Goal: Task Accomplishment & Management: Manage account settings

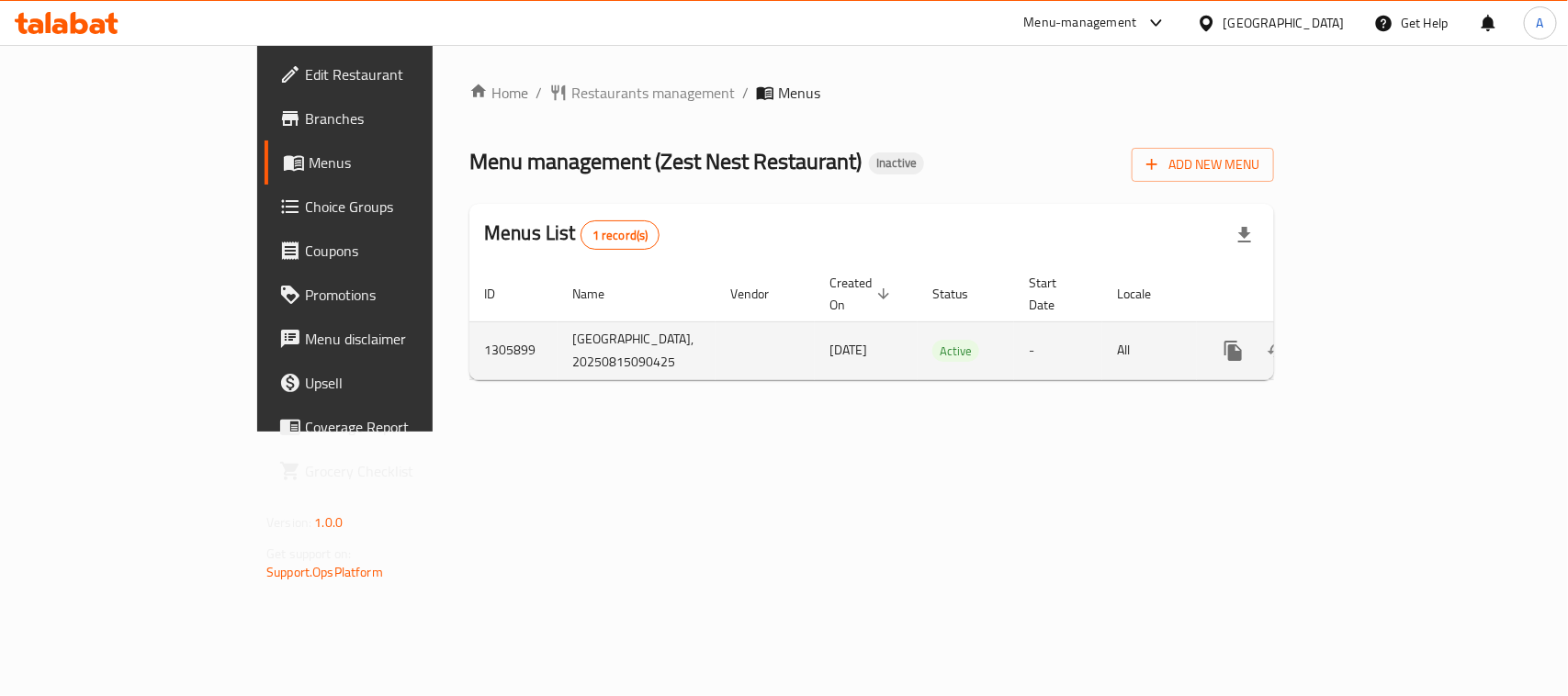
click at [1377, 342] on icon "enhanced table" at bounding box center [1366, 350] width 22 height 22
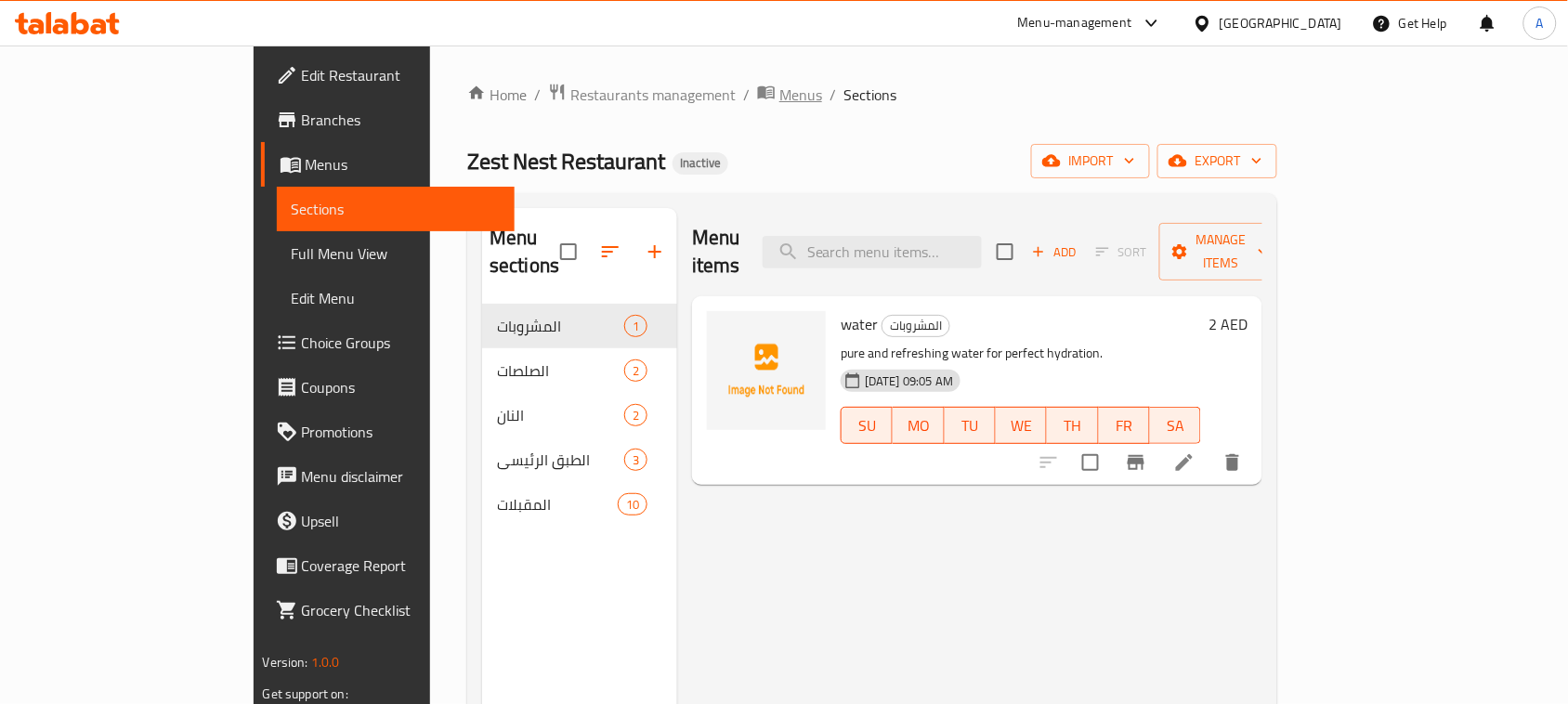
click at [780, 95] on span "Menus" at bounding box center [801, 94] width 43 height 22
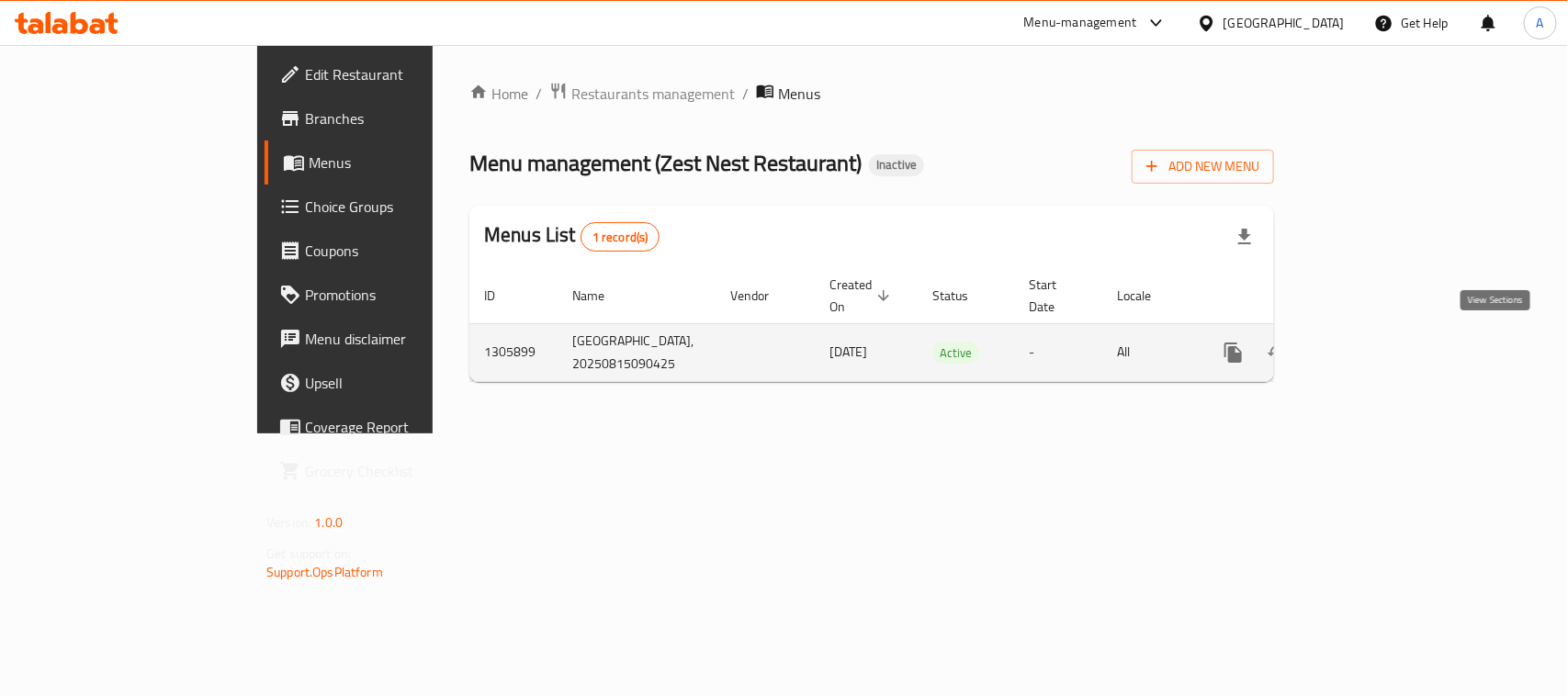
click at [1377, 342] on icon "enhanced table" at bounding box center [1366, 352] width 22 height 22
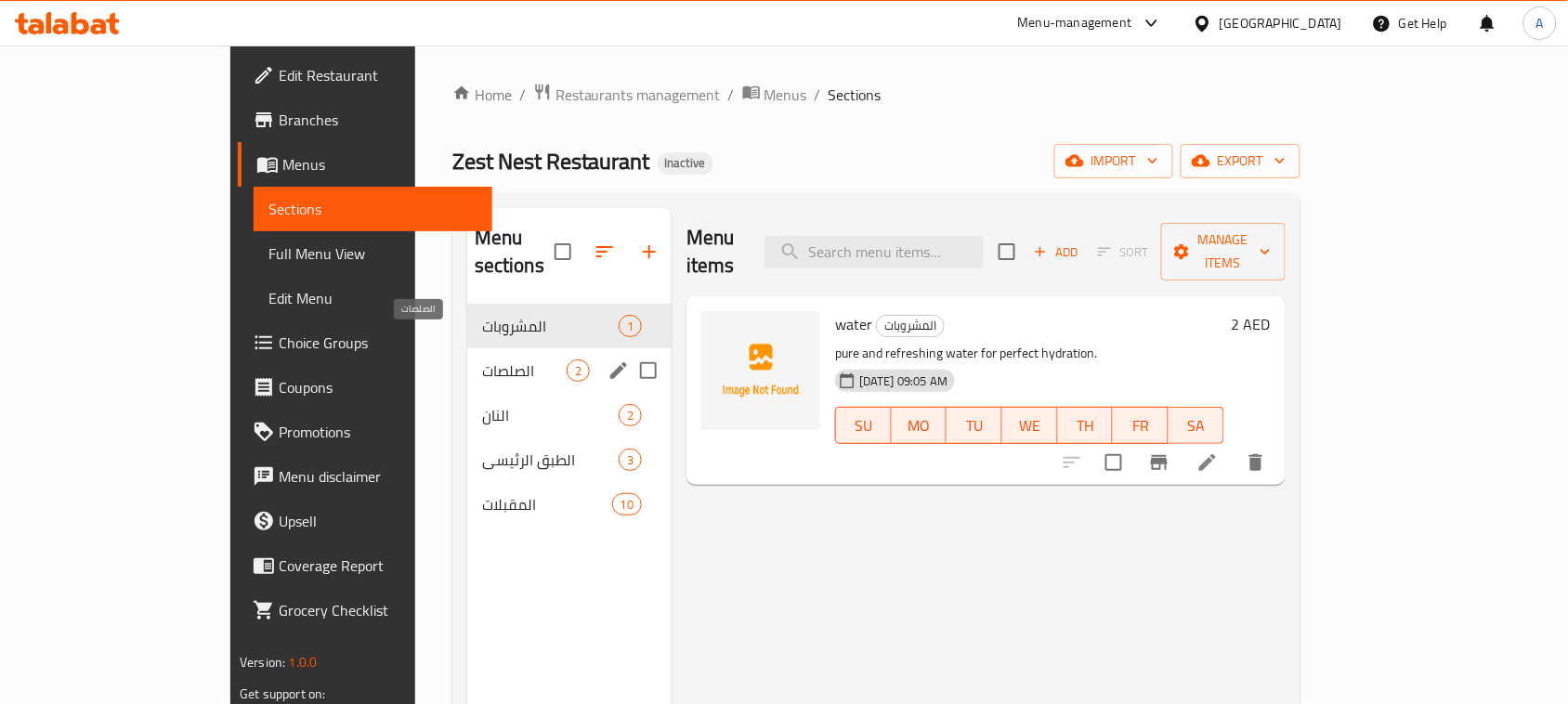
click at [482, 359] on span "الصلصات" at bounding box center [524, 370] width 84 height 22
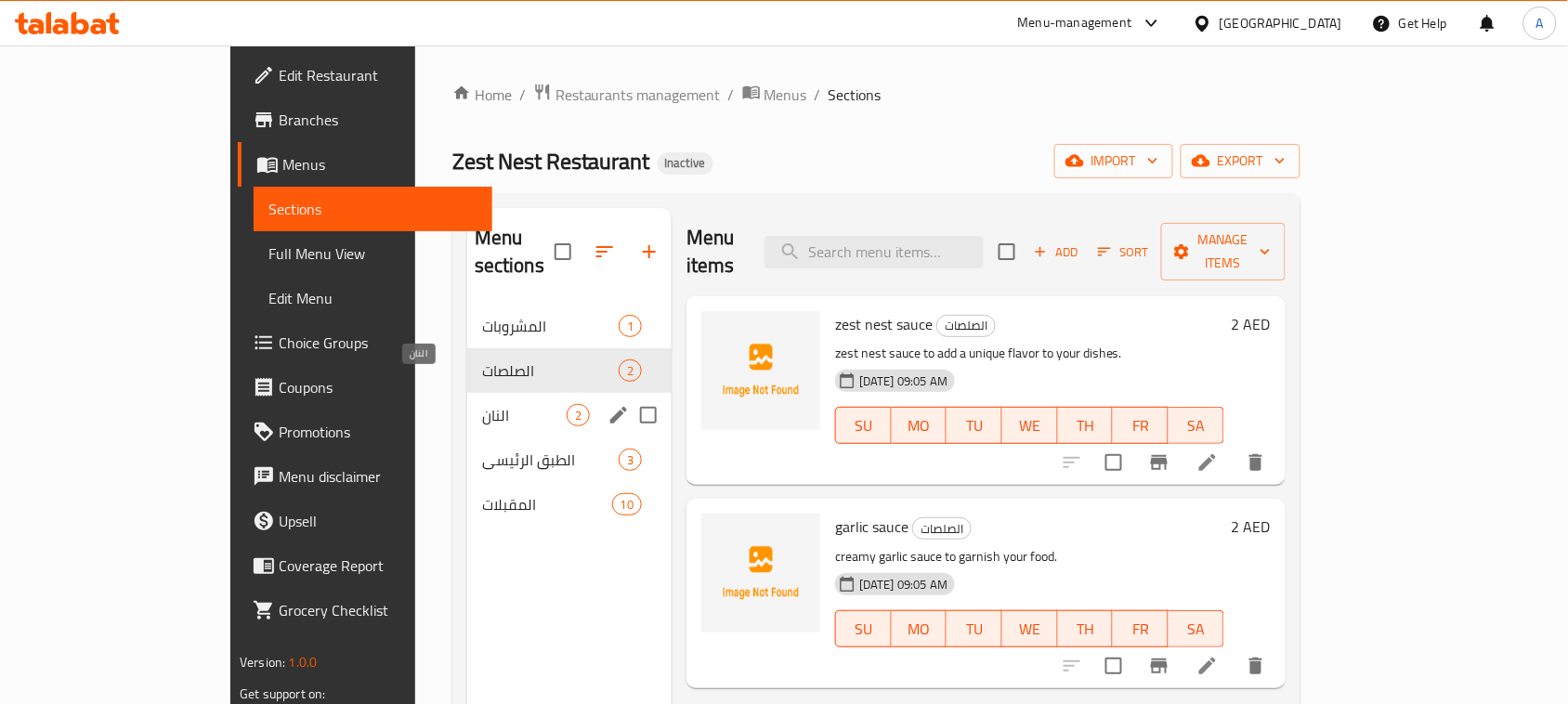
click at [482, 404] on span "النان" at bounding box center [524, 414] width 84 height 22
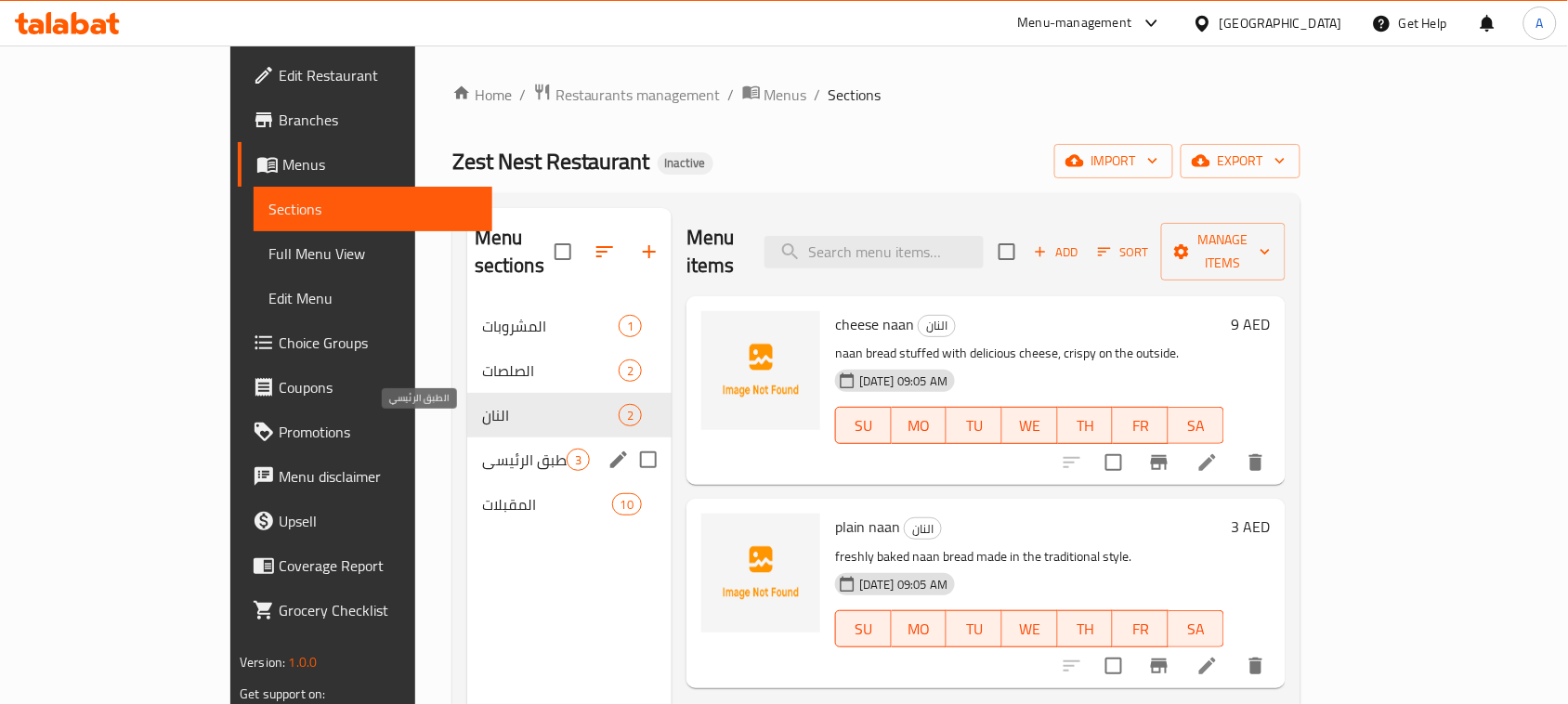
click at [482, 448] on span "الطبق الرئيسي" at bounding box center [524, 459] width 84 height 22
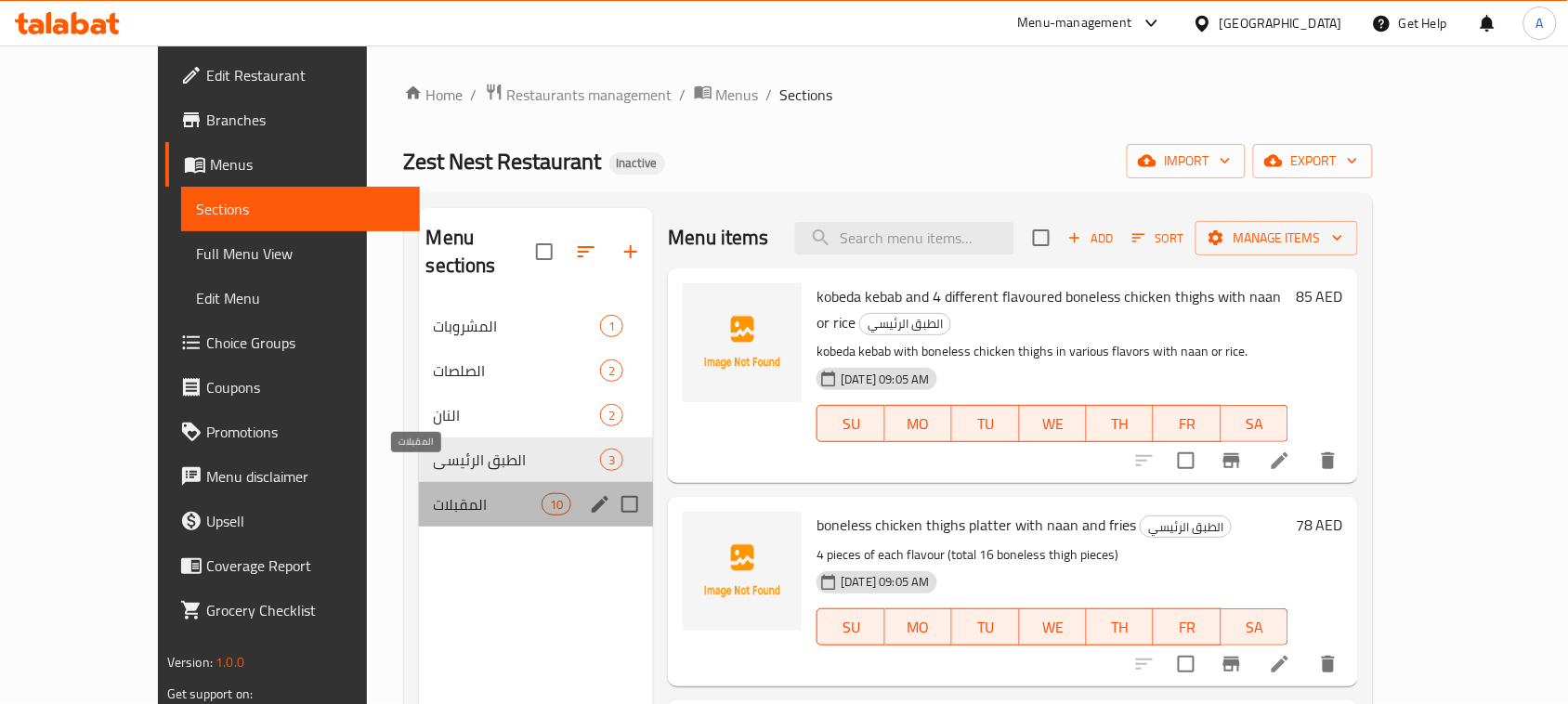
click at [434, 493] on span "المقبلات" at bounding box center [488, 504] width 108 height 22
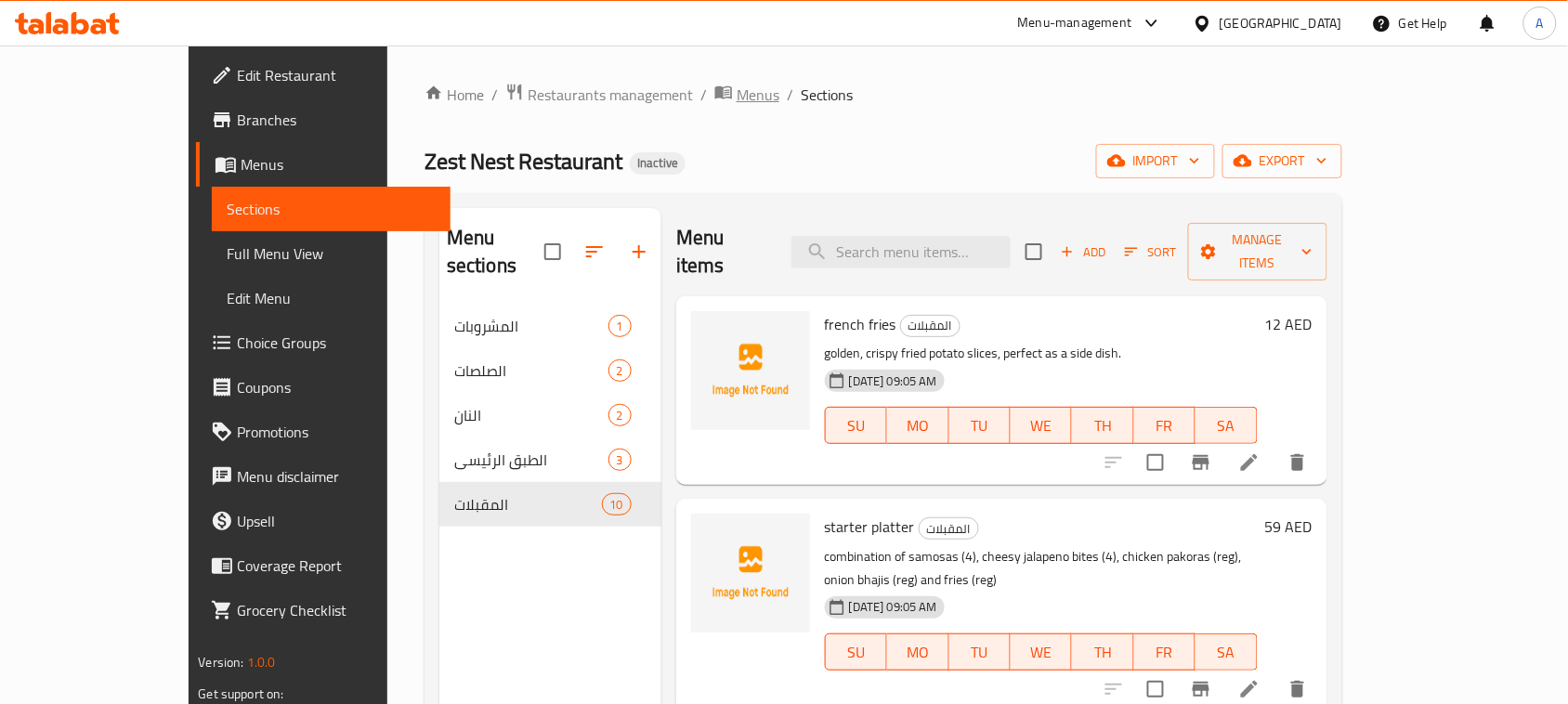
click at [737, 90] on span "Menus" at bounding box center [758, 94] width 43 height 22
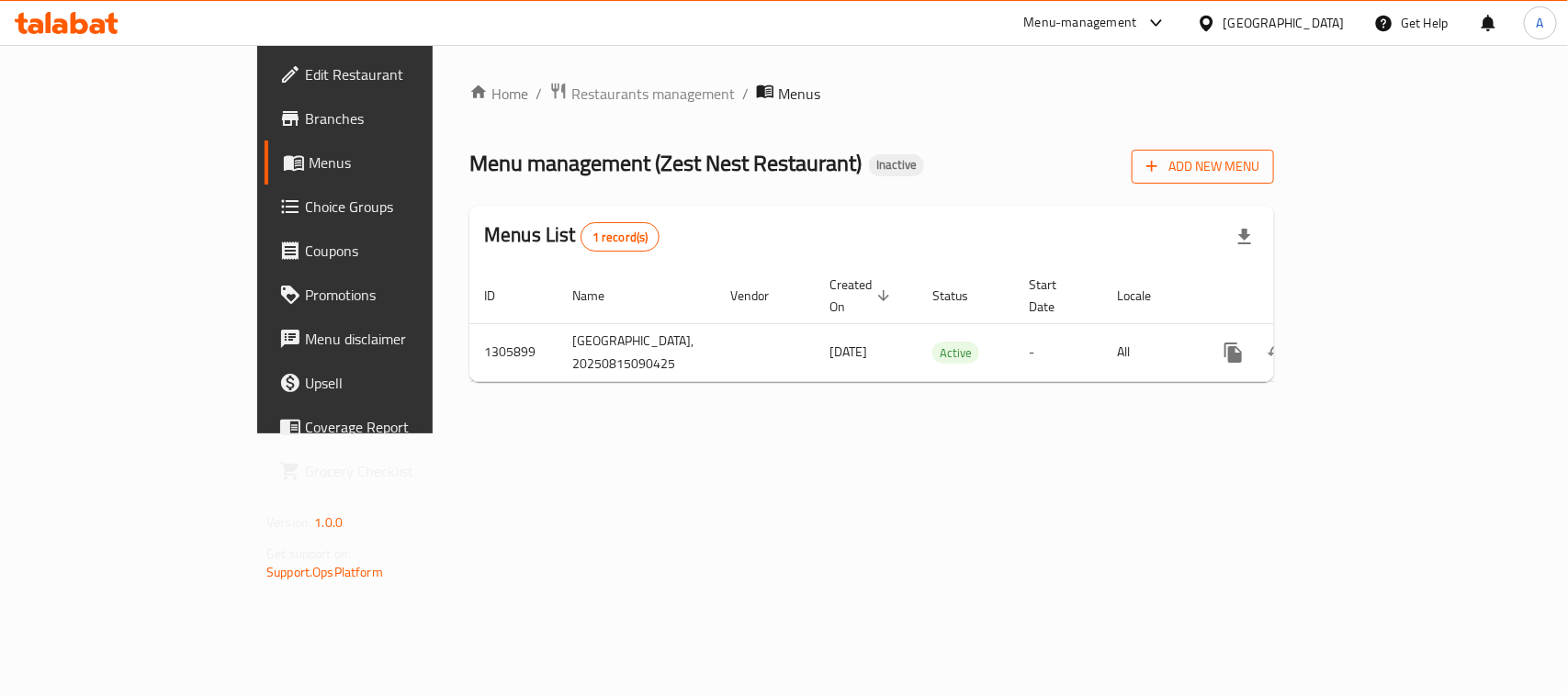
click at [1260, 167] on span "Add New Menu" at bounding box center [1203, 167] width 113 height 23
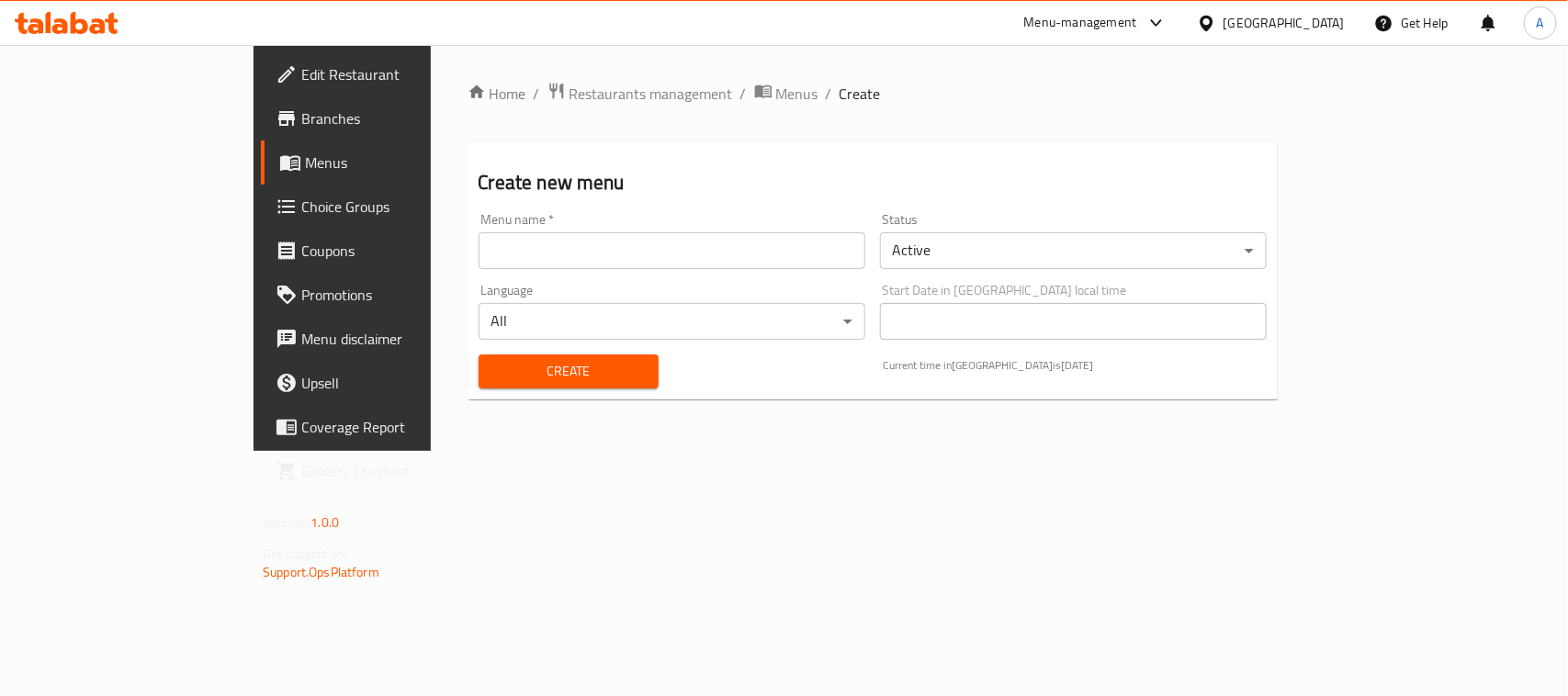
click at [648, 258] on input "text" at bounding box center [672, 251] width 387 height 36
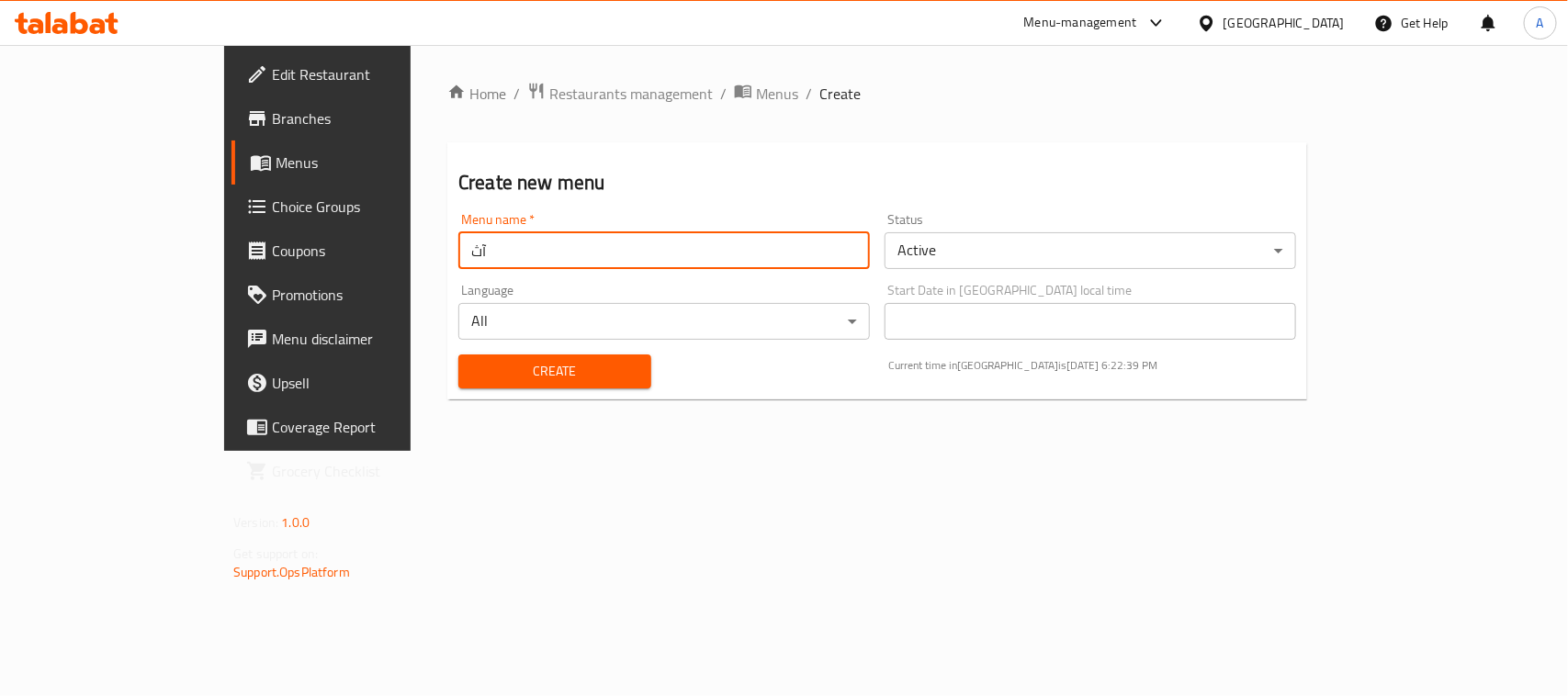
type input "آ"
type input "New menu"
click at [710, 386] on div "Create Current time in United Arab Emirates is 15 Aug 2025 6:22:42 PM" at bounding box center [877, 371] width 860 height 56
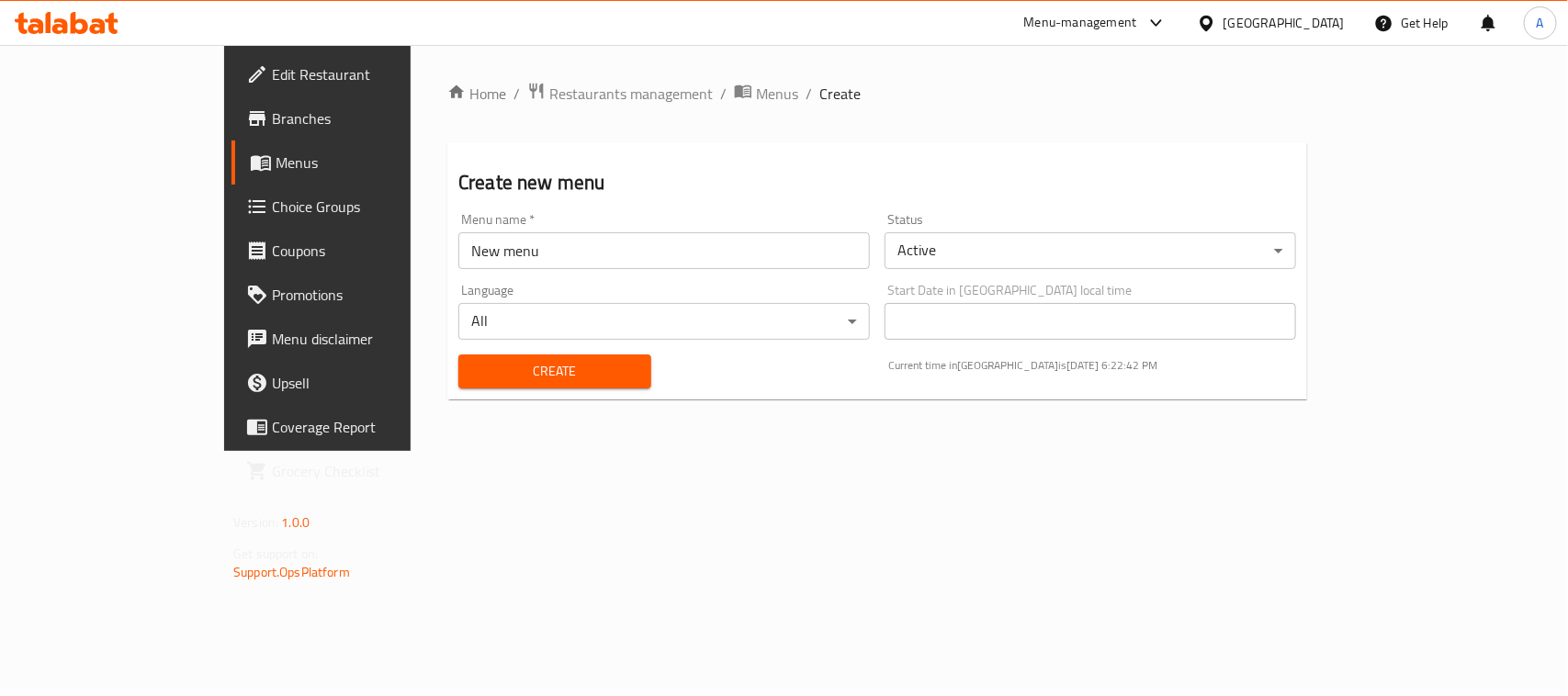
click at [534, 379] on span "Create" at bounding box center [555, 371] width 164 height 23
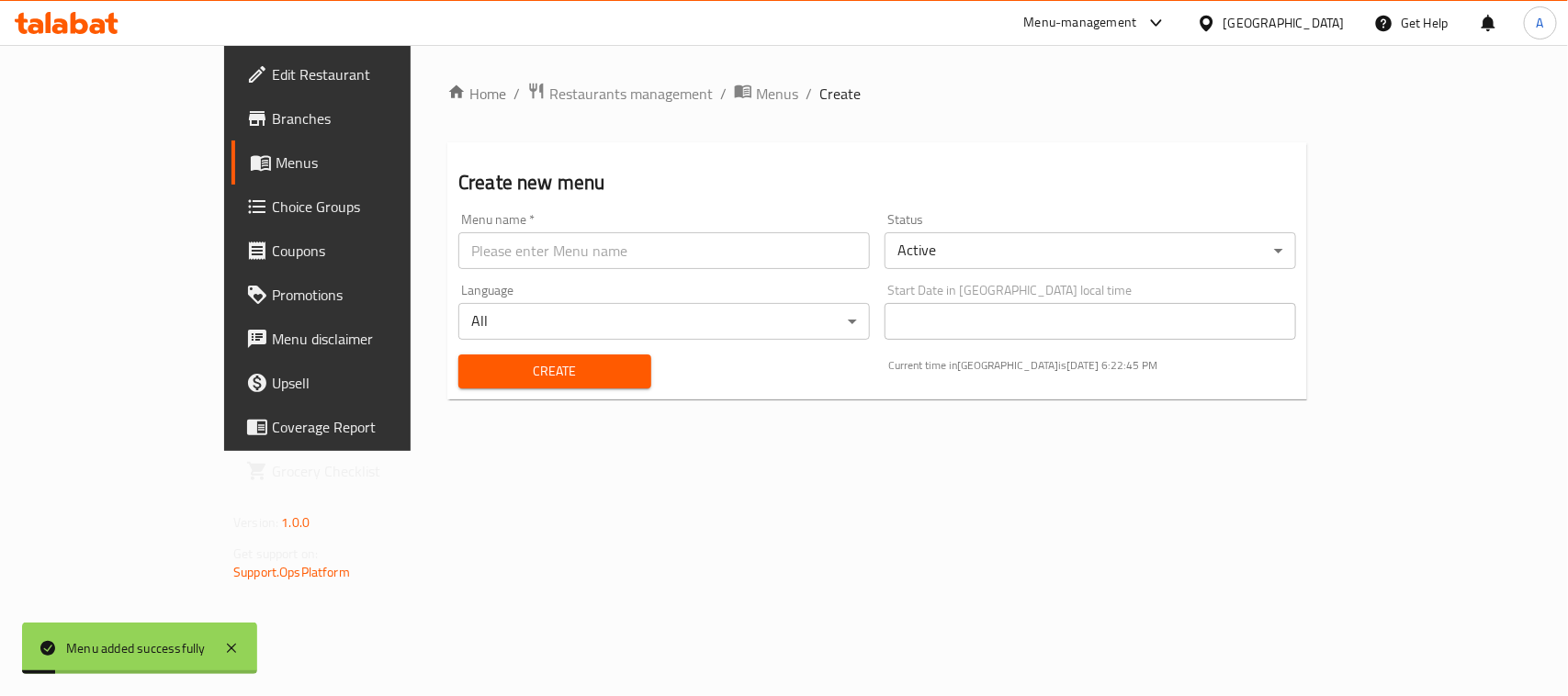
click at [232, 145] on link "Menus" at bounding box center [359, 163] width 255 height 44
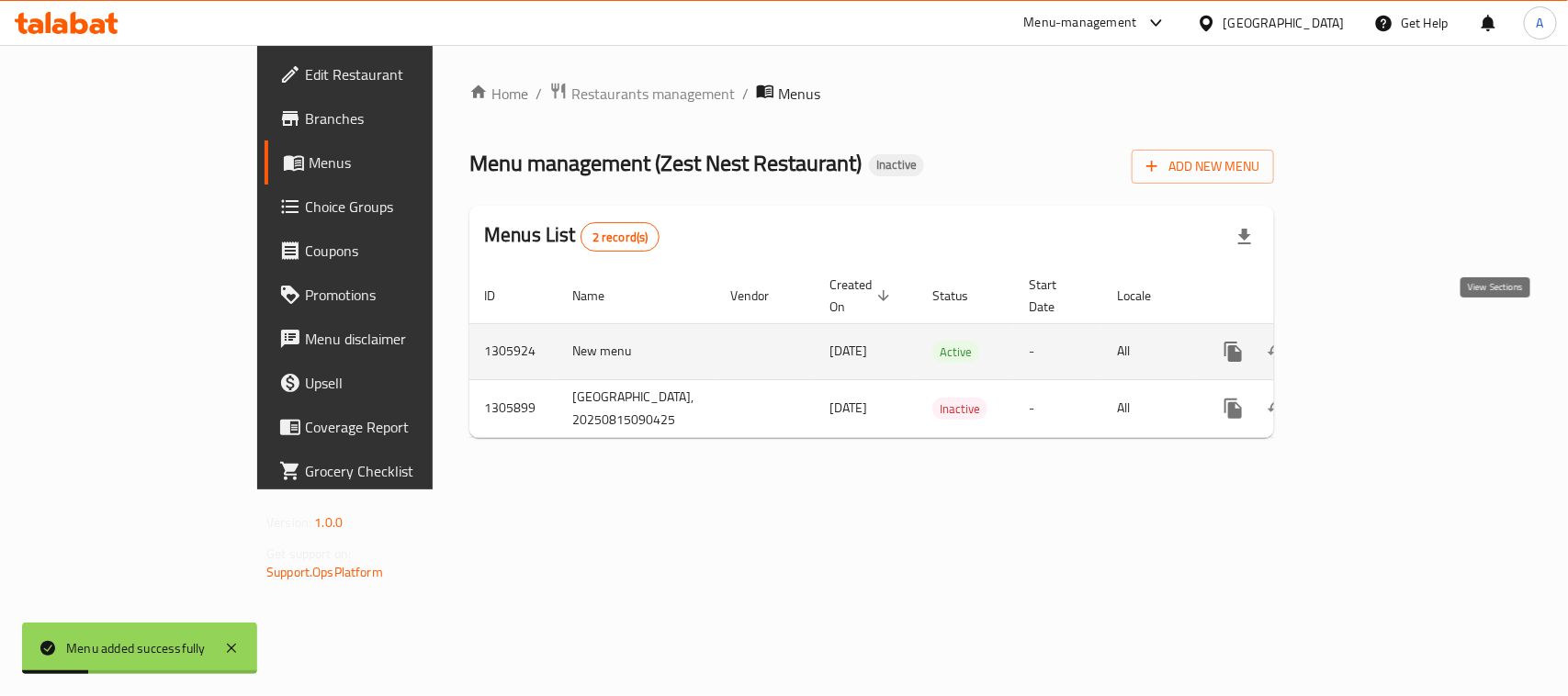
click at [1377, 341] on icon "enhanced table" at bounding box center [1366, 351] width 22 height 22
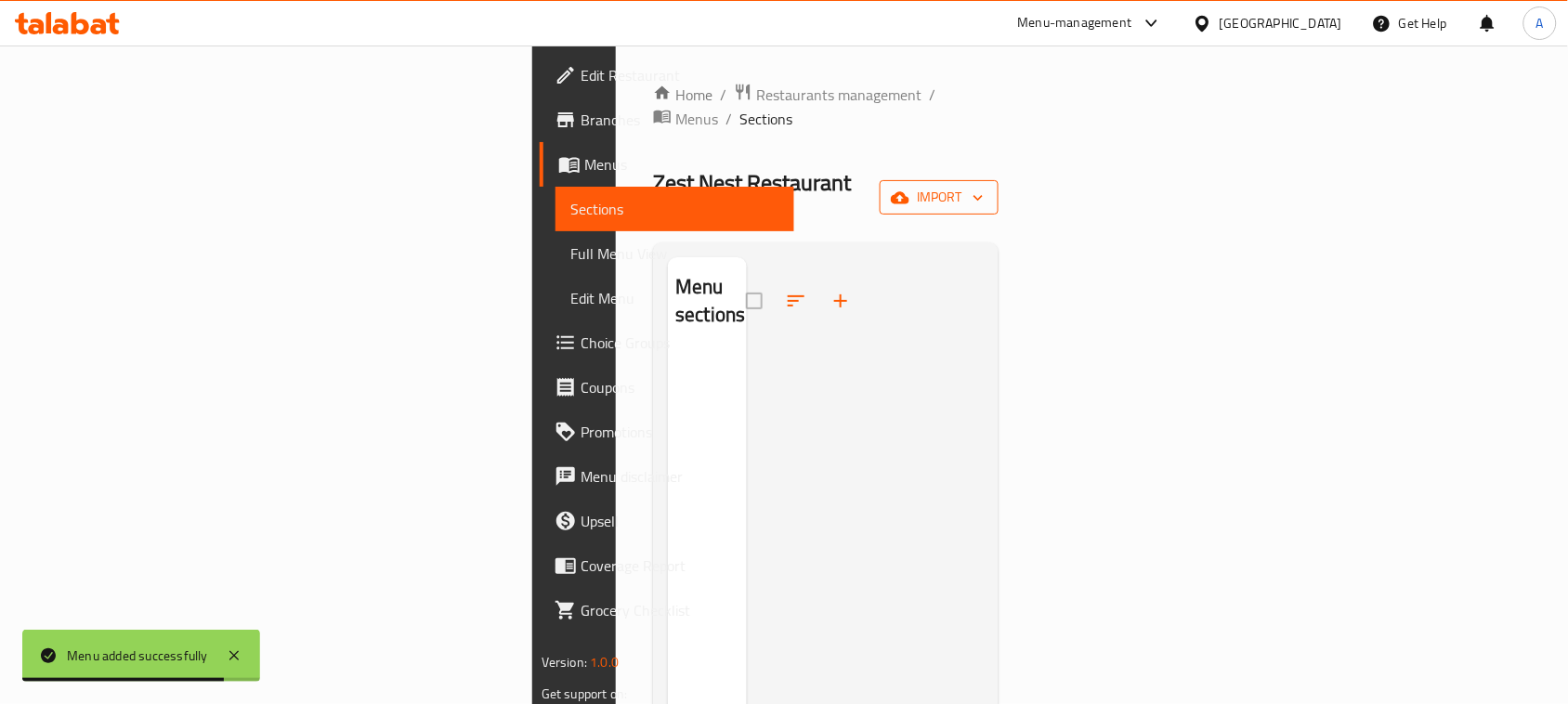
click at [999, 180] on button "import" at bounding box center [938, 197] width 119 height 34
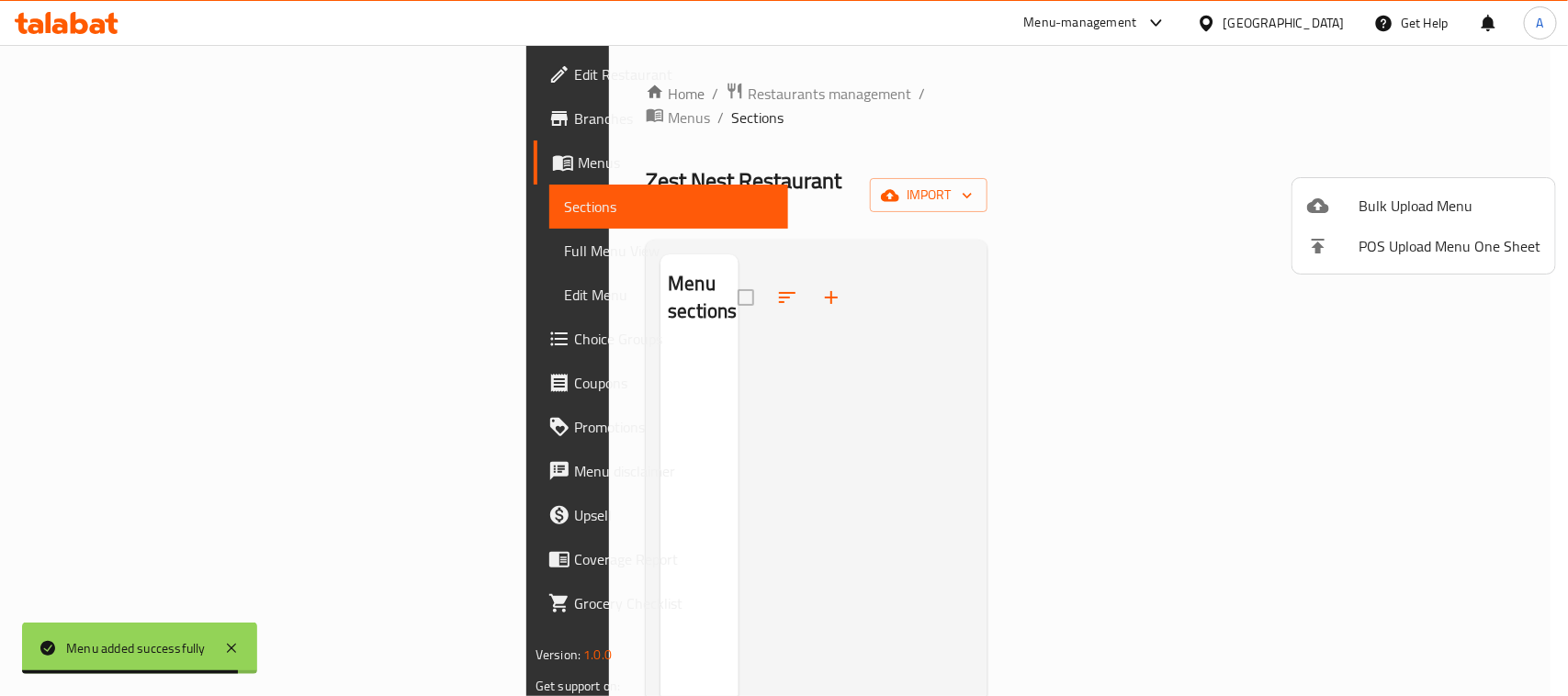
click at [1359, 204] on span "Bulk Upload Menu" at bounding box center [1450, 205] width 182 height 22
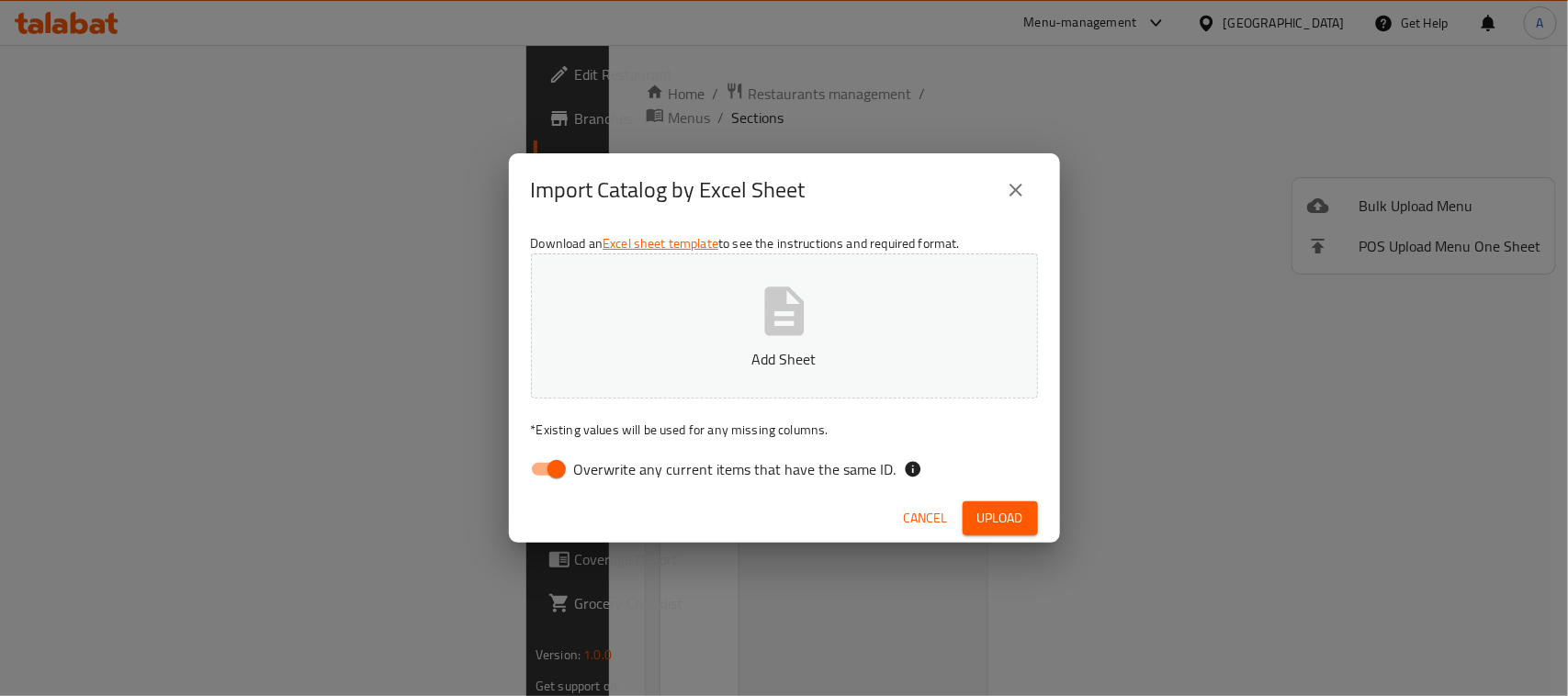
click at [545, 463] on input "Overwrite any current items that have the same ID." at bounding box center [557, 469] width 104 height 34
checkbox input "false"
click at [1039, 525] on div "Cancel Upload" at bounding box center [784, 518] width 552 height 49
click at [1027, 519] on button "Upload" at bounding box center [1000, 518] width 76 height 34
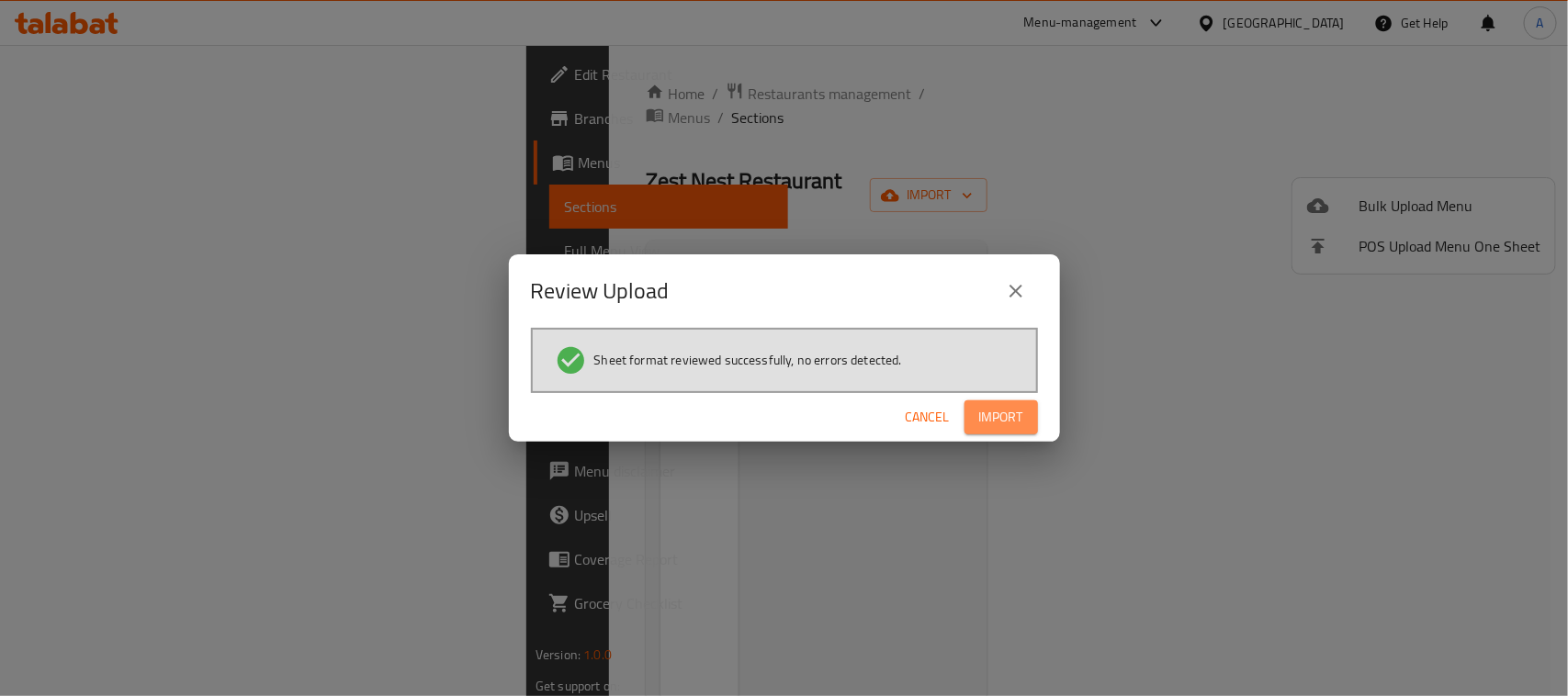
click at [1011, 430] on button "Import" at bounding box center [1001, 416] width 74 height 34
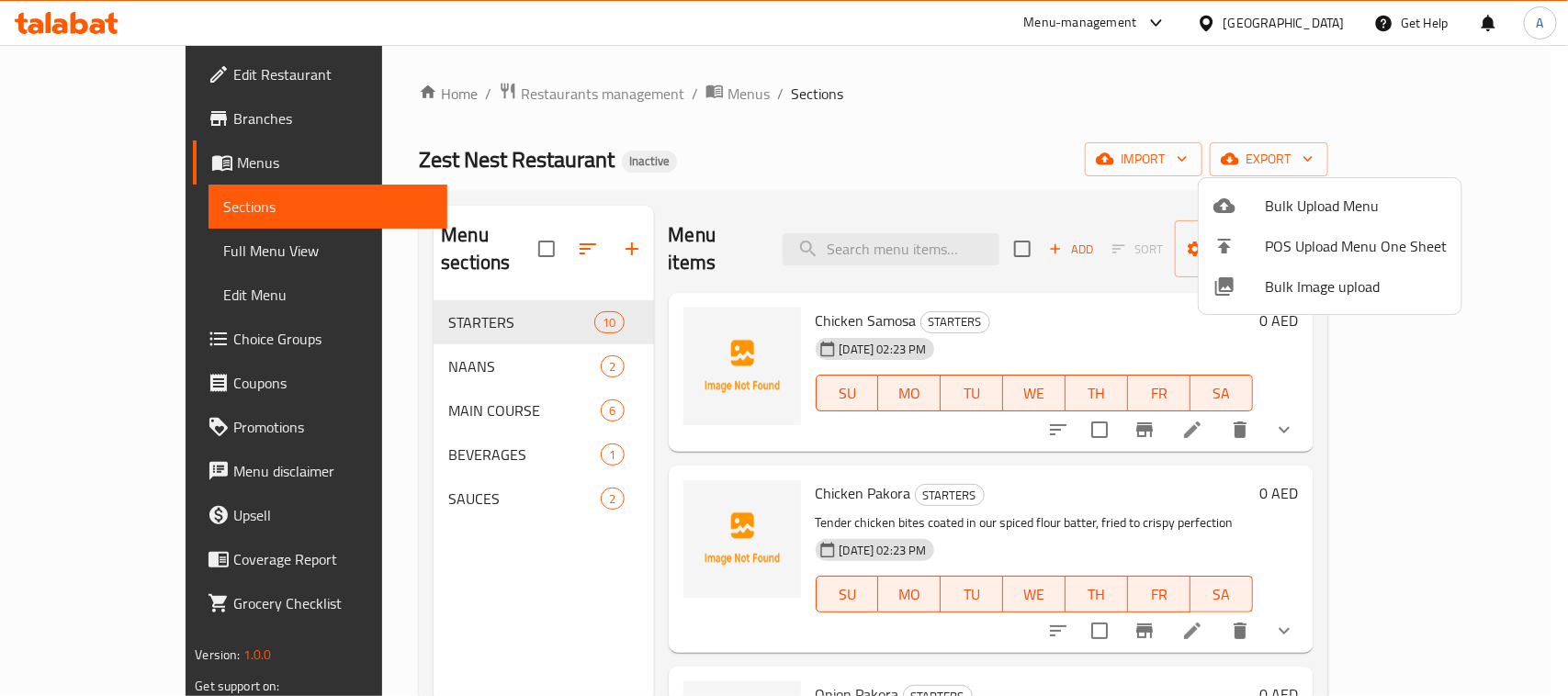
click at [120, 258] on div at bounding box center [784, 348] width 1568 height 696
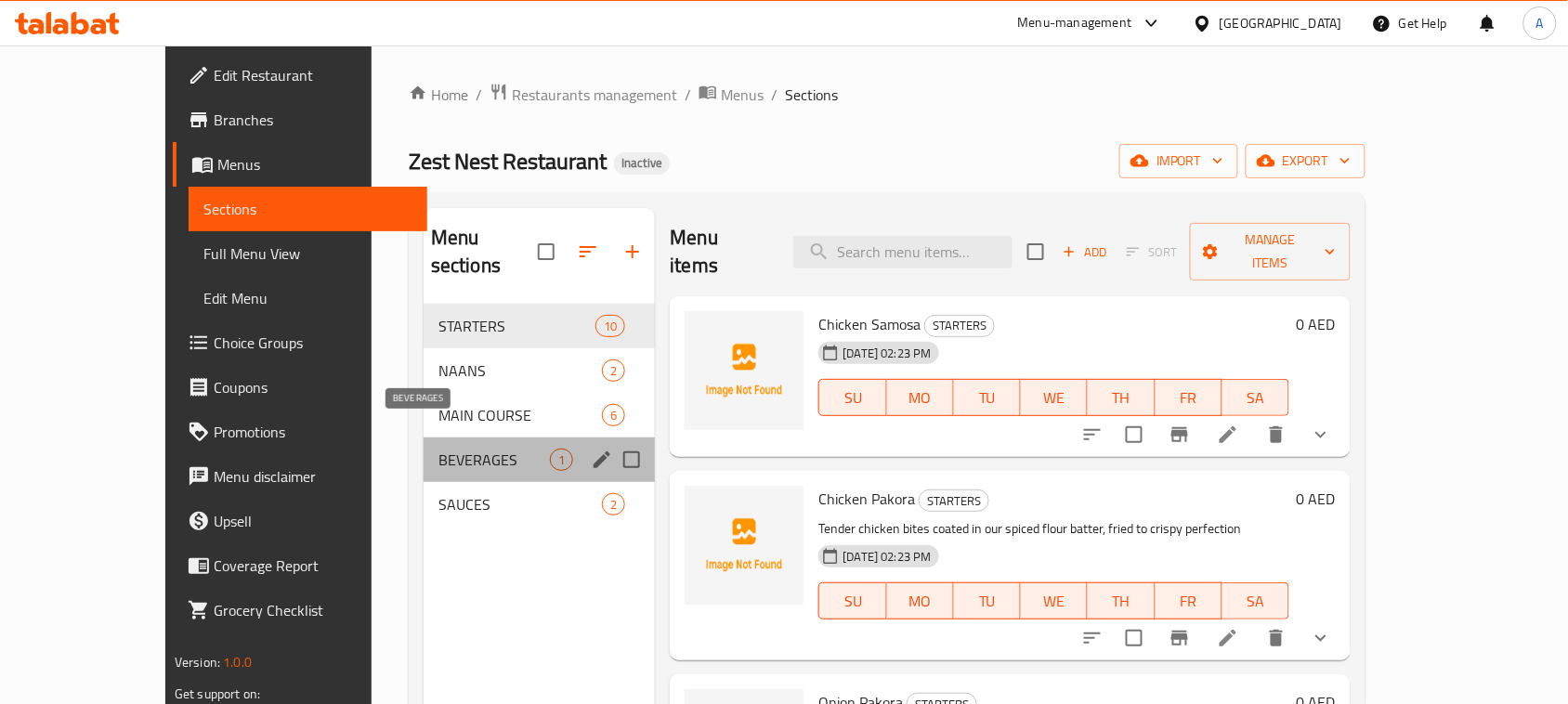
click at [439, 448] on span "BEVERAGES" at bounding box center [494, 459] width 111 height 22
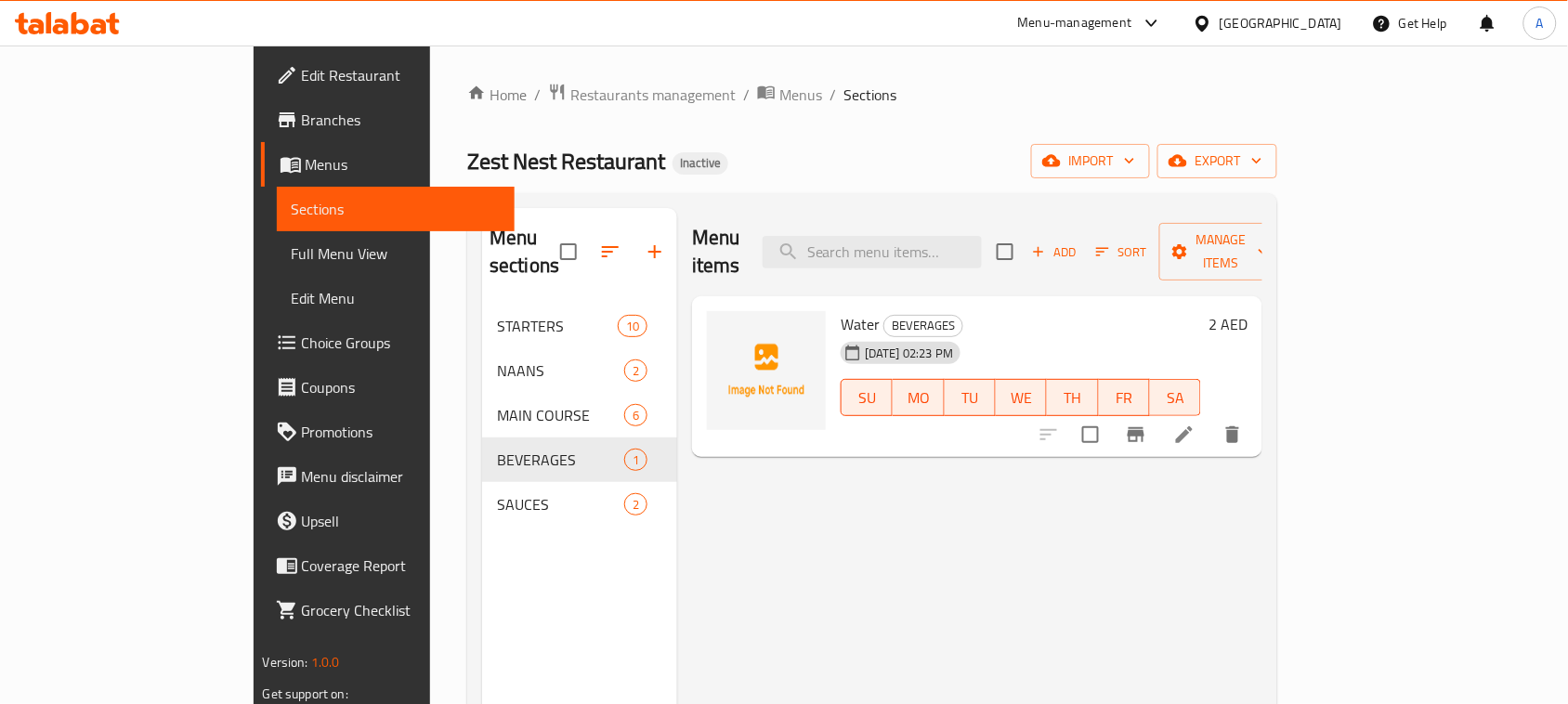
click at [292, 253] on span "Full Menu View" at bounding box center [396, 253] width 209 height 22
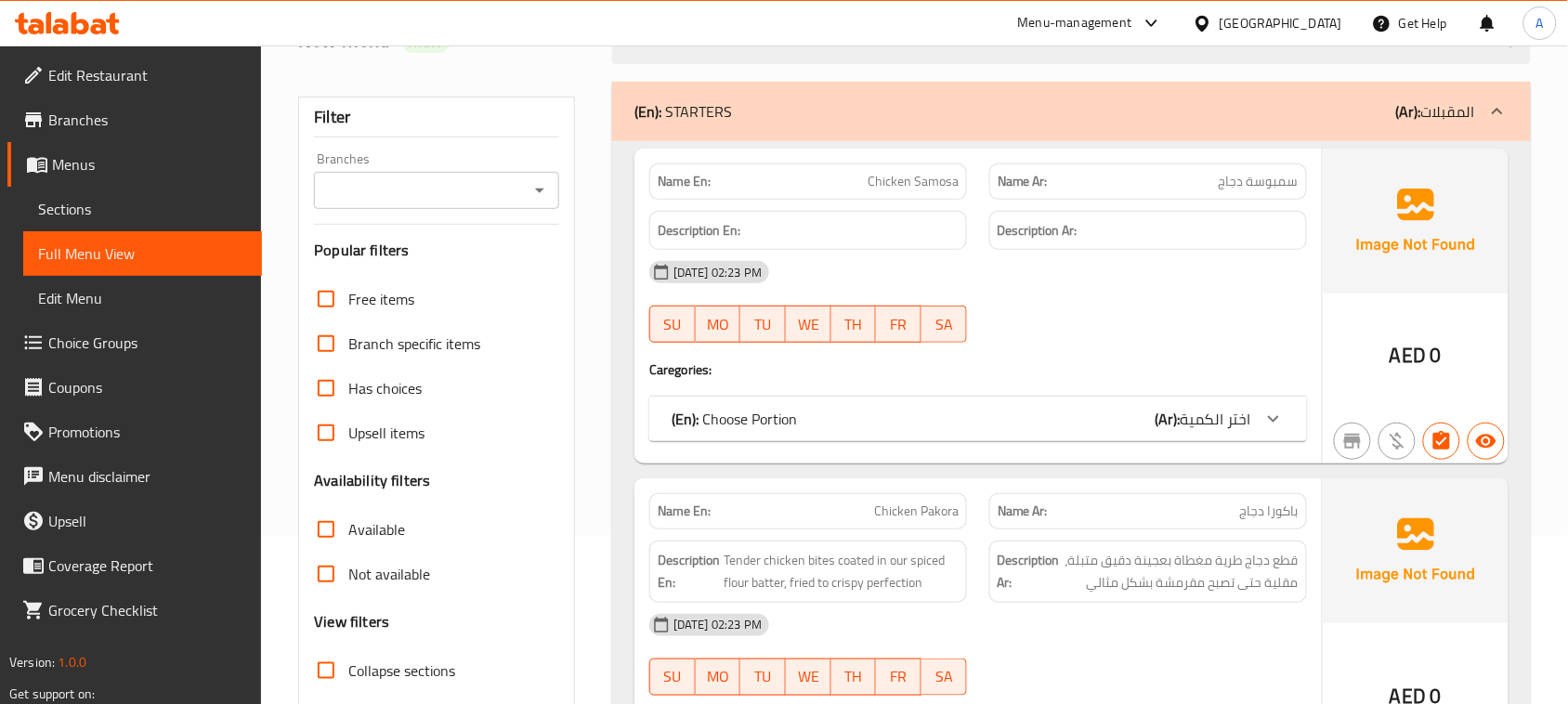
scroll to position [465, 0]
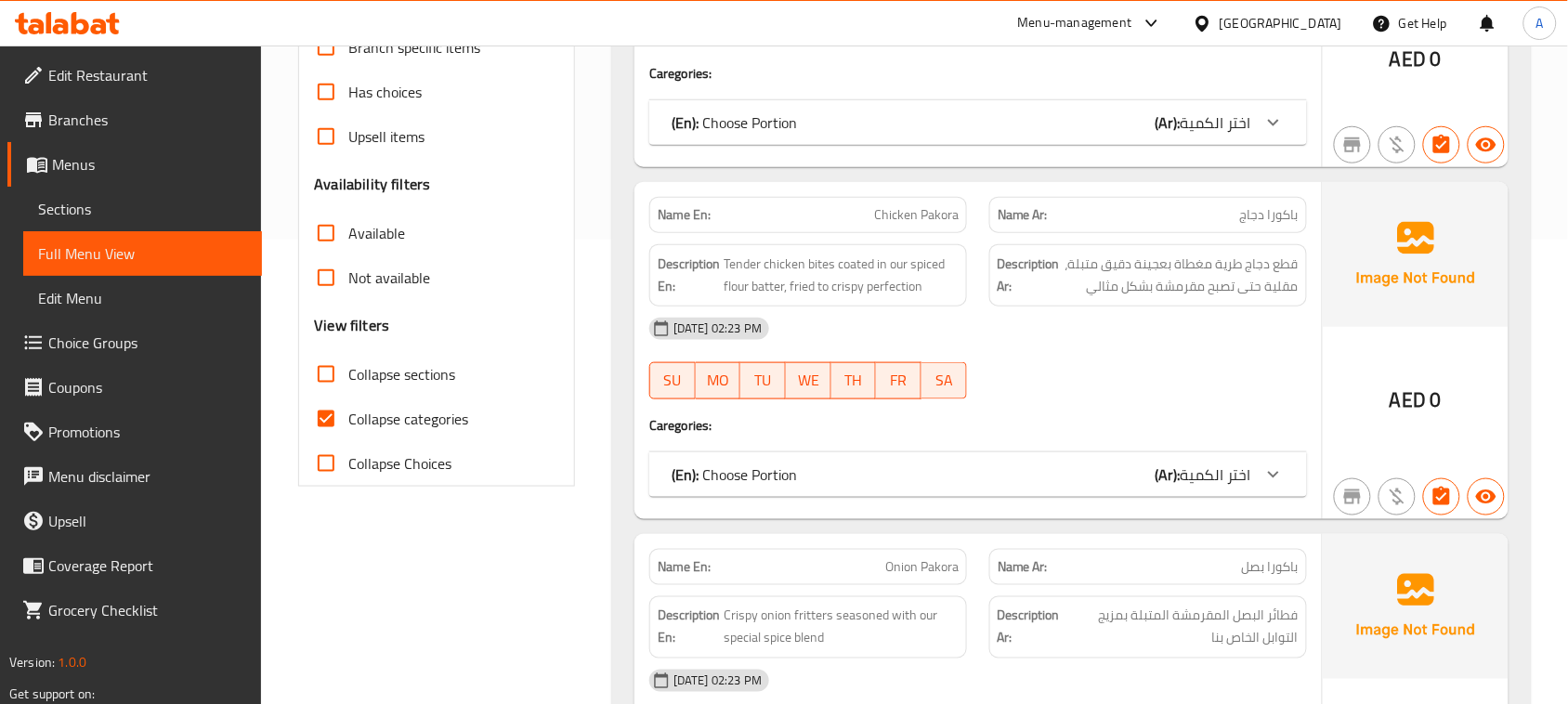
click at [325, 414] on input "Collapse categories" at bounding box center [326, 419] width 45 height 45
checkbox input "false"
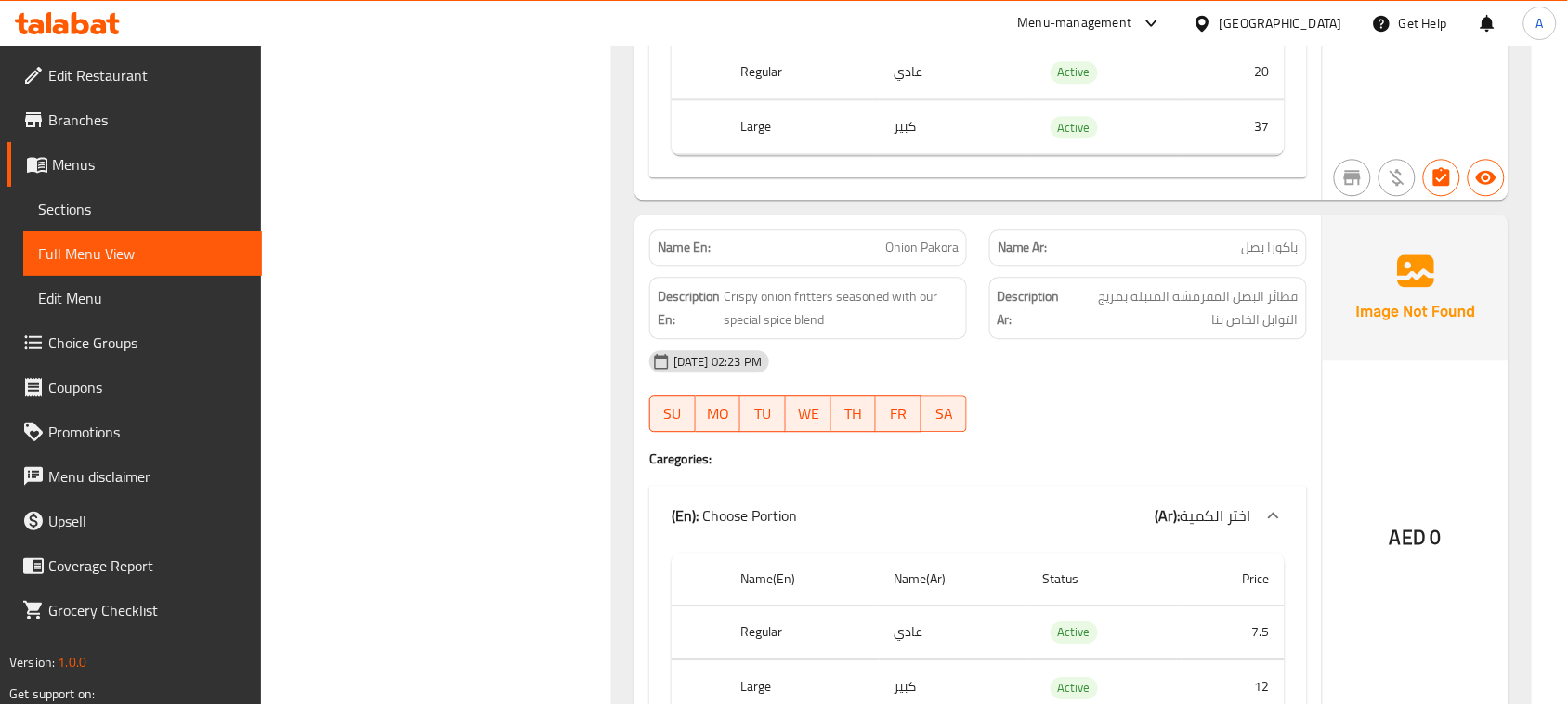
scroll to position [0, 0]
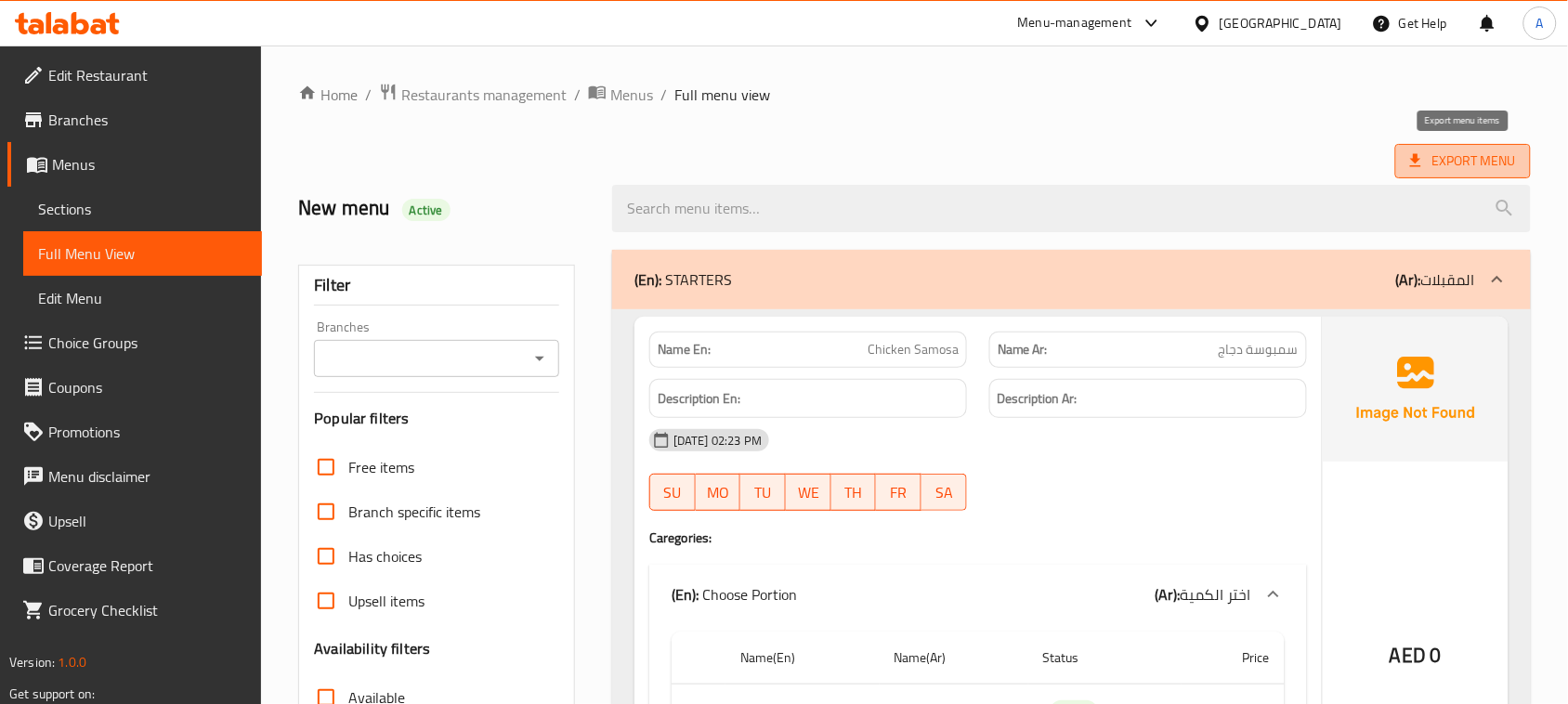
click at [1440, 160] on span "Export Menu" at bounding box center [1462, 161] width 106 height 23
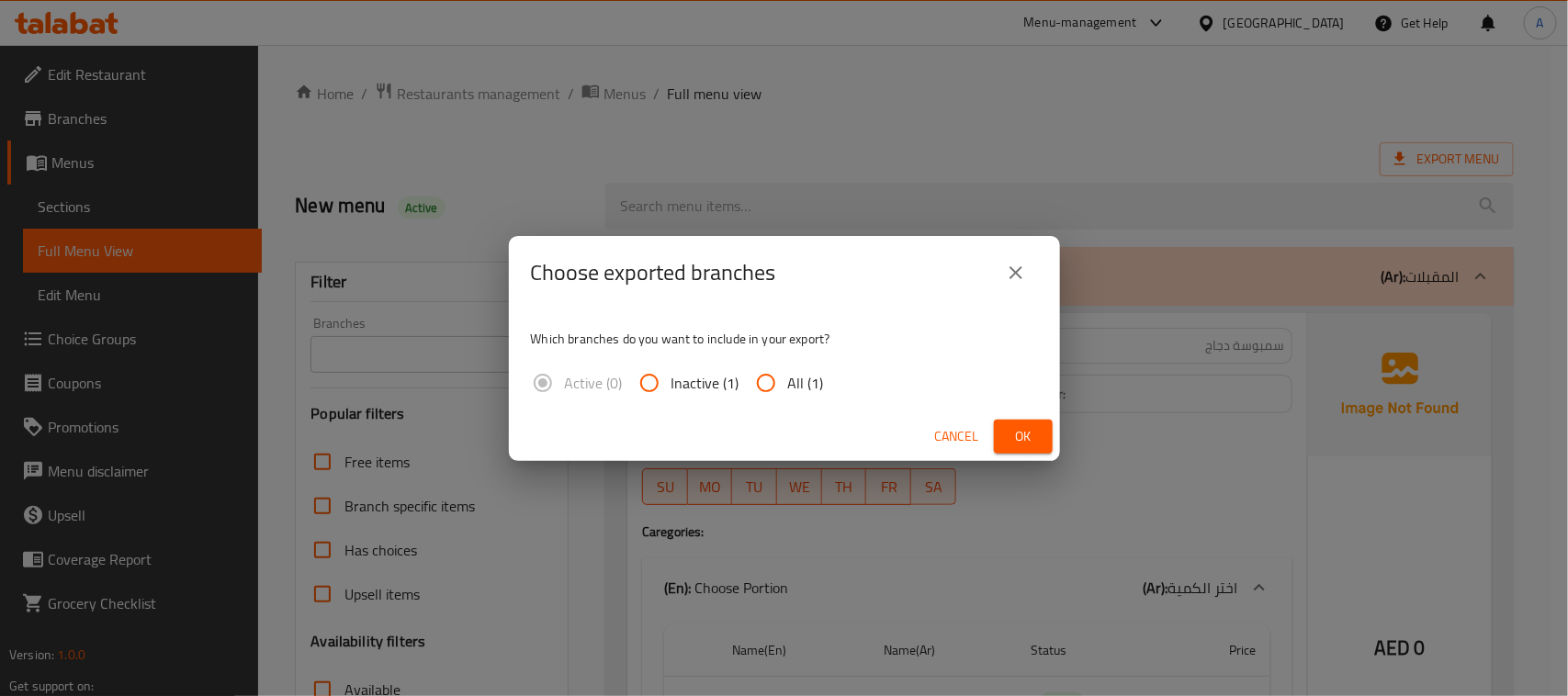
click at [800, 381] on span "All (1)" at bounding box center [806, 383] width 35 height 22
click at [788, 381] on input "All (1)" at bounding box center [766, 383] width 44 height 44
radio input "true"
click at [1025, 434] on span "Ok" at bounding box center [1023, 437] width 30 height 23
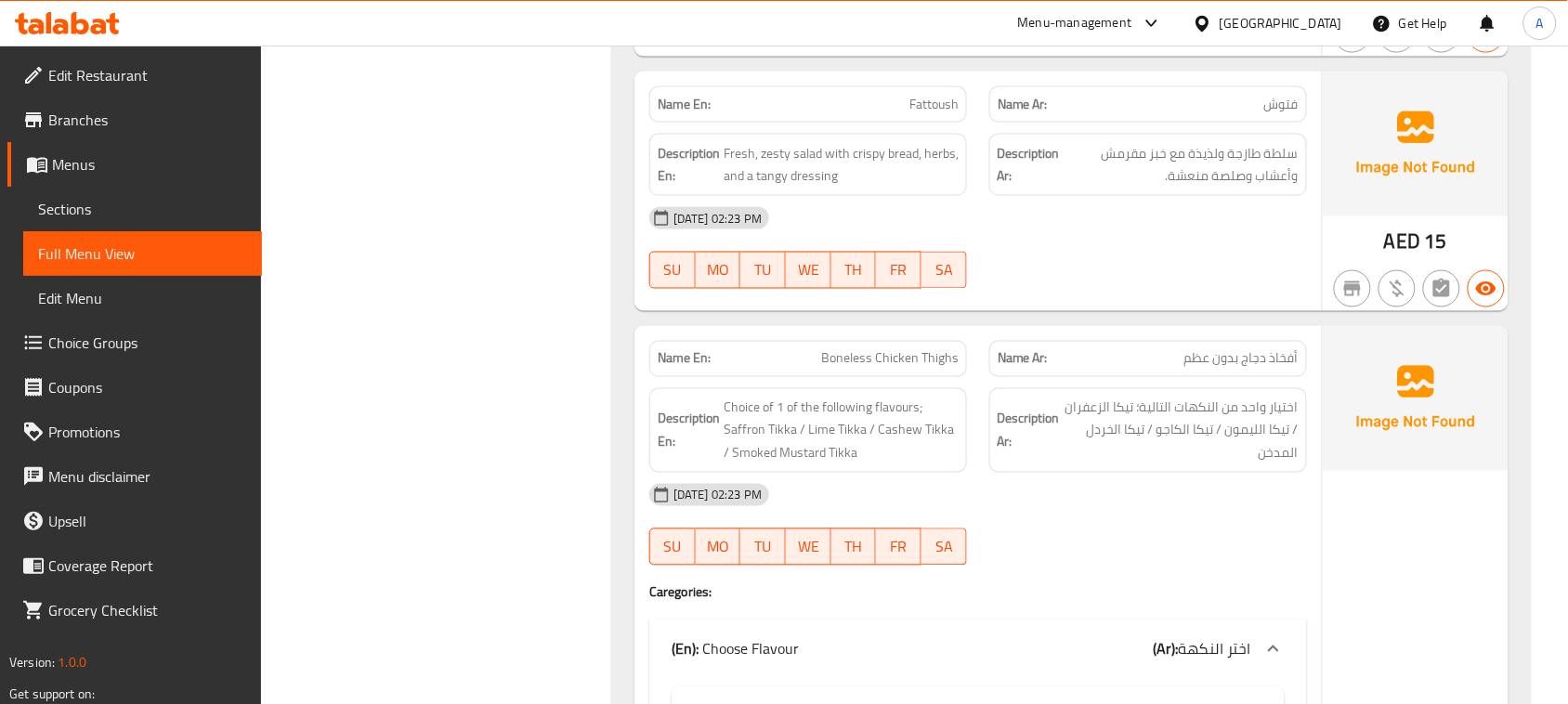
scroll to position [2903, 0]
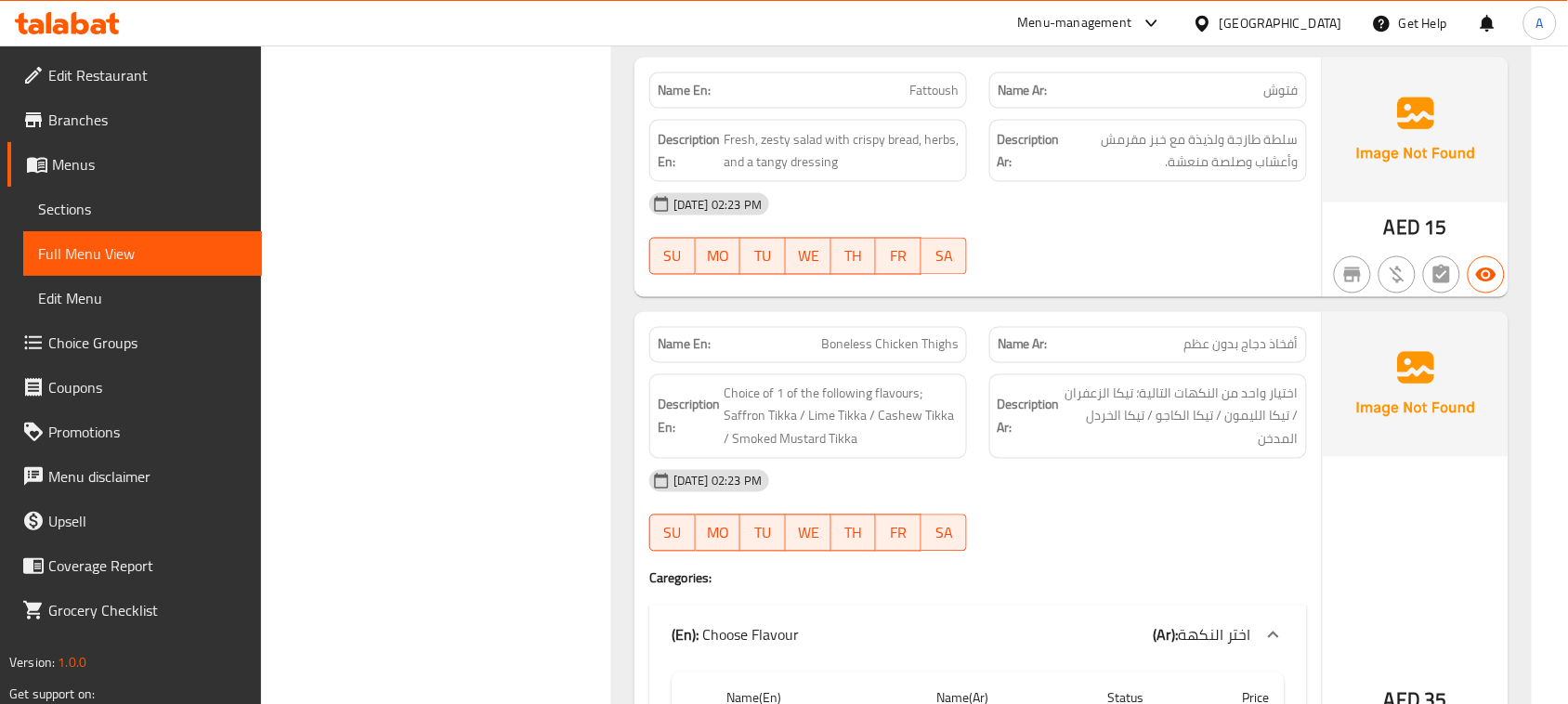
click at [934, 90] on span "Fattoush" at bounding box center [934, 90] width 49 height 19
copy span "Fattoush"
click at [787, 146] on span "Fresh, zesty salad with crispy bread, herbs, and a tangy dressing" at bounding box center [841, 150] width 235 height 46
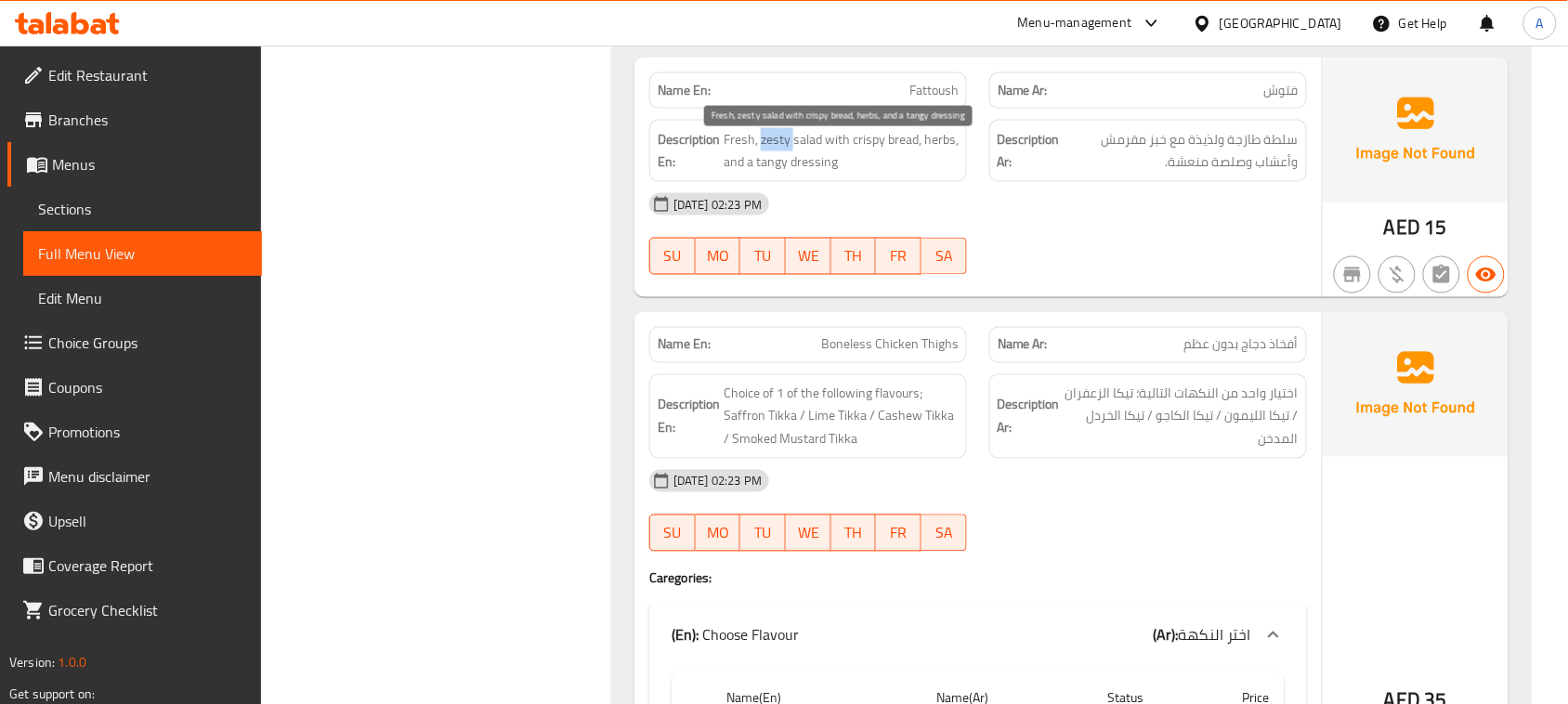
click at [786, 146] on span "Fresh, zesty salad with crispy bread, herbs, and a tangy dressing" at bounding box center [841, 150] width 235 height 46
copy span "zesty"
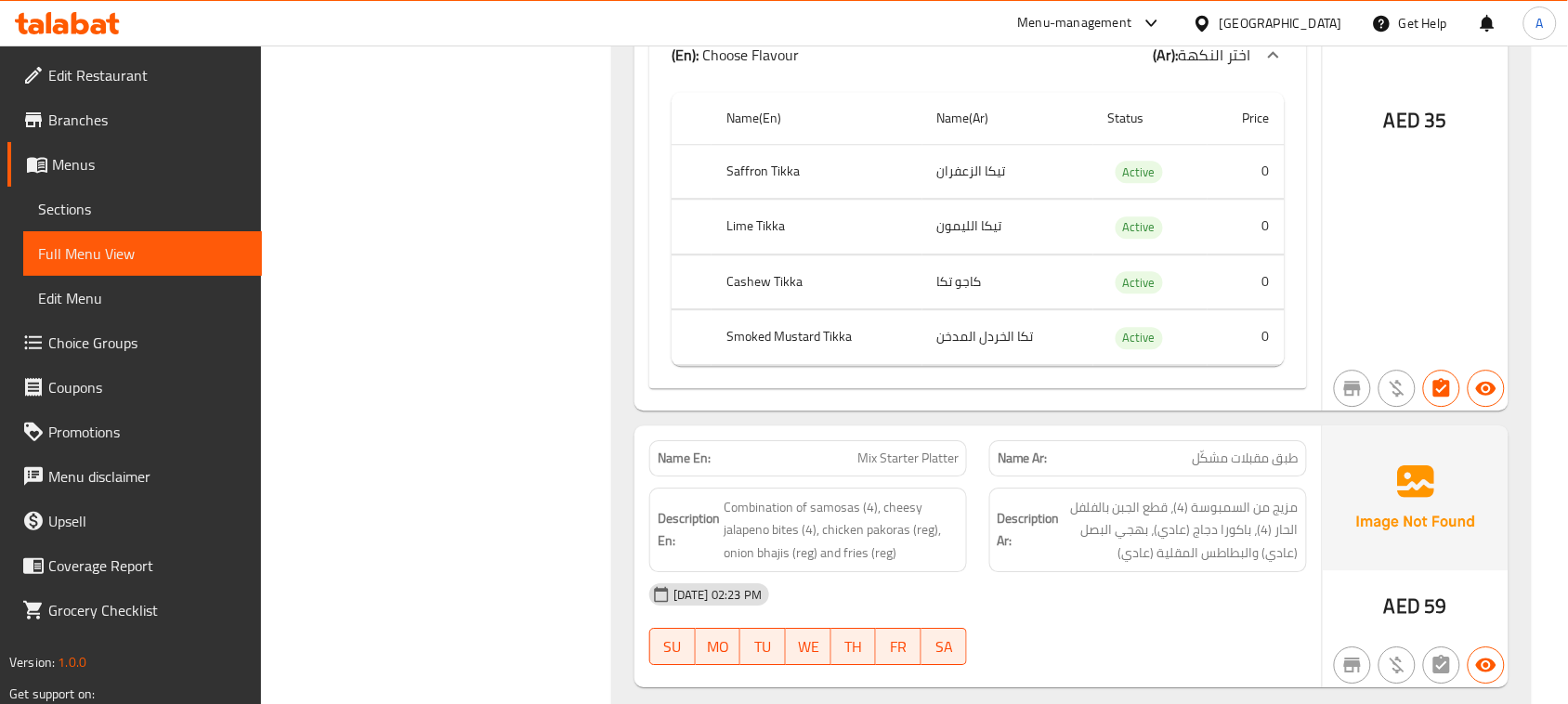
scroll to position [3832, 0]
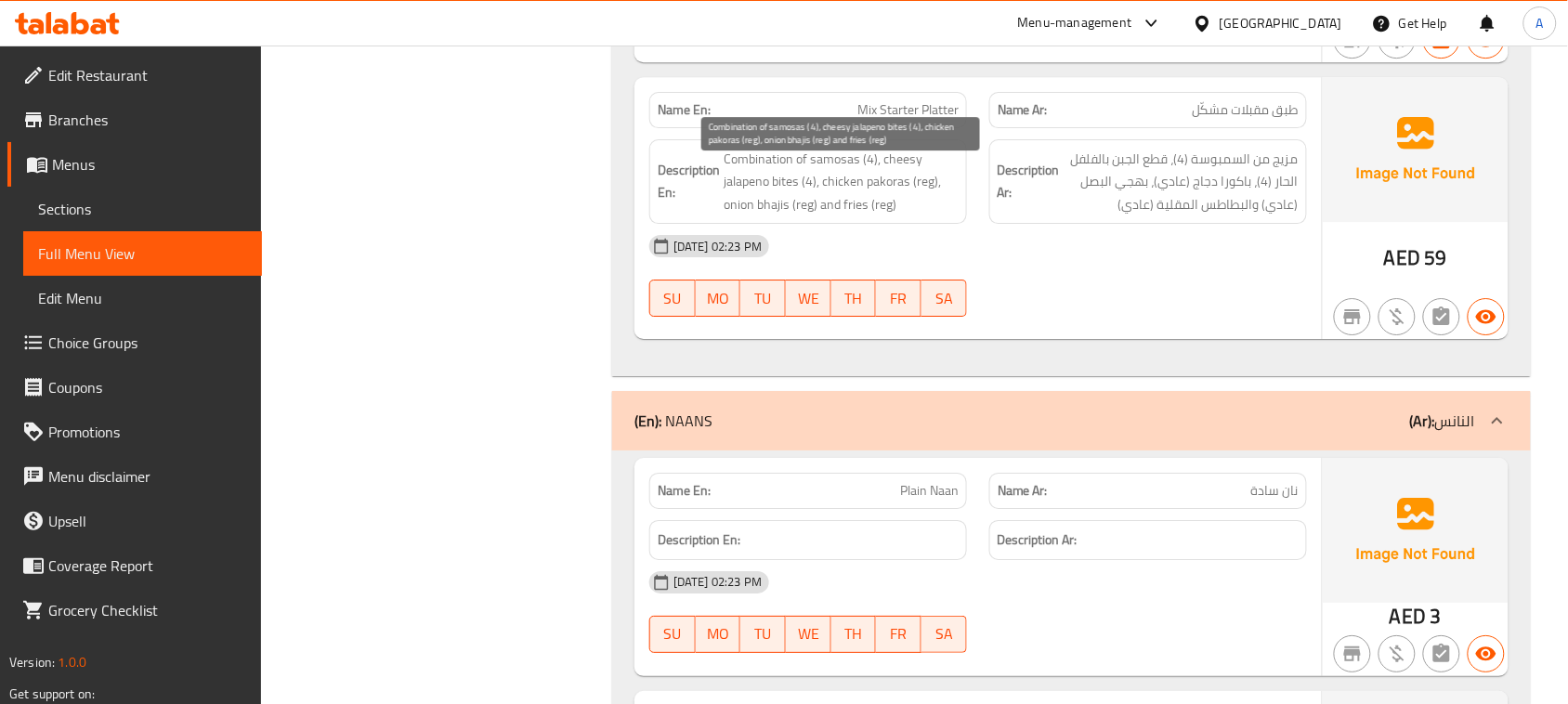
click at [789, 192] on span "Combination of samosas (4), cheesy jalapeno bites (4), chicken pakoras (reg), o…" at bounding box center [841, 182] width 235 height 69
copy span "bites"
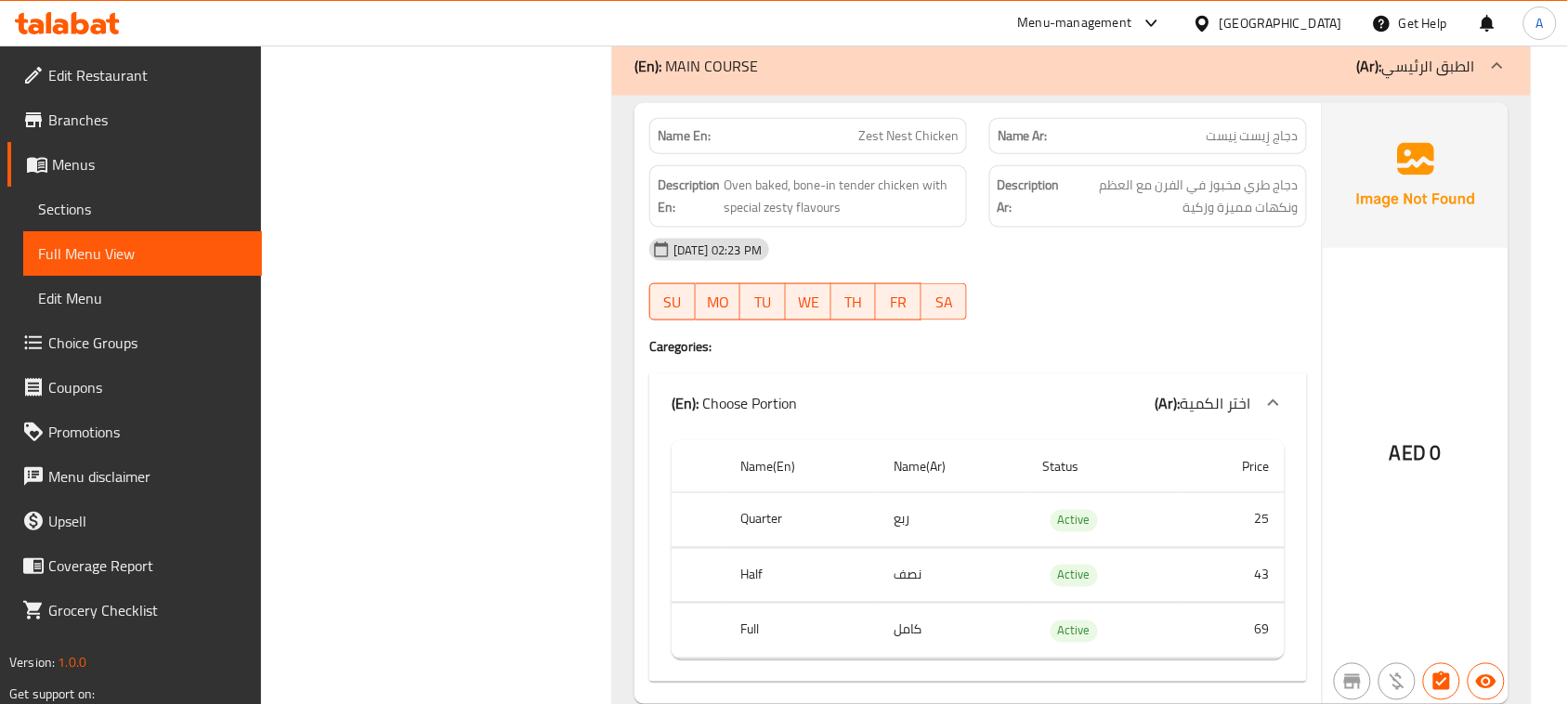
scroll to position [4760, 0]
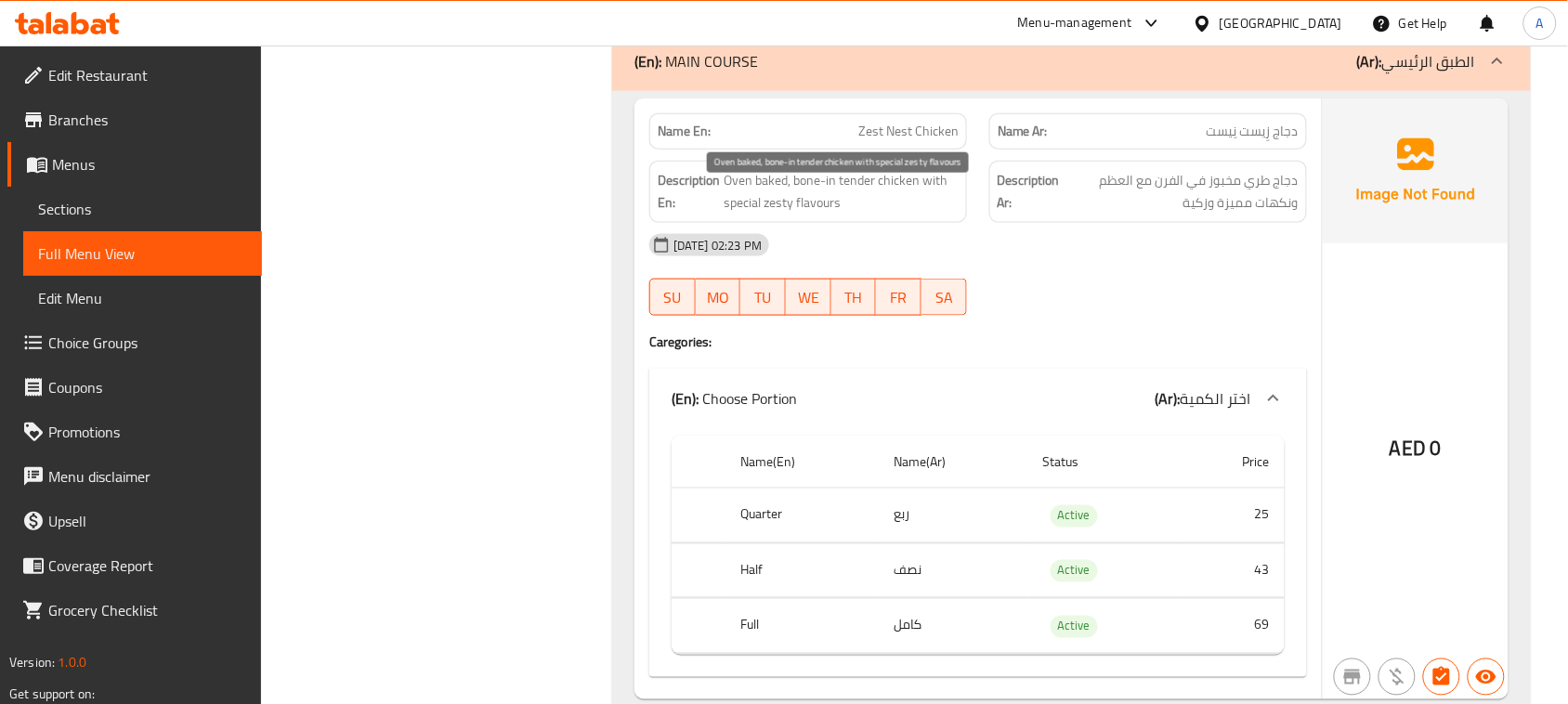
click at [779, 215] on span "Oven baked, bone-in tender chicken with special zesty flavours" at bounding box center [841, 192] width 235 height 46
copy span "zesty"
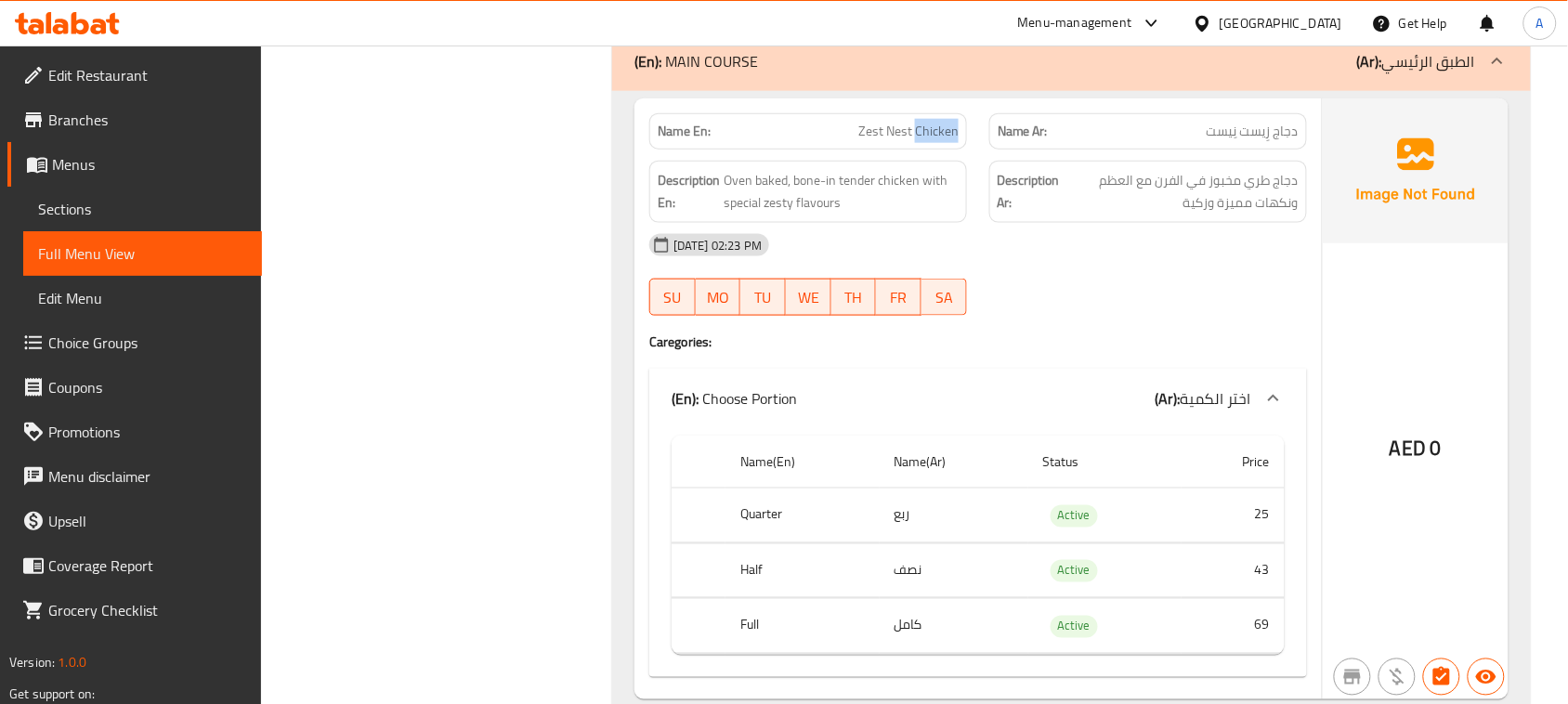
copy span "Zest Nest Chicken"
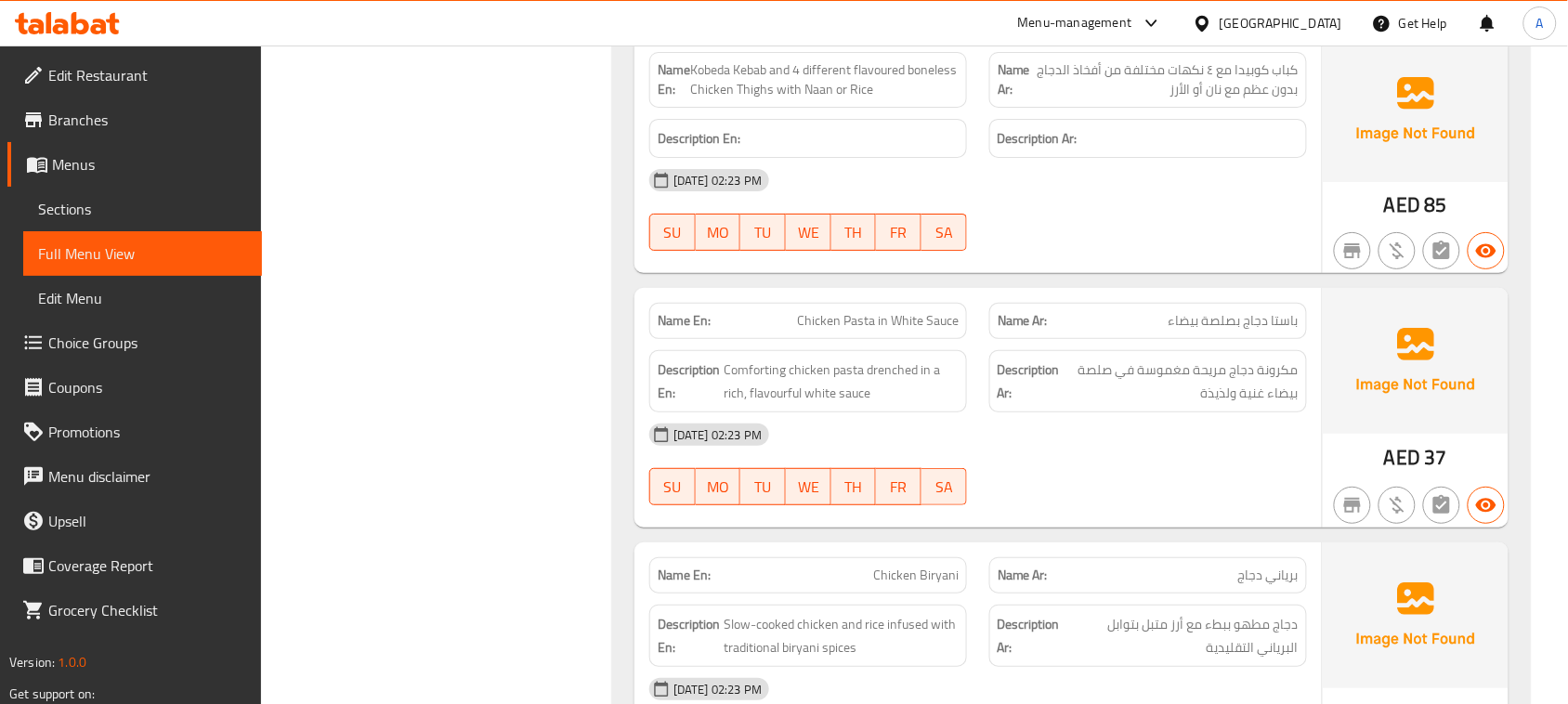
scroll to position [6154, 0]
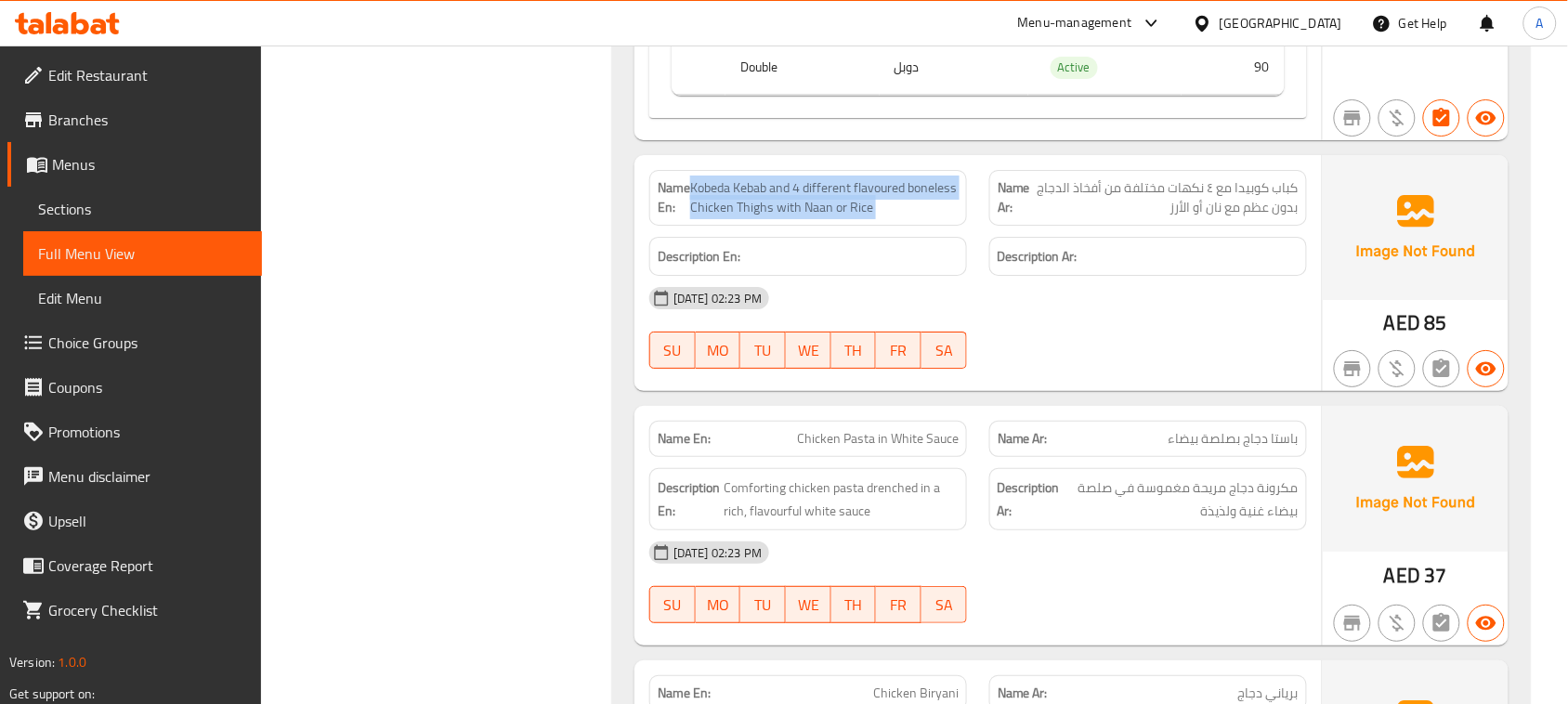
copy span "Kobeda Kebab and 4 different flavoured boneless Chicken Thighs with Naan or Rice"
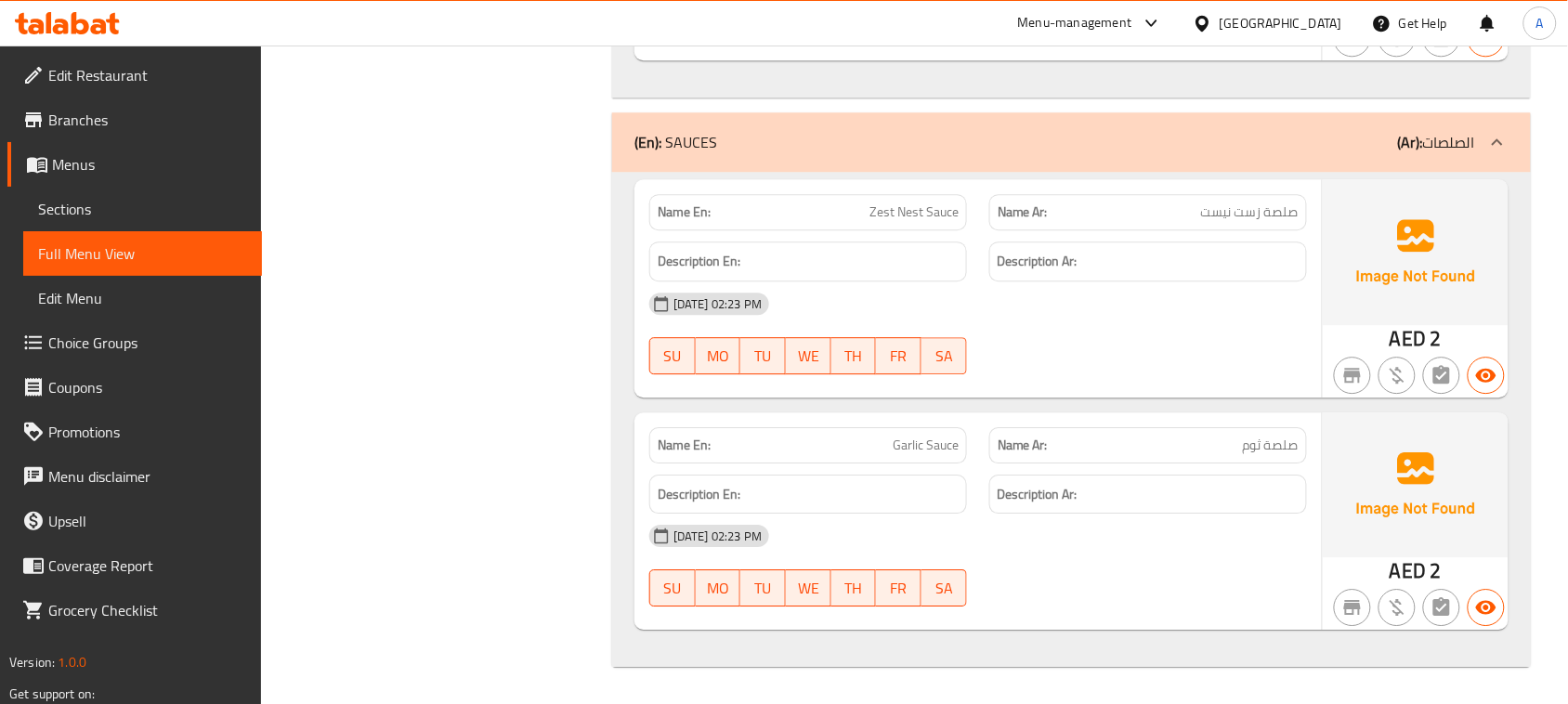
scroll to position [7720, 0]
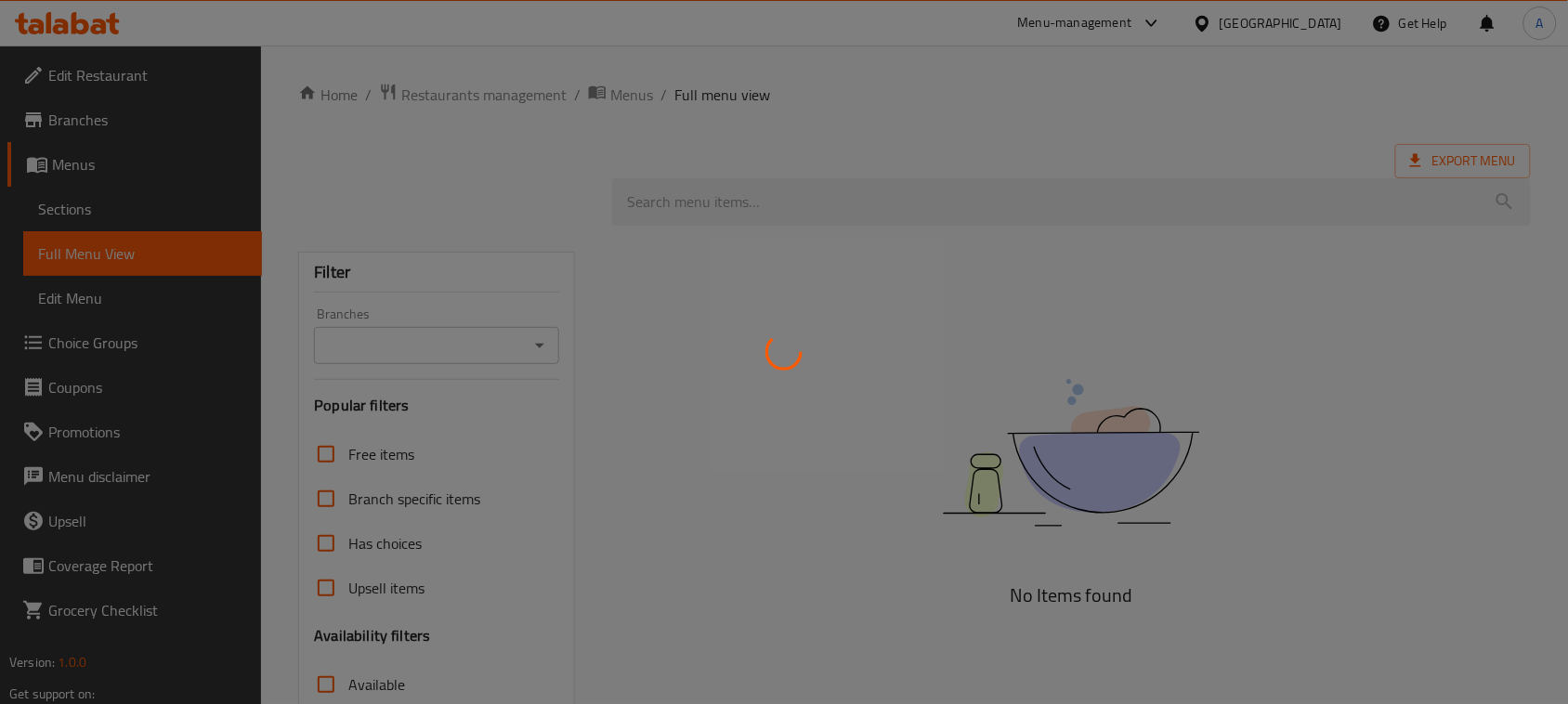
click at [139, 160] on div at bounding box center [784, 352] width 1568 height 704
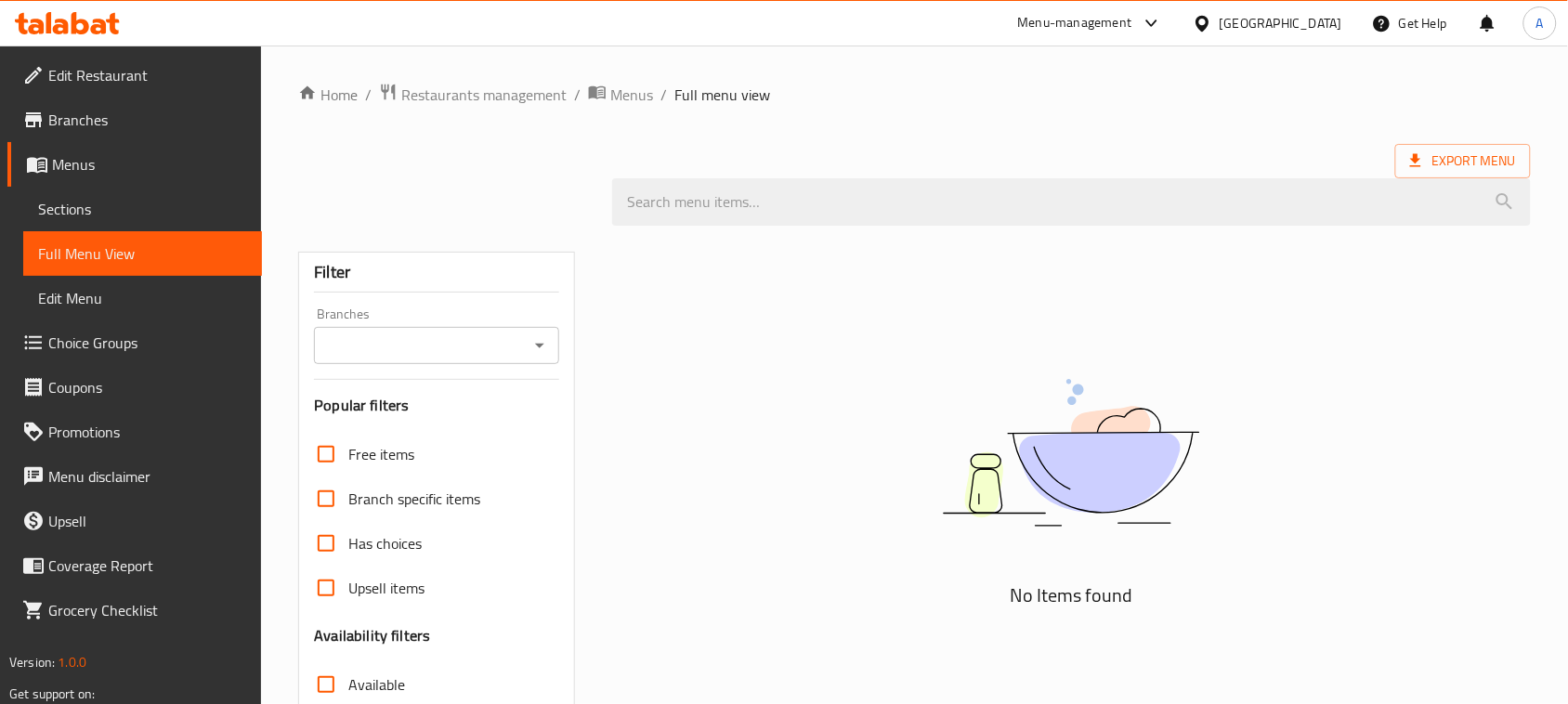
click at [108, 169] on span "Menus" at bounding box center [149, 164] width 195 height 22
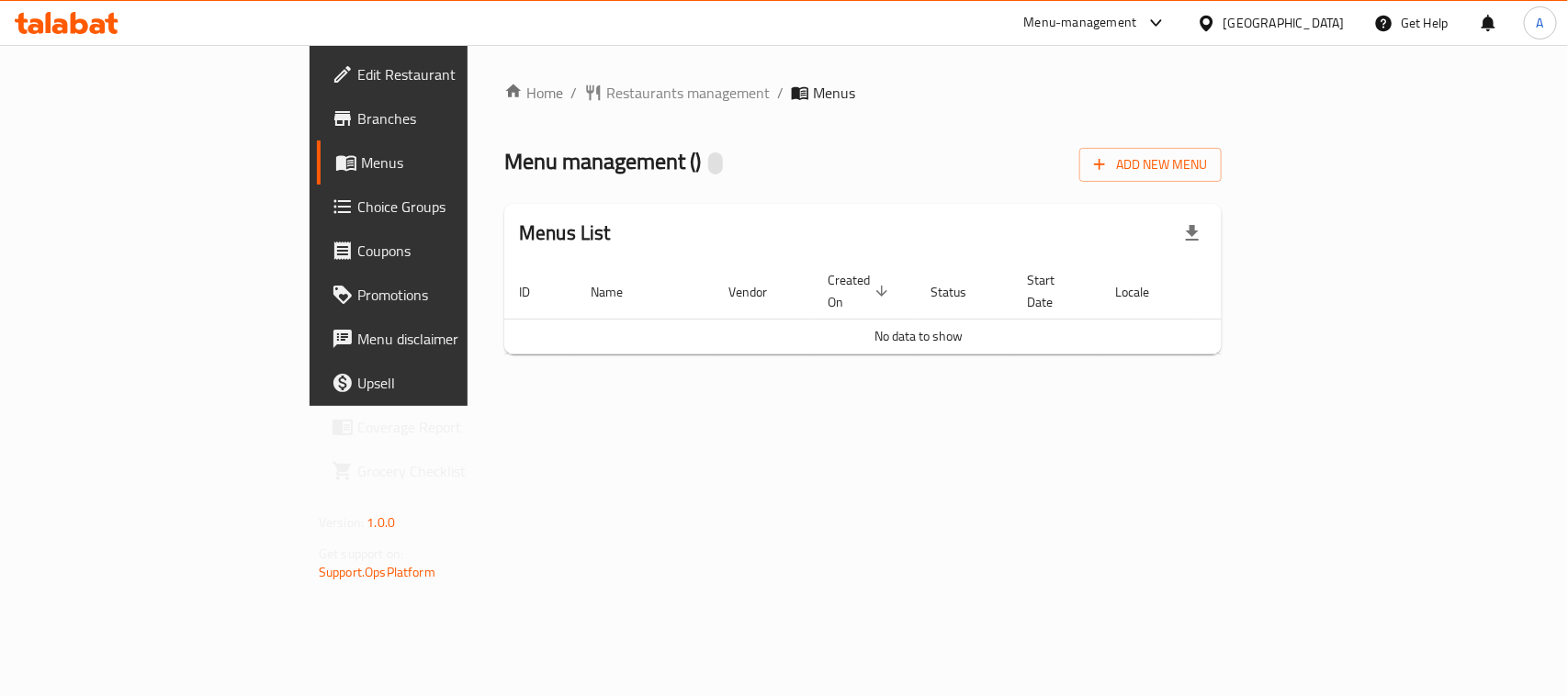
click at [361, 153] on span "Menus" at bounding box center [459, 162] width 195 height 22
click at [357, 120] on span "Branches" at bounding box center [457, 118] width 199 height 22
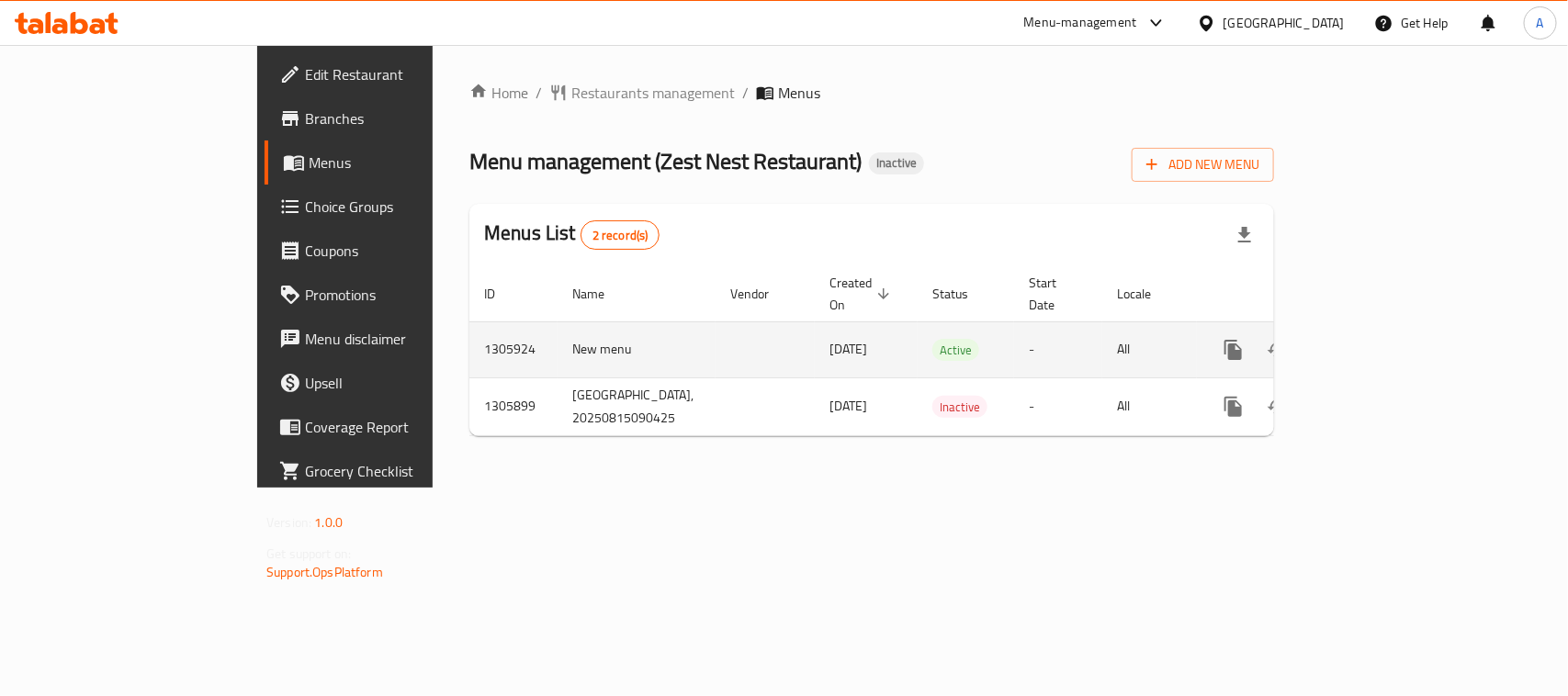
click at [1388, 330] on link "enhanced table" at bounding box center [1366, 349] width 44 height 44
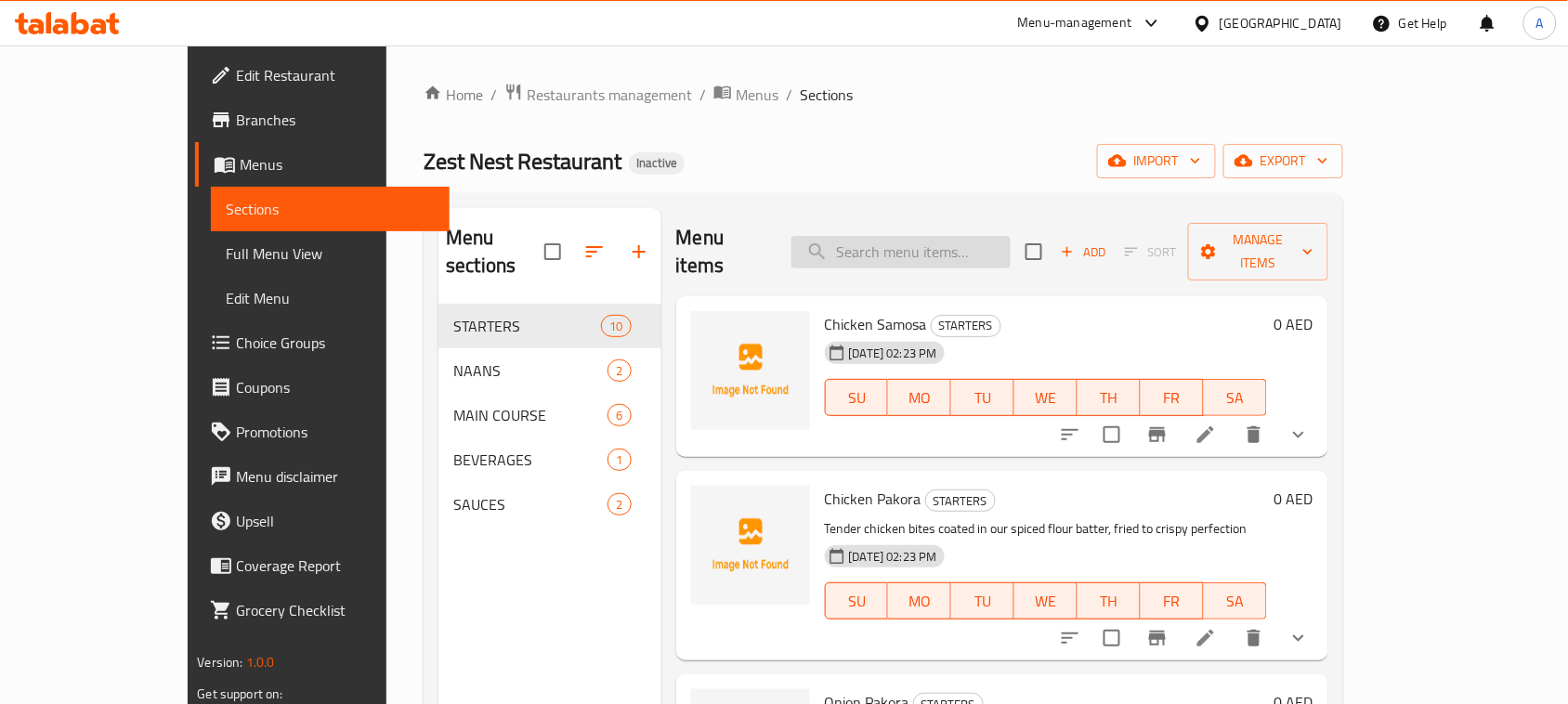
click at [932, 238] on input "search" at bounding box center [901, 253] width 219 height 33
paste input "zesty"
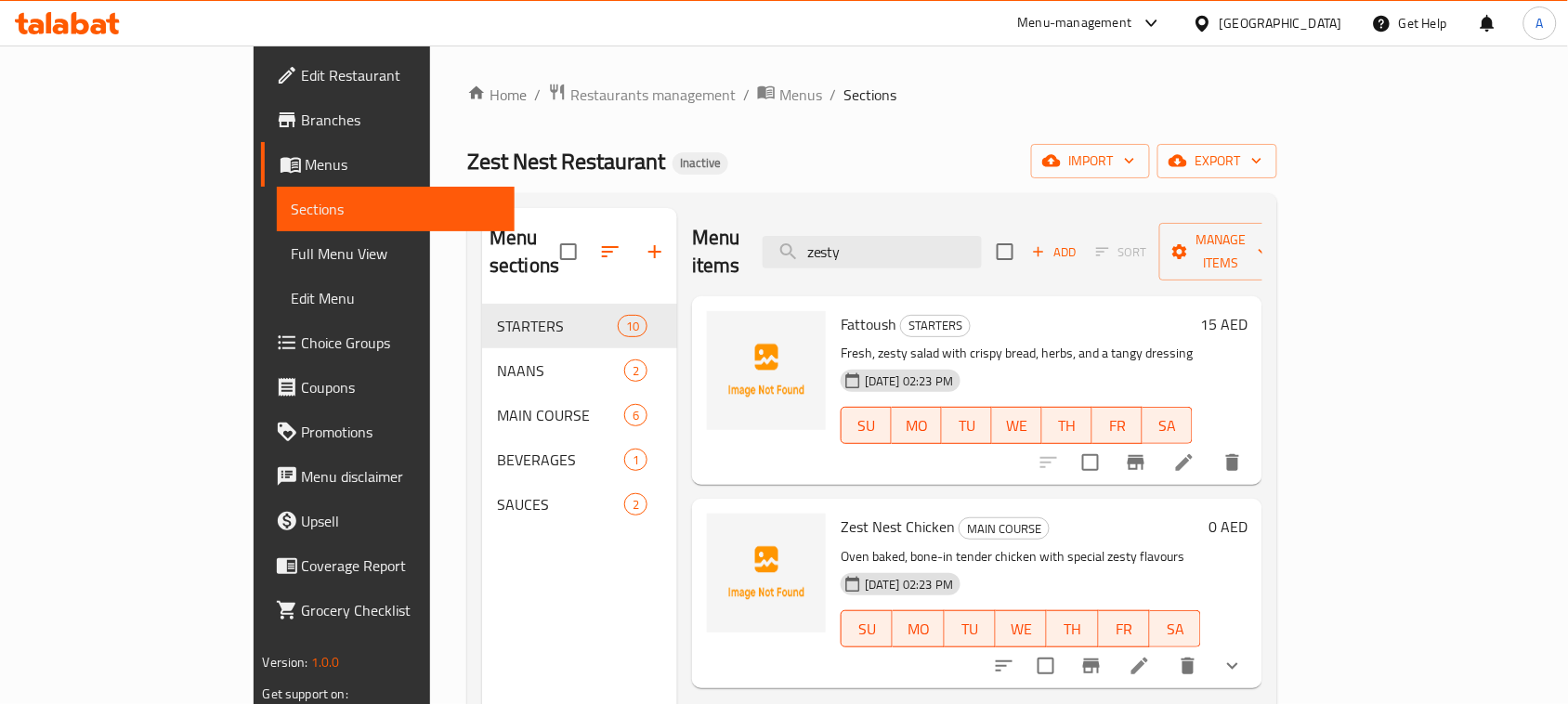
type input "zesty"
click at [1196, 451] on icon at bounding box center [1184, 462] width 22 height 22
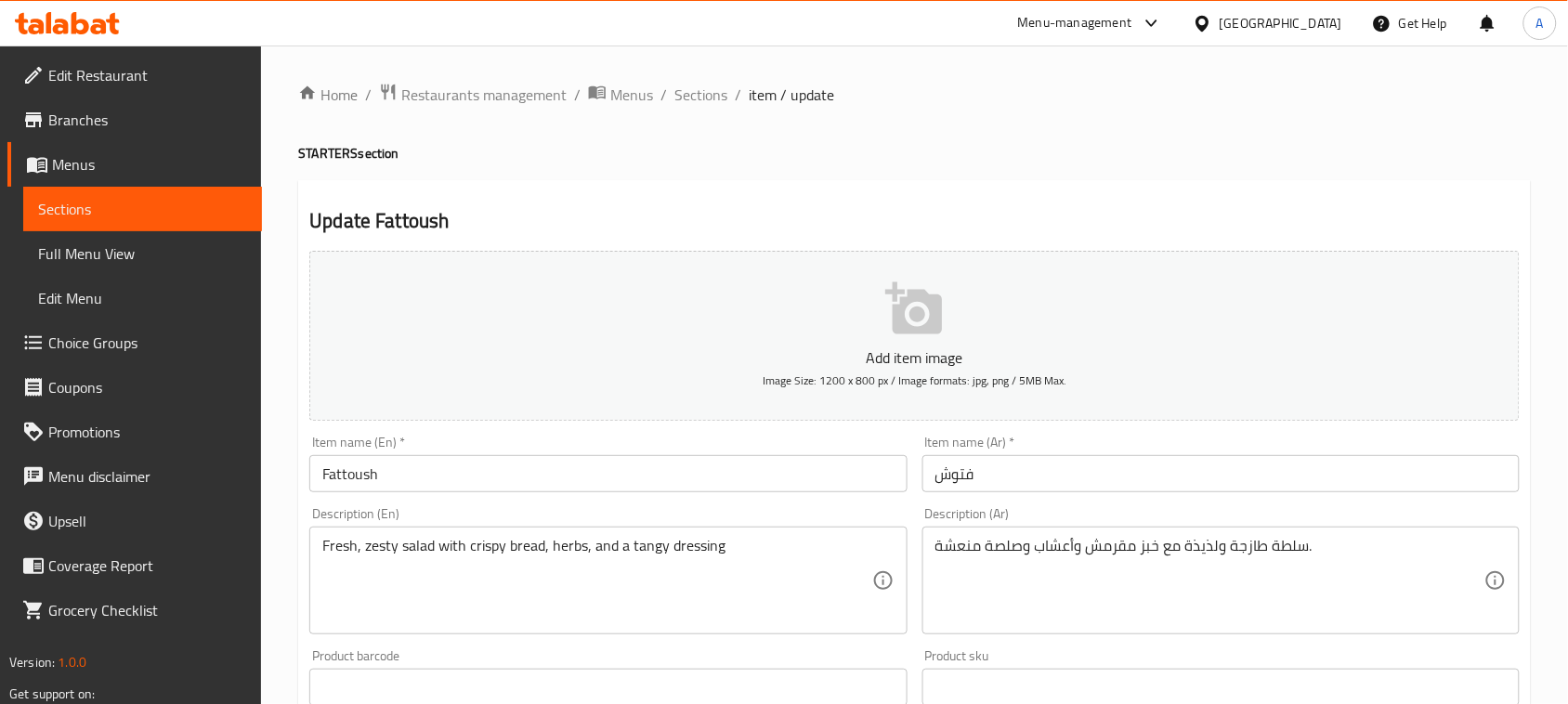
click at [1205, 548] on textarea "سلطة طازجة ولذيذة مع خبز مقرمش وأعشاب وصلصة منعشة." at bounding box center [1210, 580] width 549 height 88
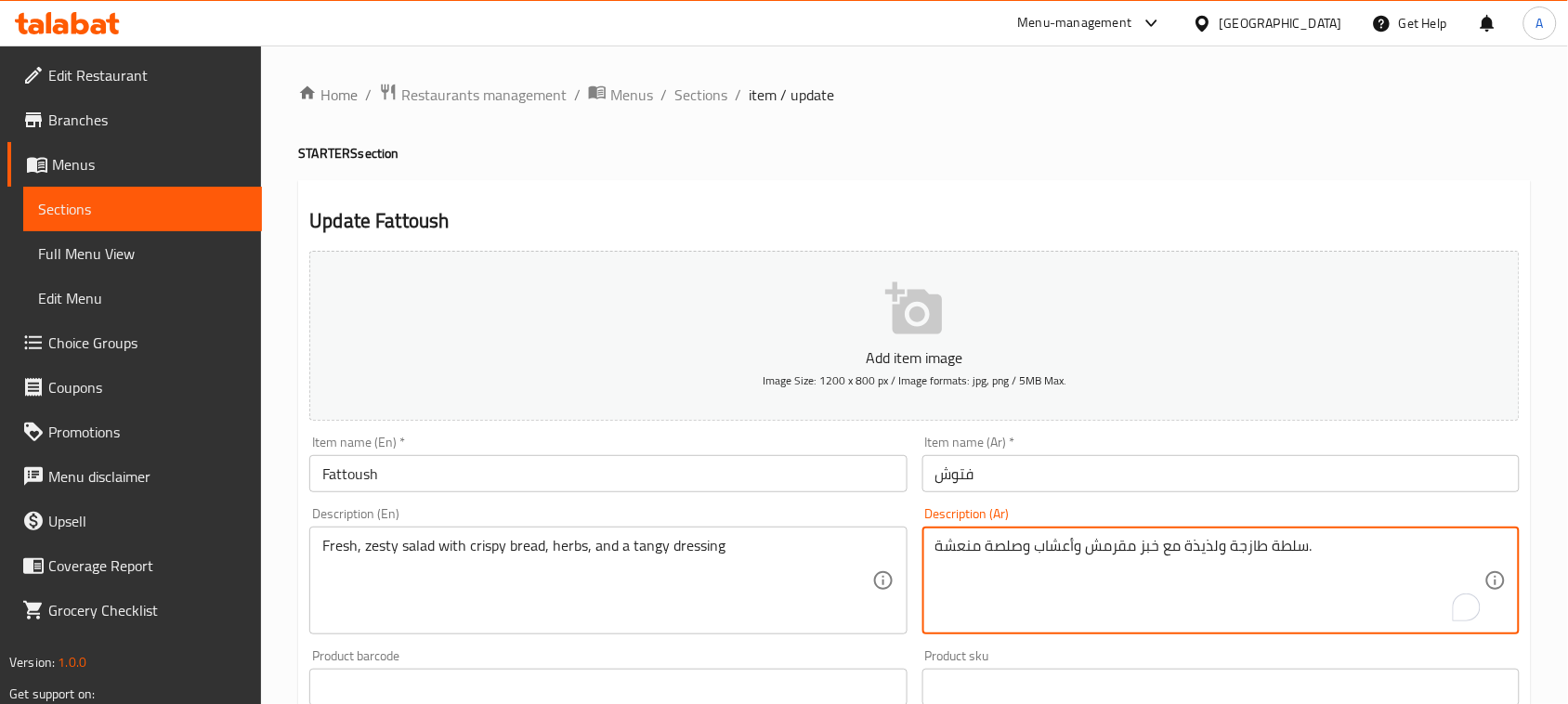
click at [1198, 565] on textarea "سلطة طازجة ولذيذة مع خبز مقرمش وأعشاب وصلصة منعشة." at bounding box center [1210, 580] width 549 height 88
drag, startPoint x: 1217, startPoint y: 546, endPoint x: 1184, endPoint y: 551, distance: 33.4
click at [1184, 551] on textarea "سلطة طازجة ولذيذة مع خبز مقرمش وأعشاب وصلصة منعشة." at bounding box center [1210, 580] width 549 height 88
click at [963, 540] on textarea "سلطة طازجة وزيتسي مع خبز مقرمش وأعشاب وصلصة منعشة." at bounding box center [1210, 580] width 549 height 88
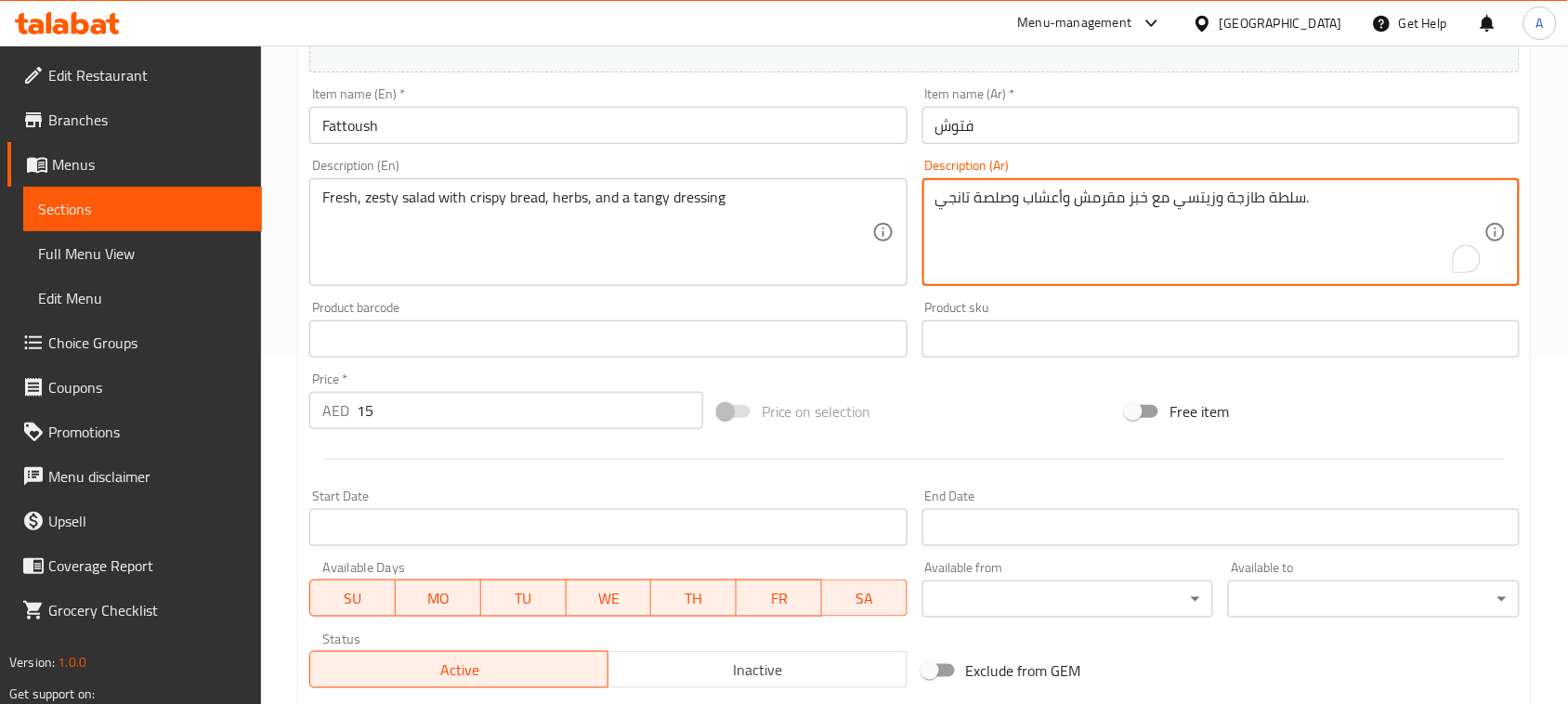
scroll to position [604, 0]
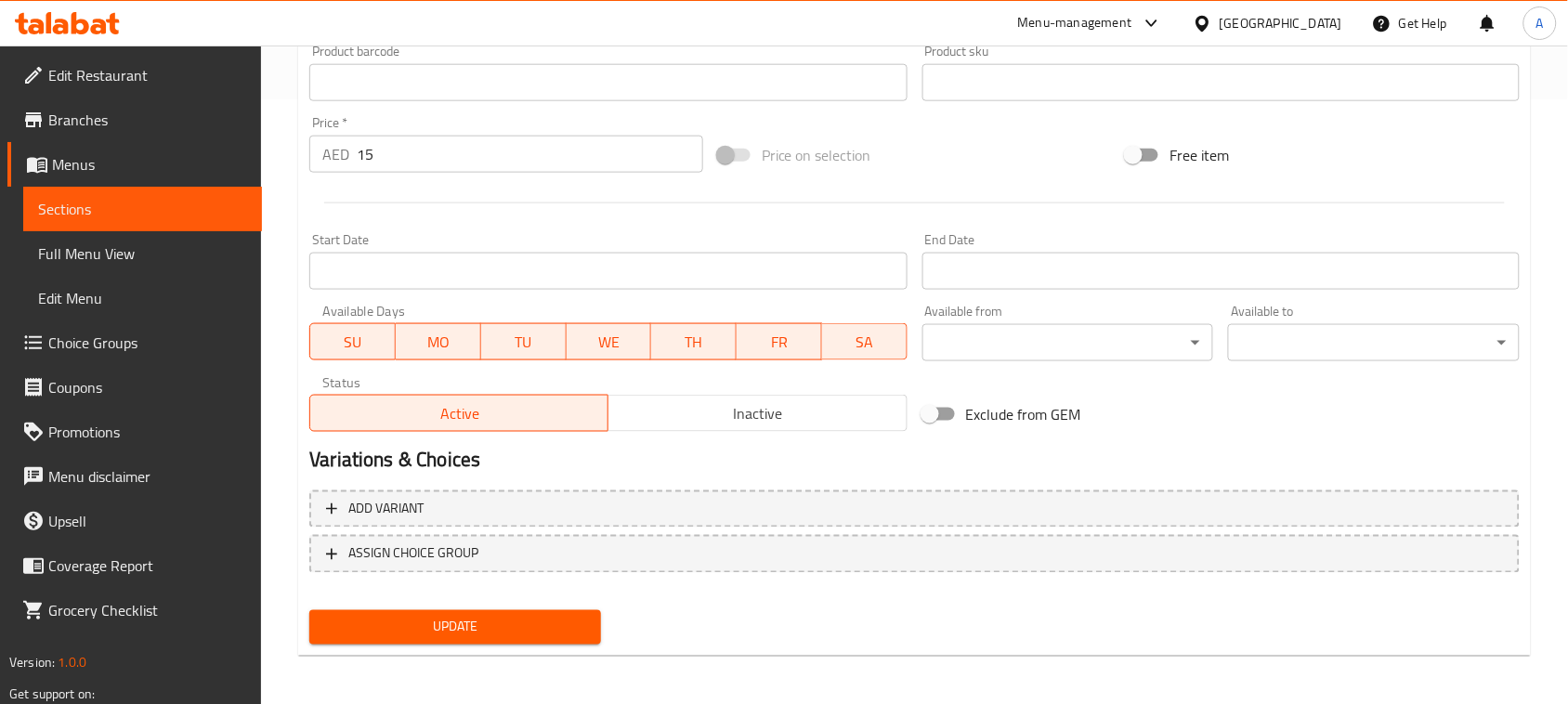
type textarea "سلطة طازجة وزيتسي مع خبز مقرمش وأعشاب وصلصة تانجي."
click at [460, 636] on button "Update" at bounding box center [454, 627] width 292 height 34
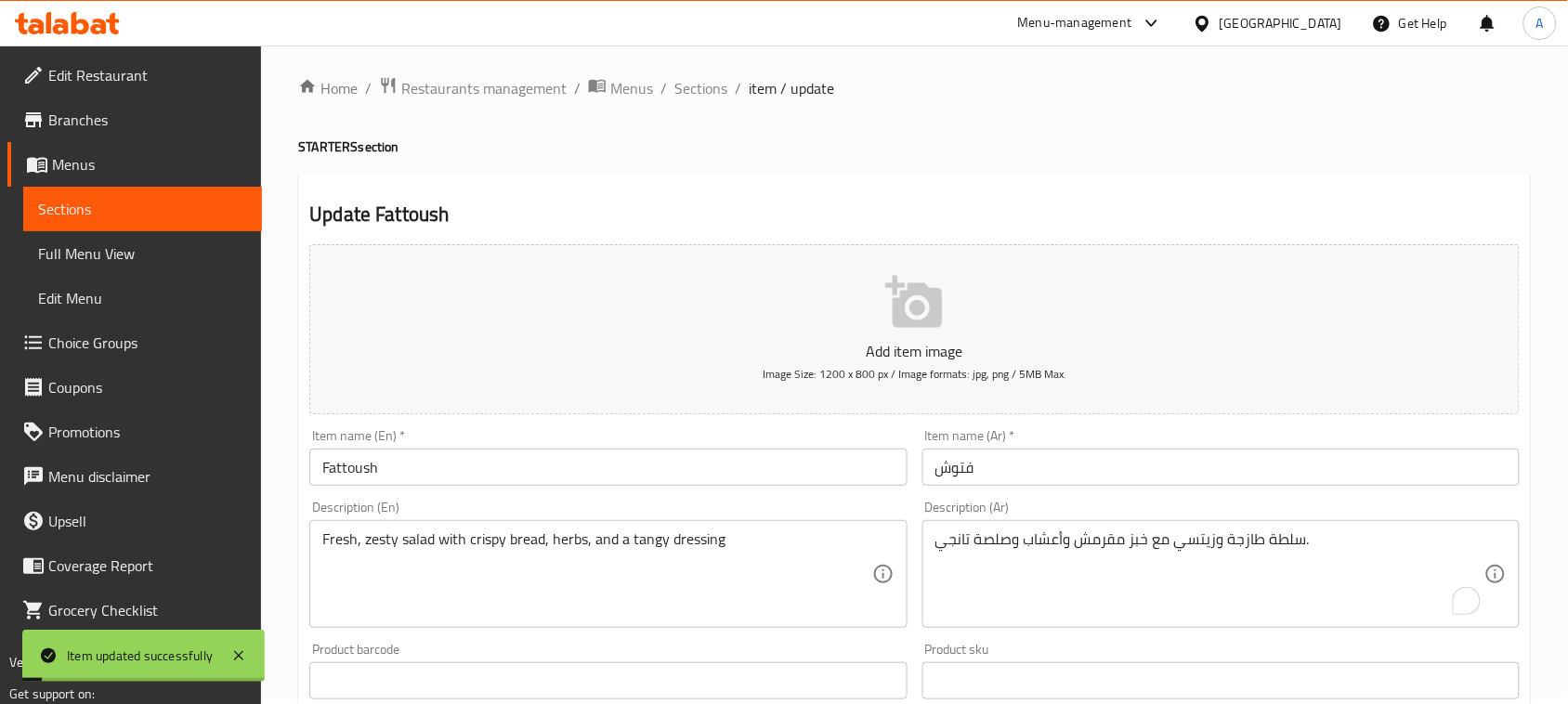
scroll to position [0, 0]
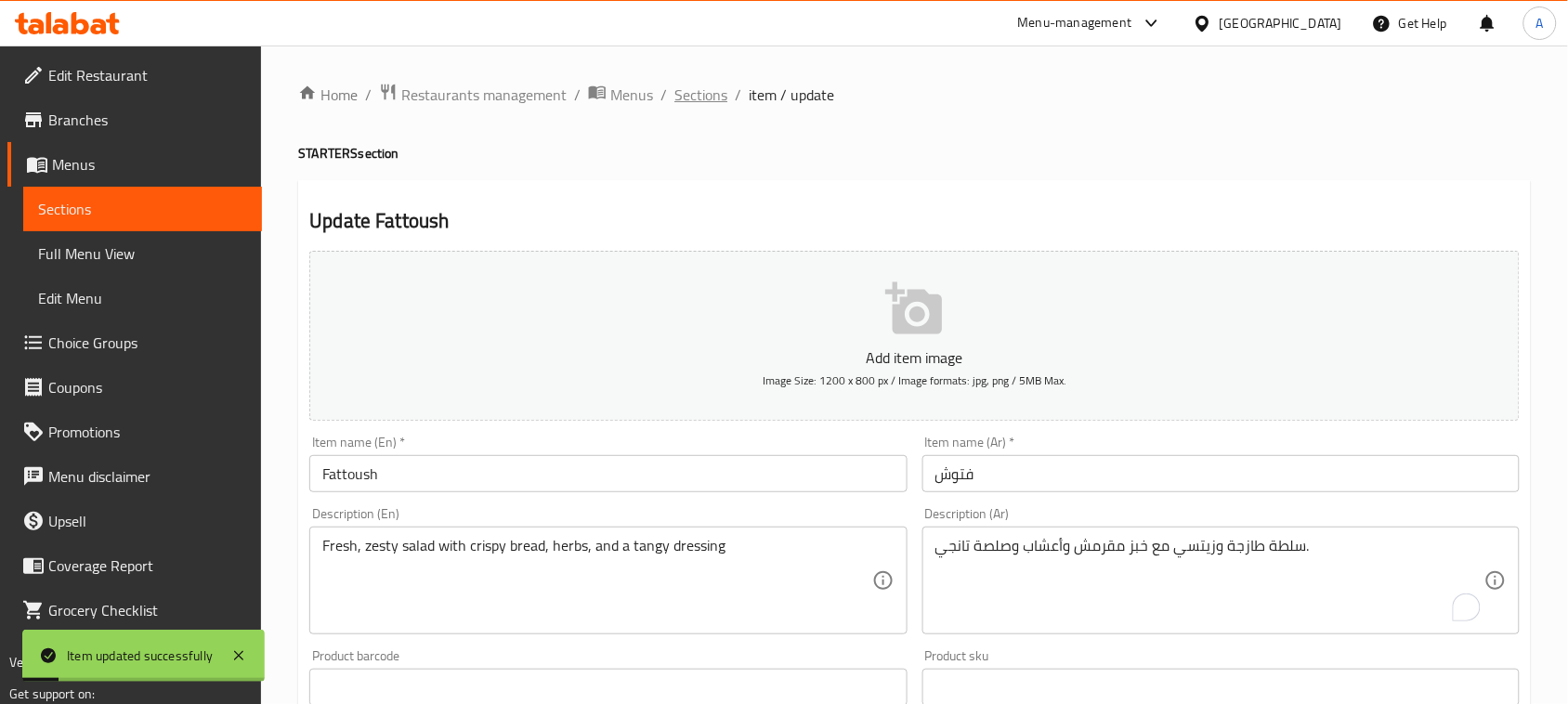
click at [704, 89] on span "Sections" at bounding box center [700, 94] width 53 height 22
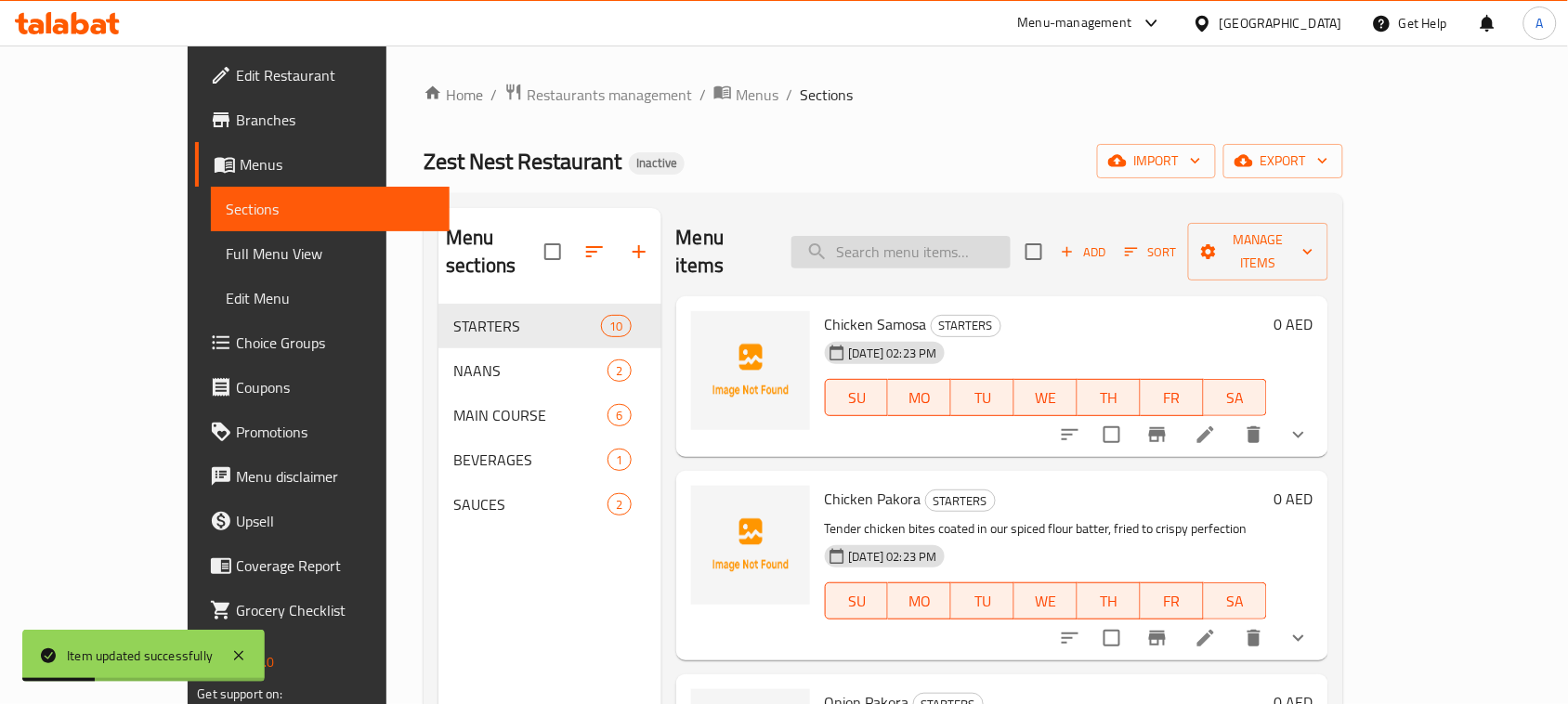
click at [953, 236] on input "search" at bounding box center [901, 253] width 219 height 33
paste input "zesty"
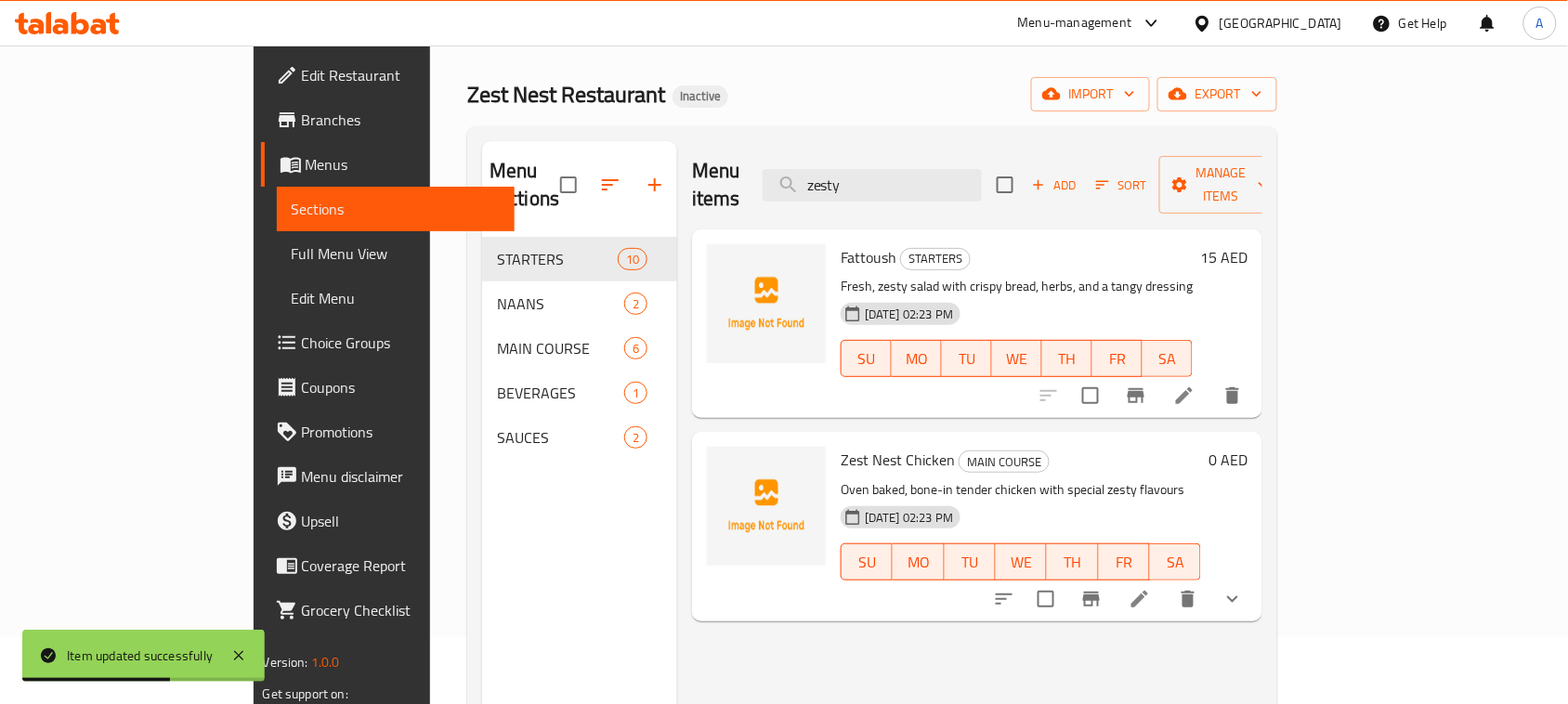
scroll to position [116, 0]
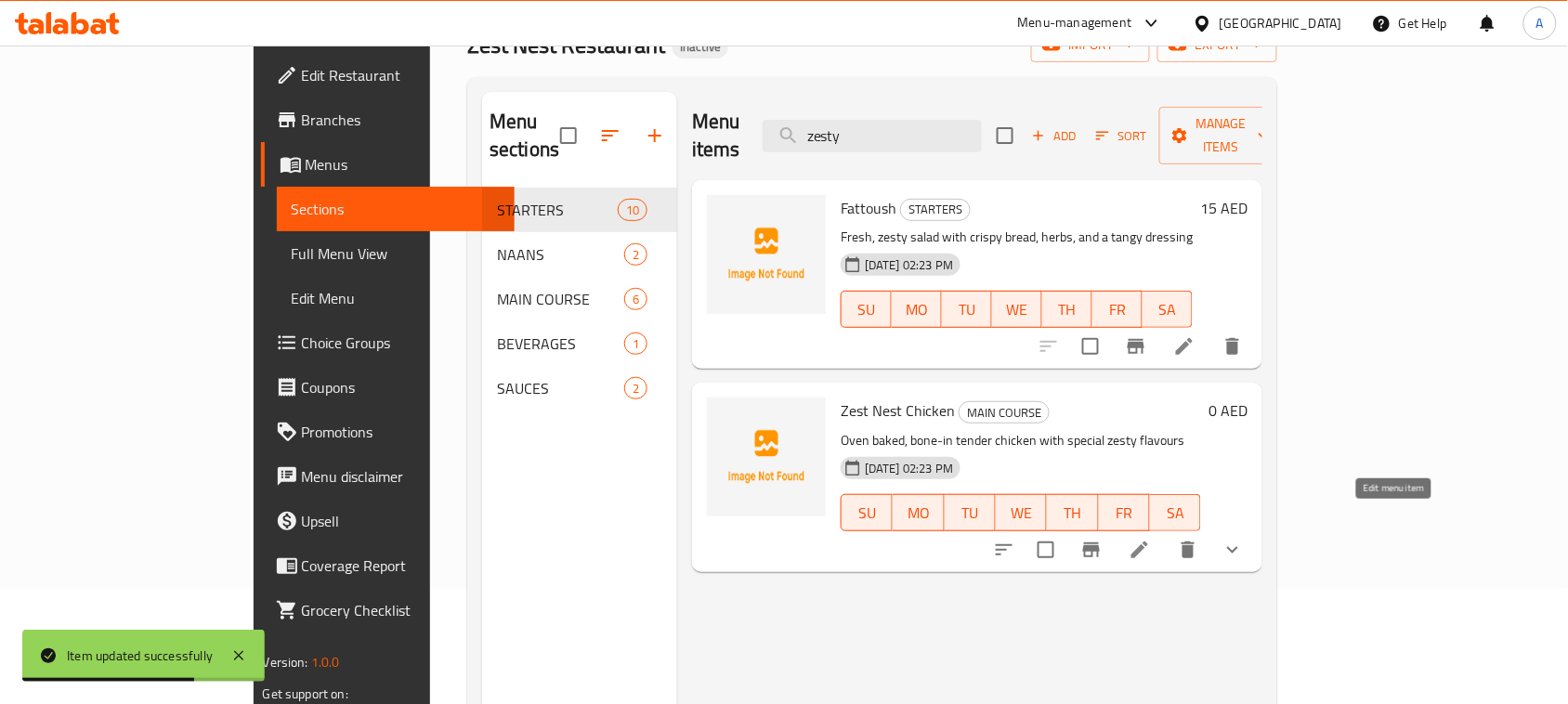
type input "zesty"
click at [1152, 538] on icon at bounding box center [1140, 549] width 22 height 22
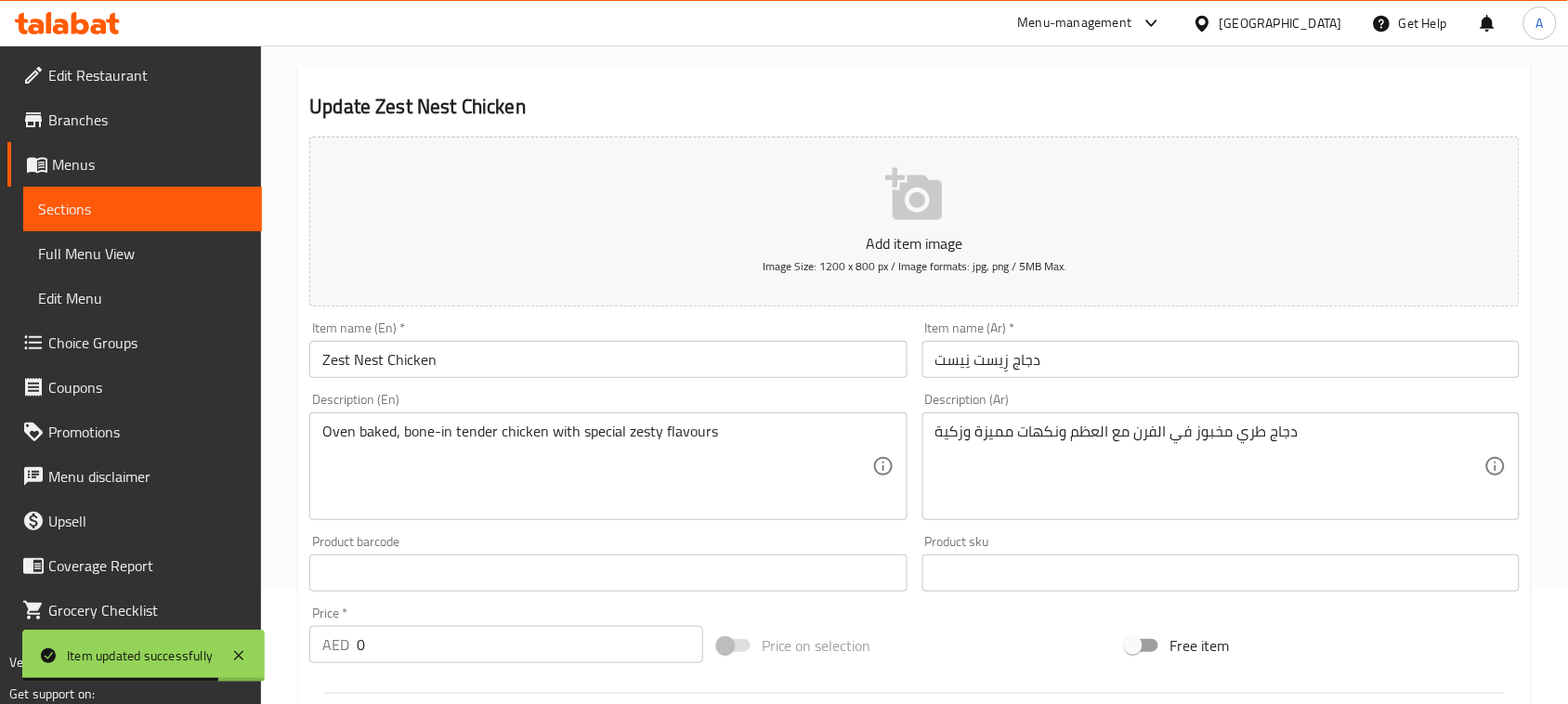
scroll to position [116, 0]
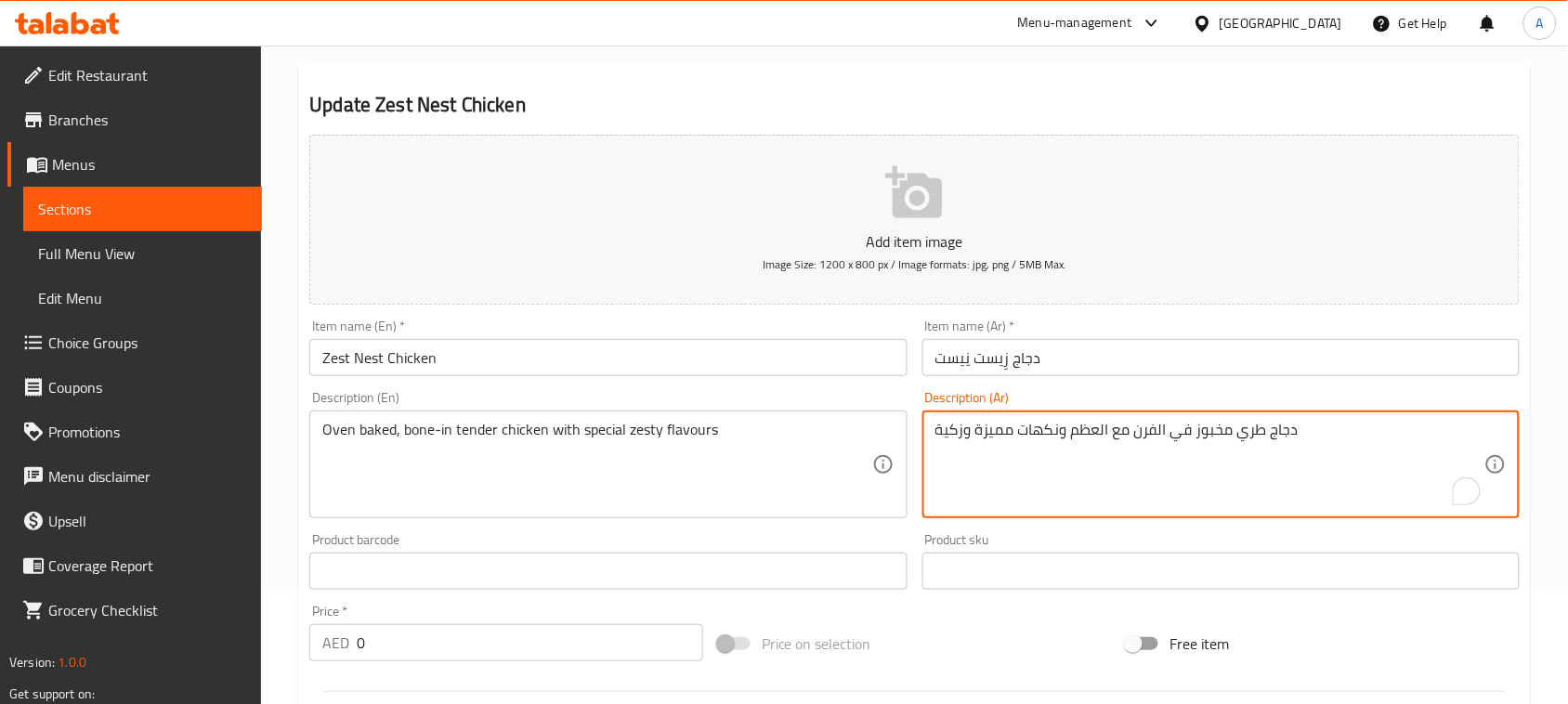
drag, startPoint x: 963, startPoint y: 428, endPoint x: 926, endPoint y: 434, distance: 37.5
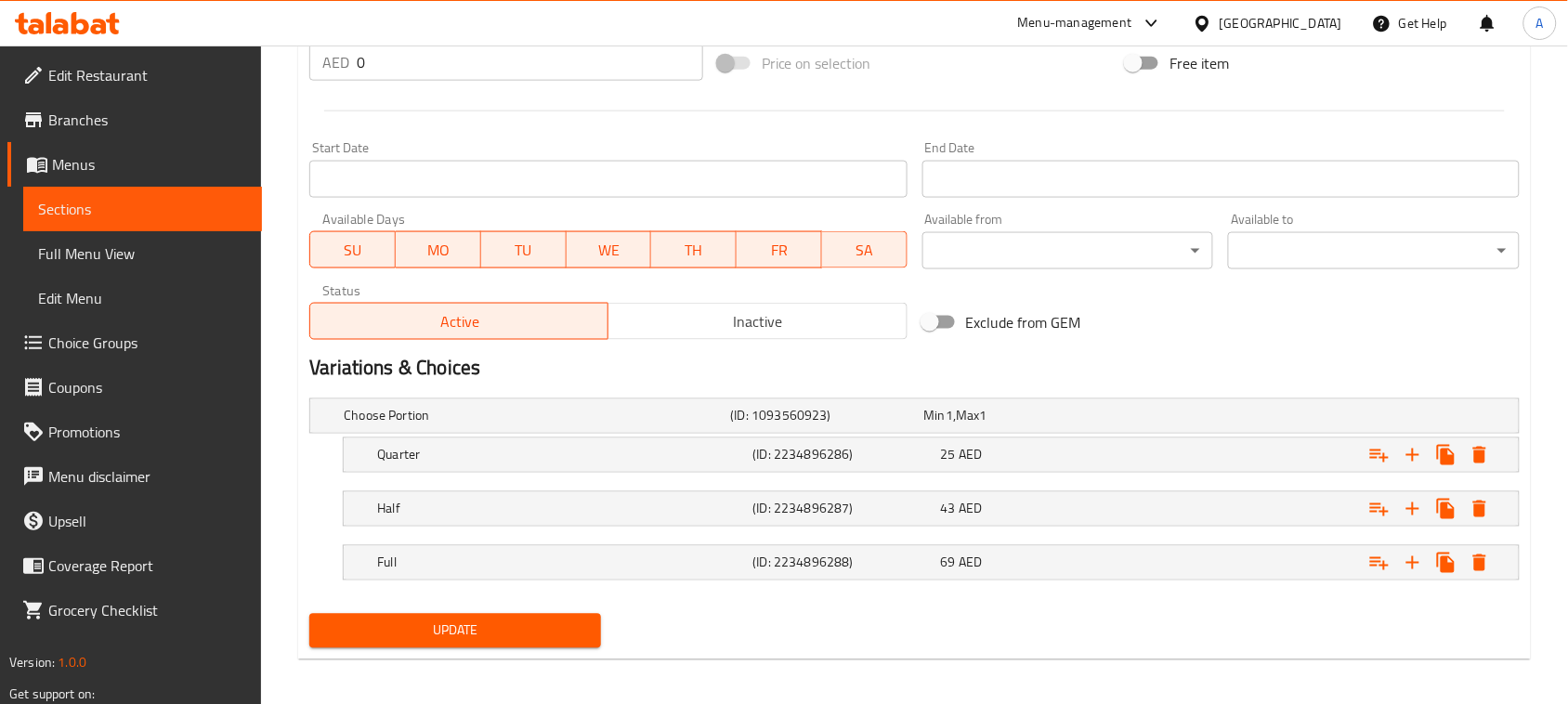
type textarea "دجاج طري مخبوز في الفرن مع العظم ونكهات مميزة وزيتسي"
click at [499, 621] on span "Update" at bounding box center [455, 631] width 262 height 23
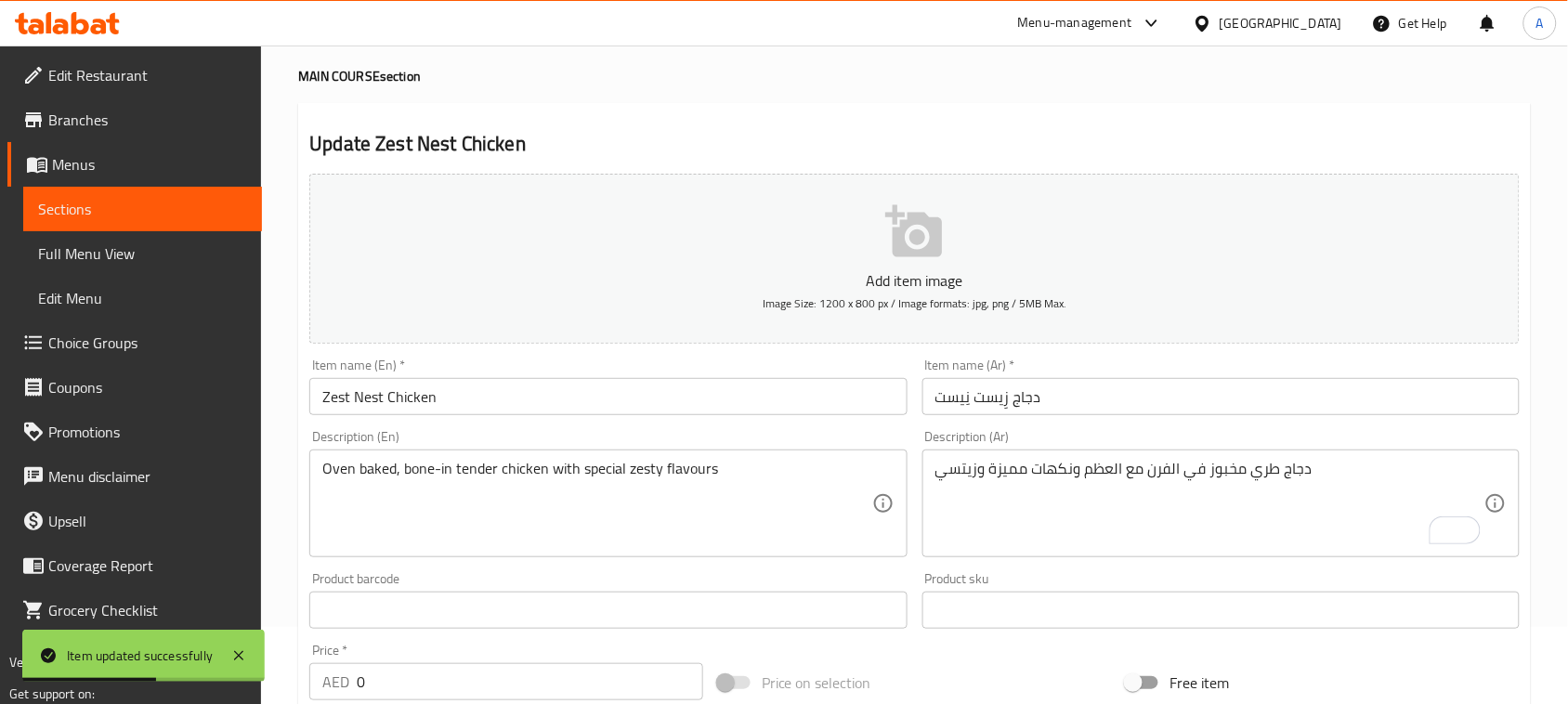
scroll to position [0, 0]
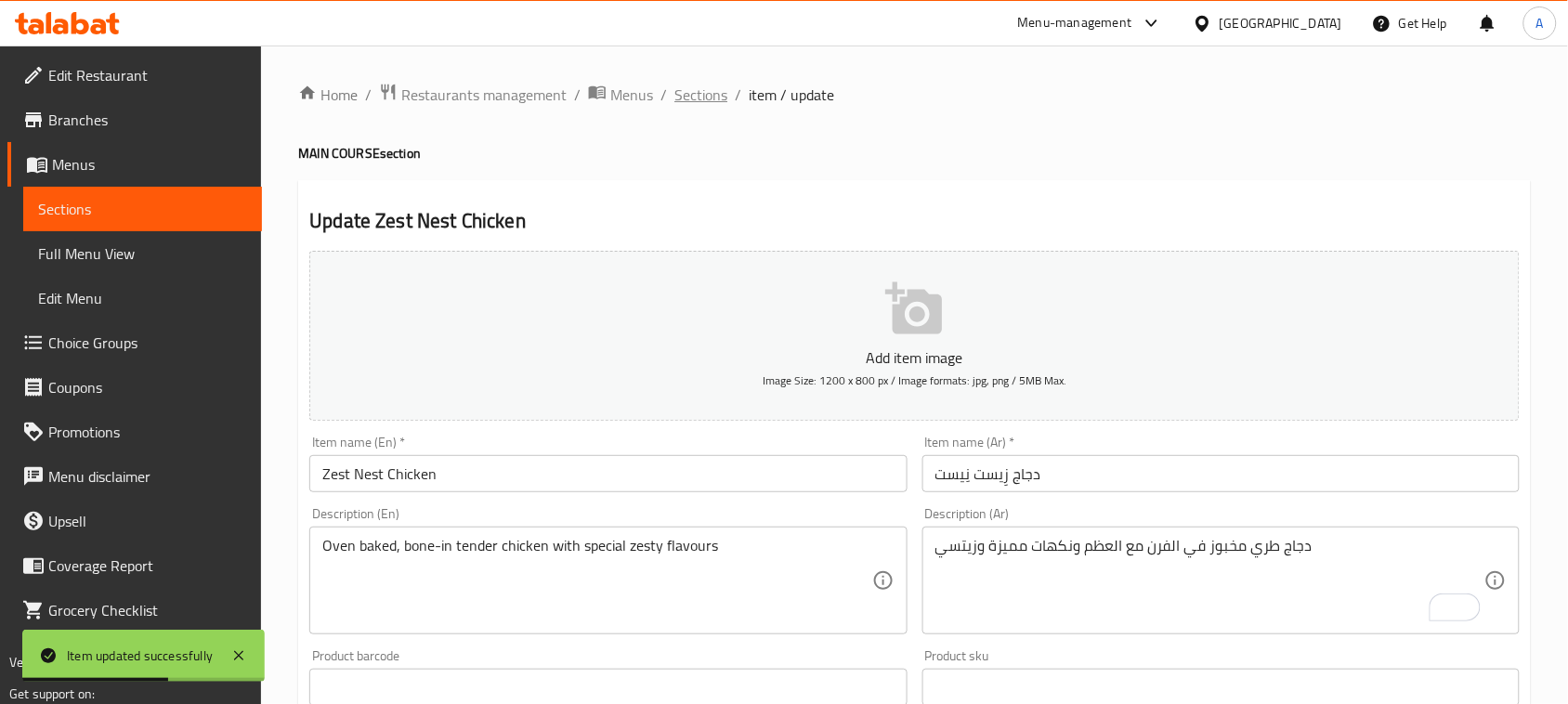
click at [697, 96] on span "Sections" at bounding box center [700, 94] width 53 height 22
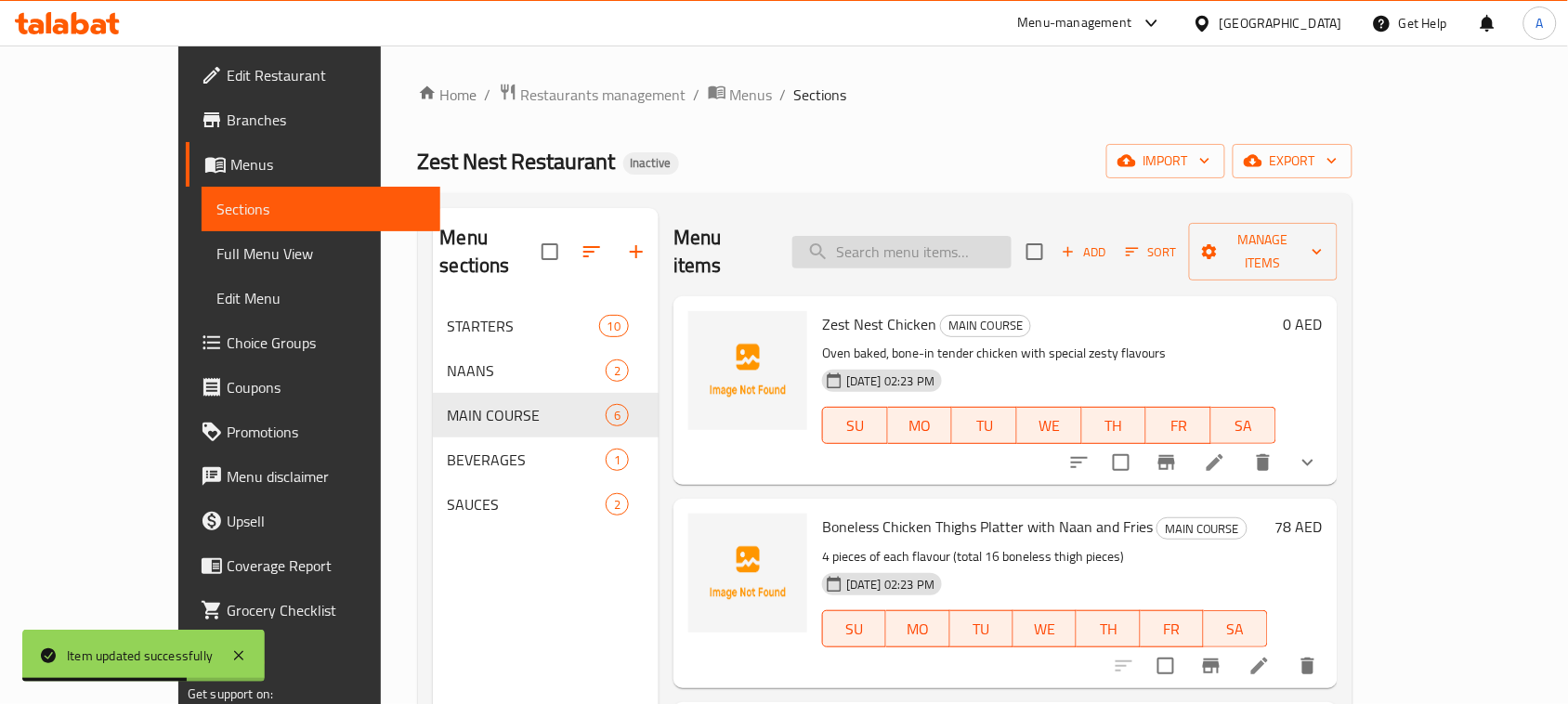
click at [930, 236] on input "search" at bounding box center [902, 253] width 219 height 33
paste input "Zest Nest Chicken"
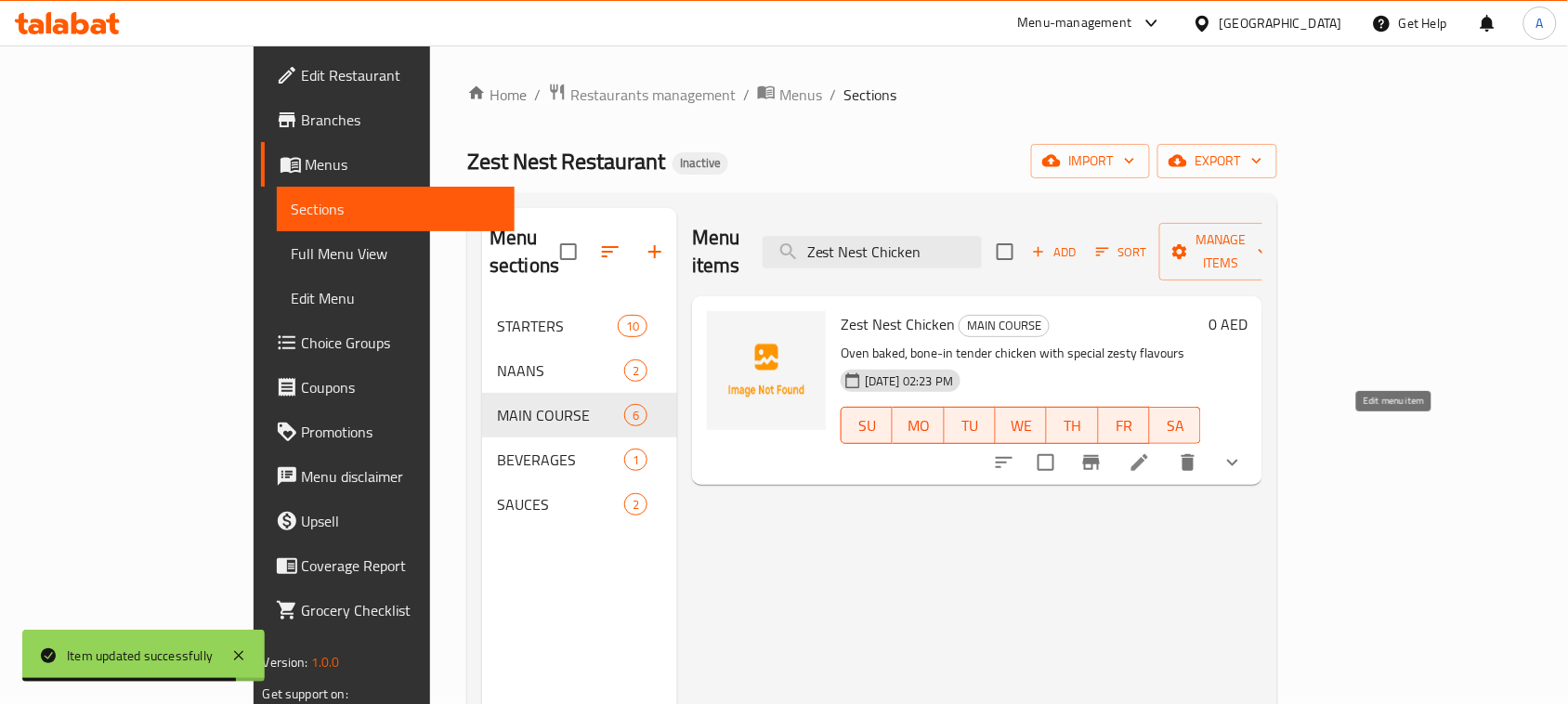
type input "Zest Nest Chicken"
click at [1149, 454] on icon at bounding box center [1139, 462] width 16 height 16
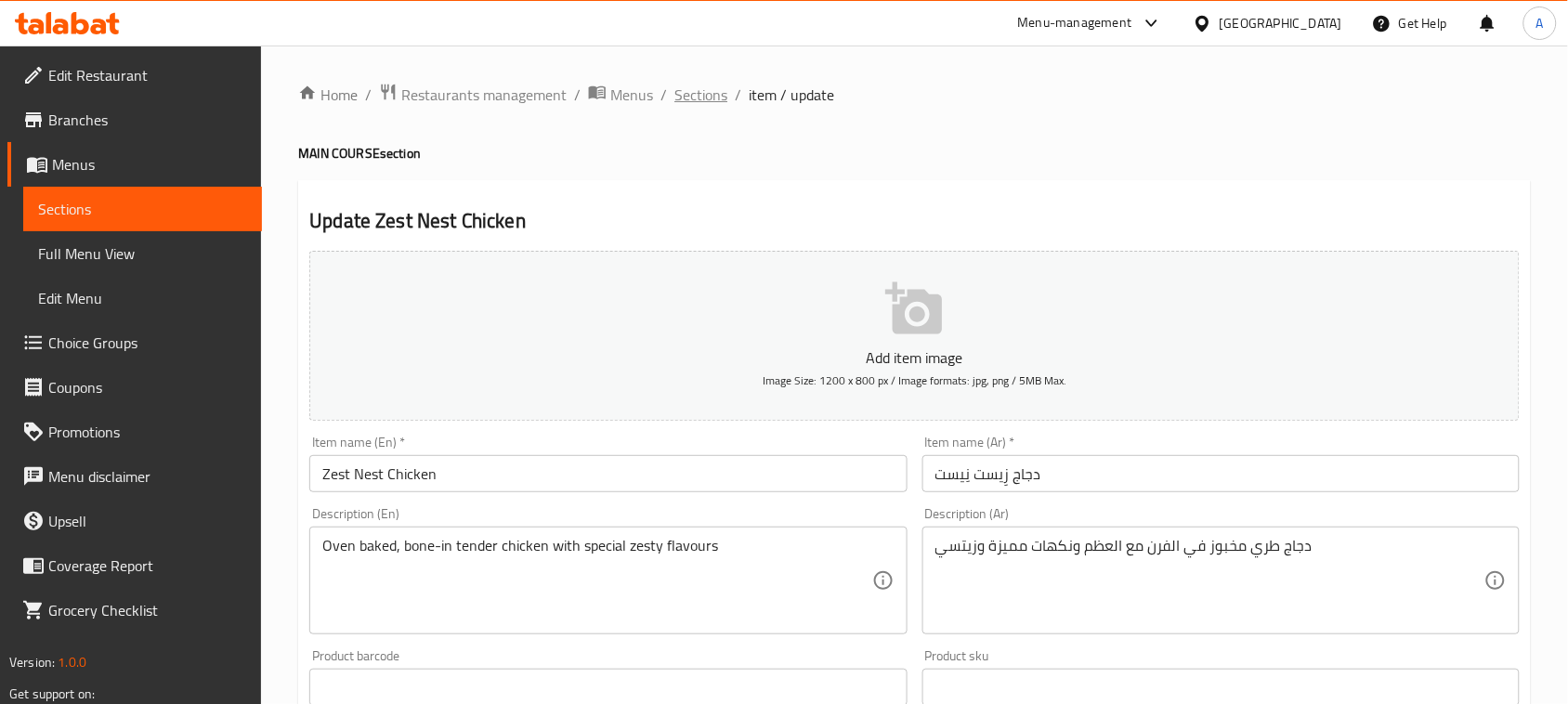
click at [695, 90] on span "Sections" at bounding box center [700, 94] width 53 height 22
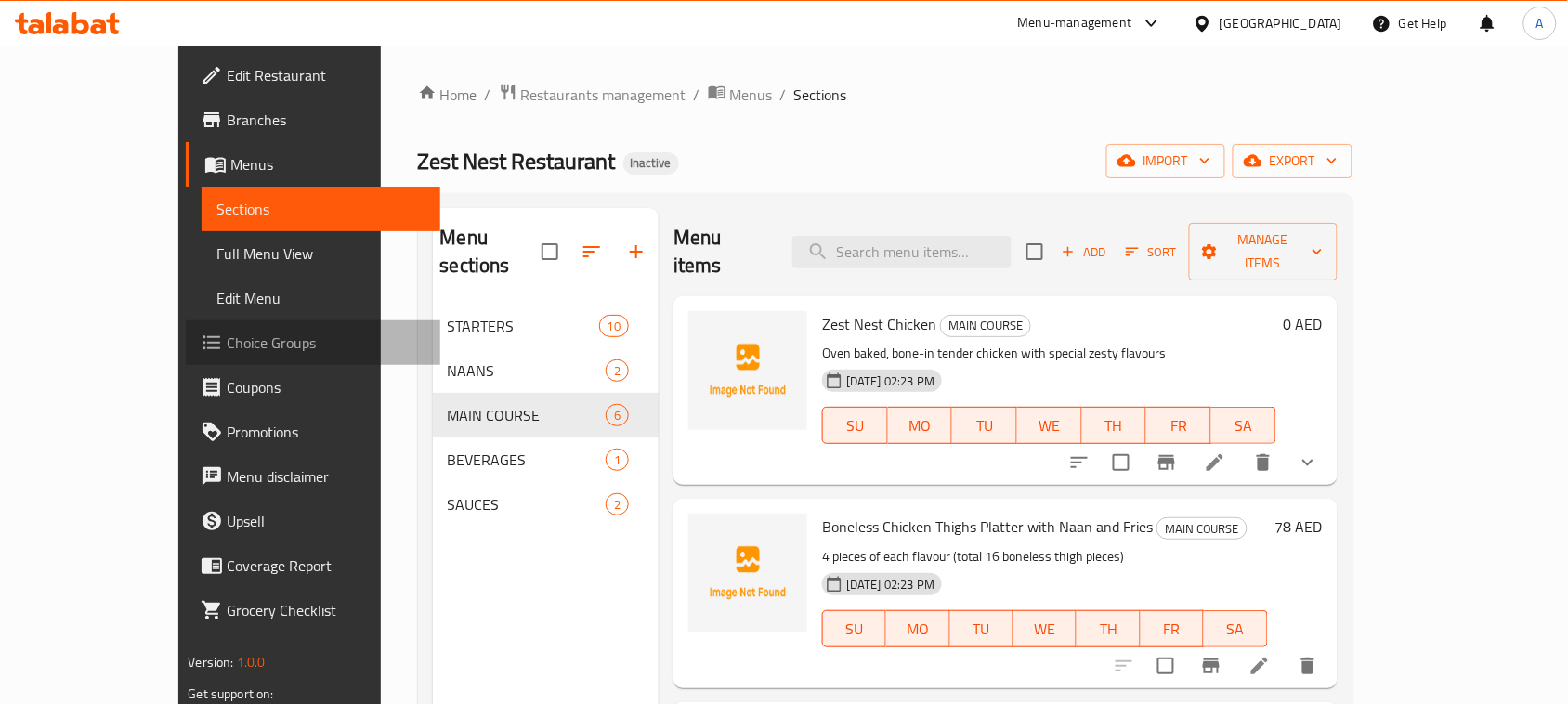
click at [227, 347] on span "Choice Groups" at bounding box center [325, 342] width 199 height 22
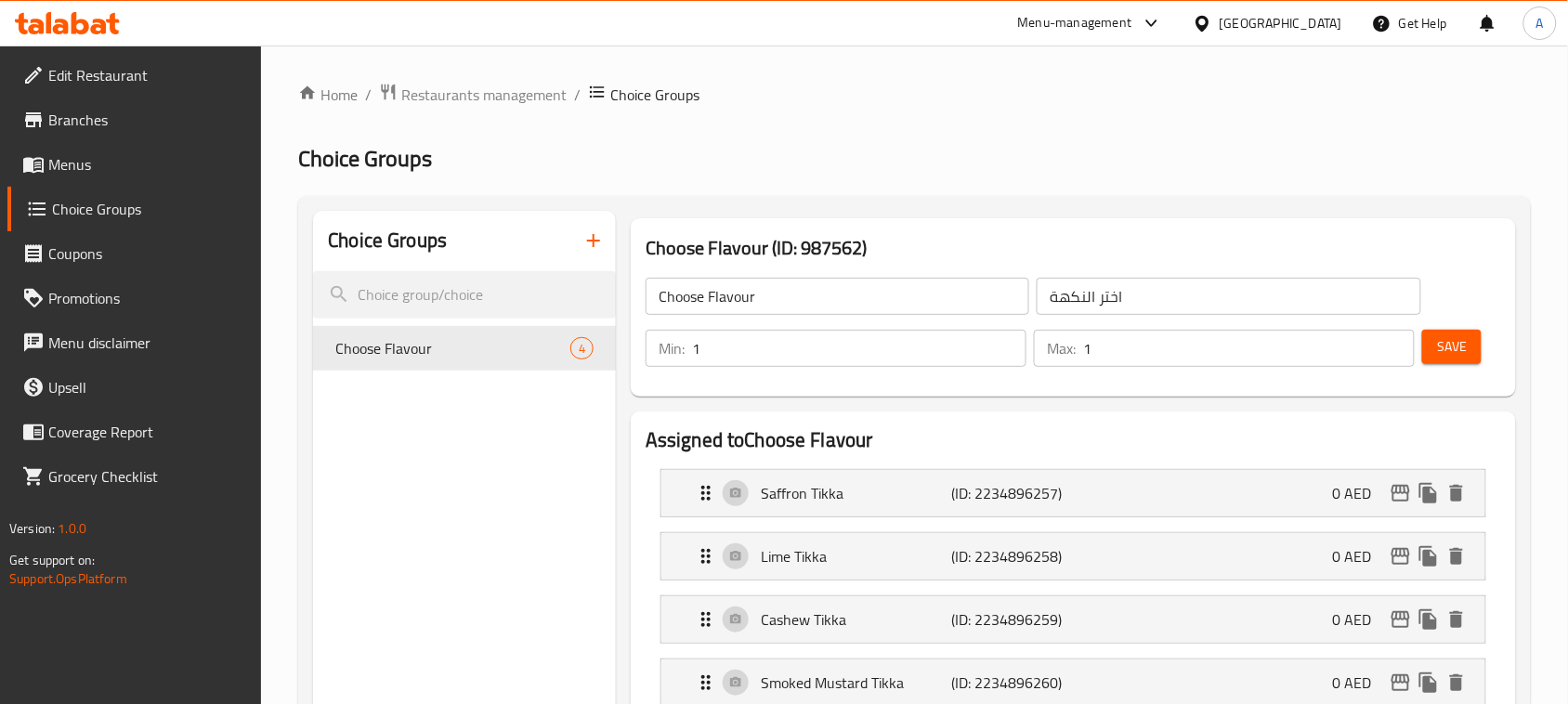
click at [585, 259] on button "button" at bounding box center [594, 240] width 45 height 45
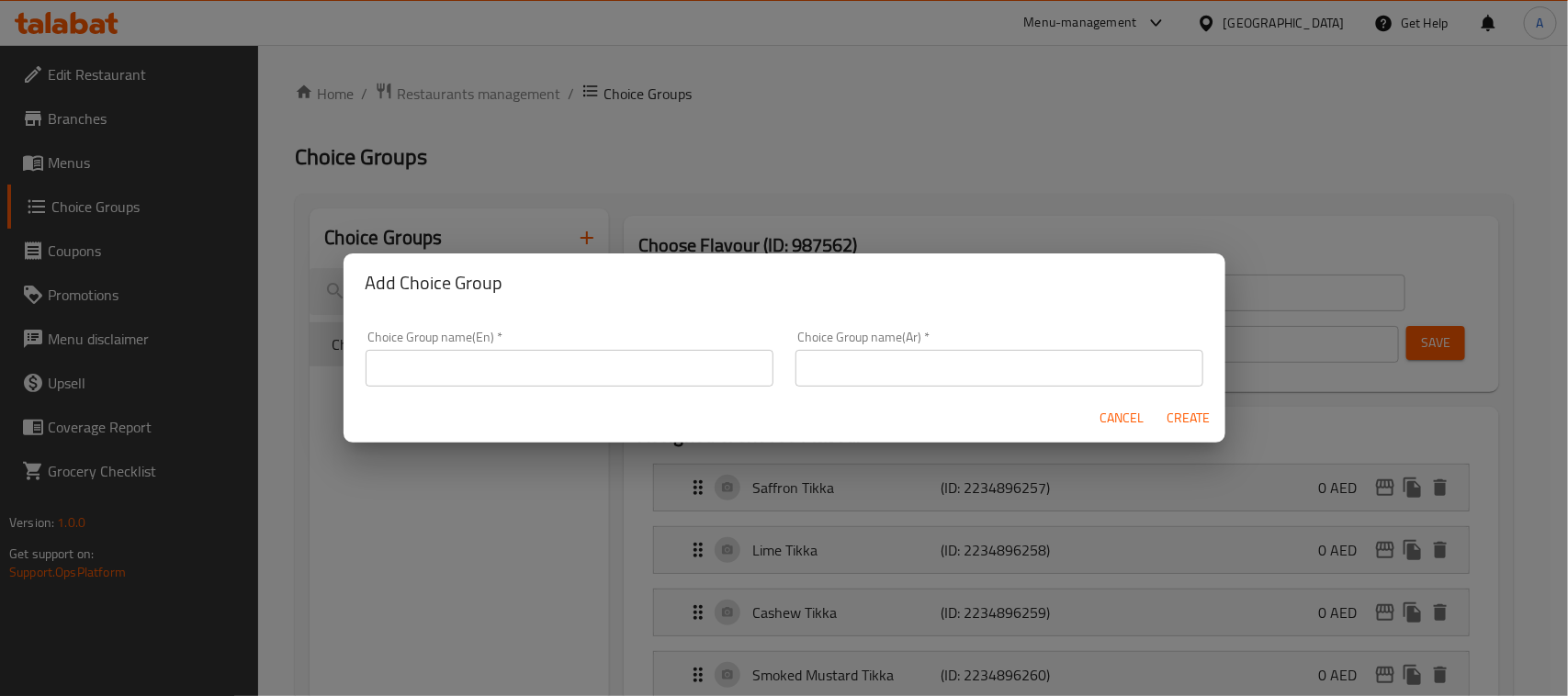
click at [681, 381] on input "text" at bounding box center [570, 368] width 408 height 36
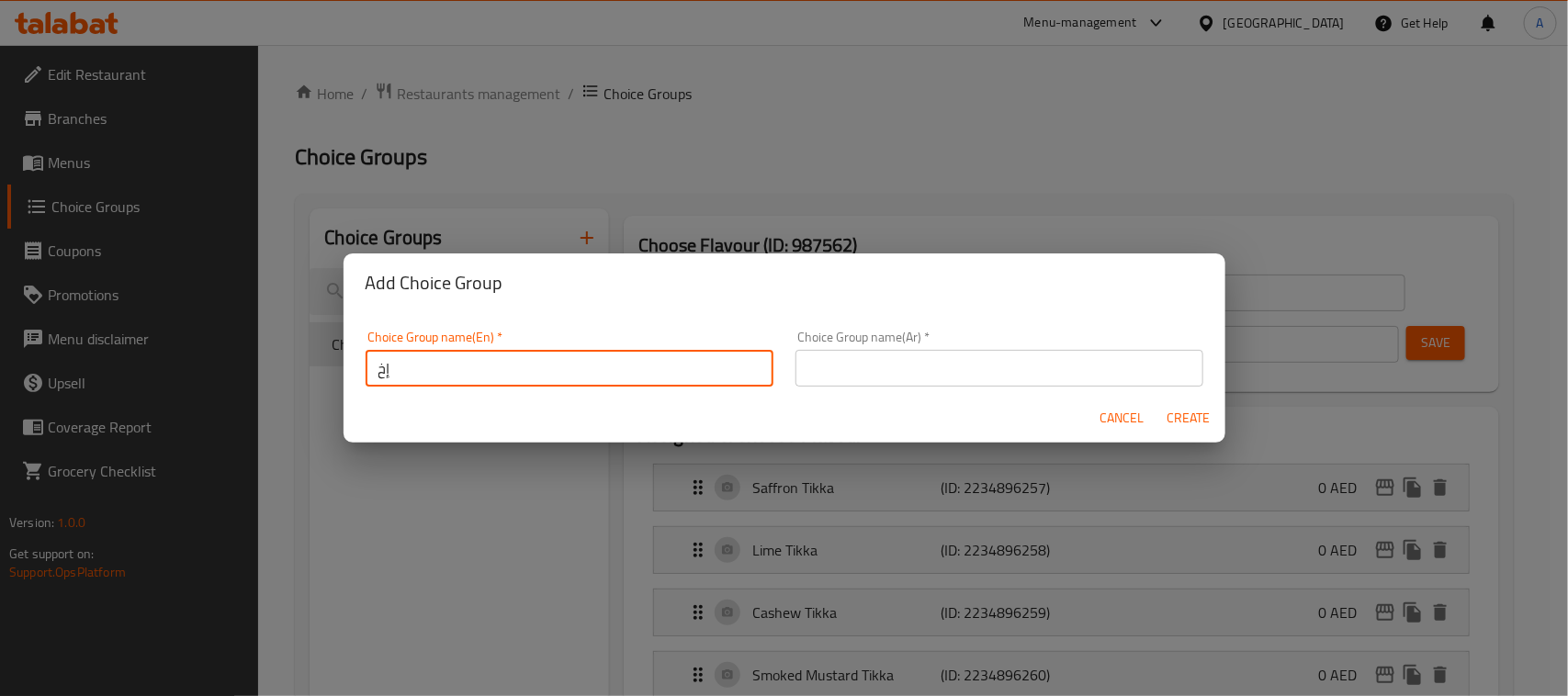
type input "إ"
type input "Your Choice Of"
click at [866, 363] on input "text" at bounding box center [1000, 368] width 408 height 36
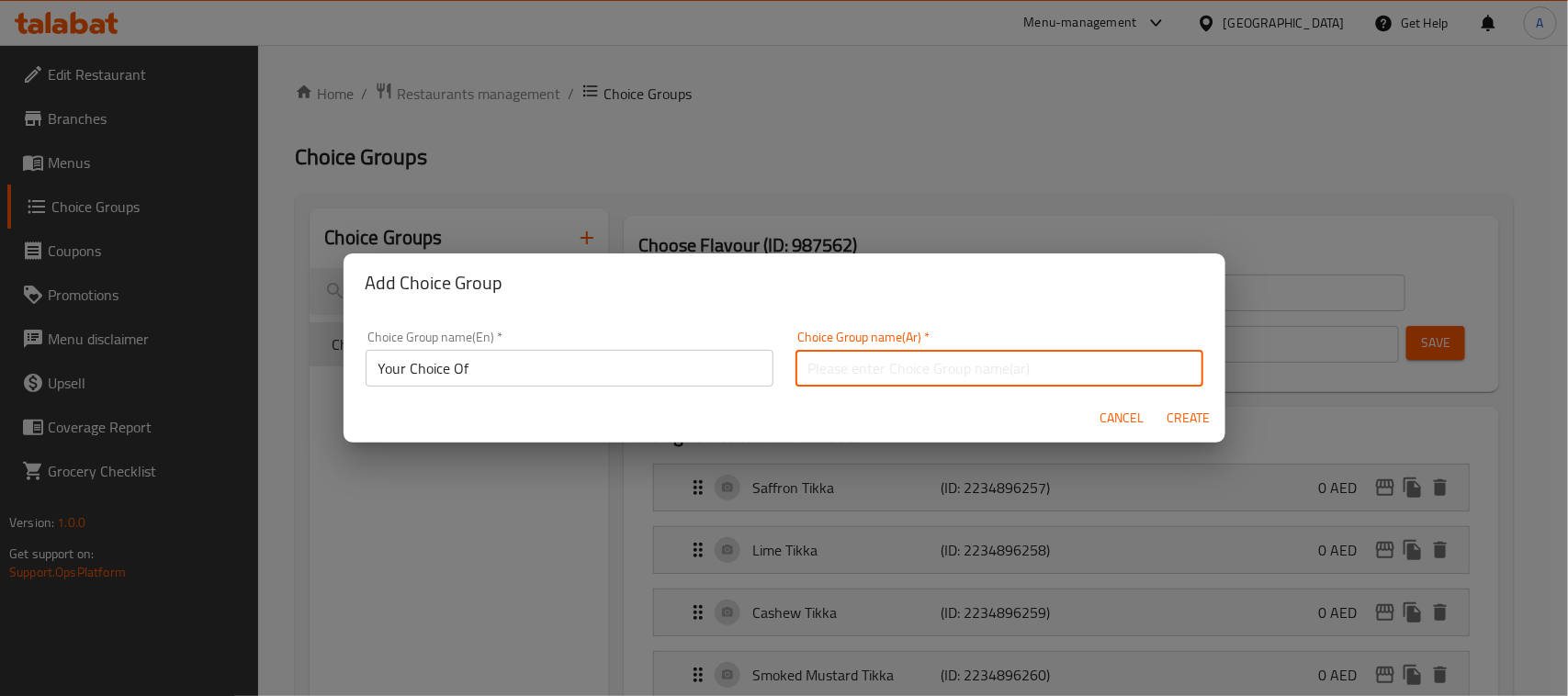
type input "إختيارك من :"
click at [1199, 411] on span "Create" at bounding box center [1189, 418] width 44 height 23
type input "Your Choice Of"
type input "إختيارك من :"
type input "0"
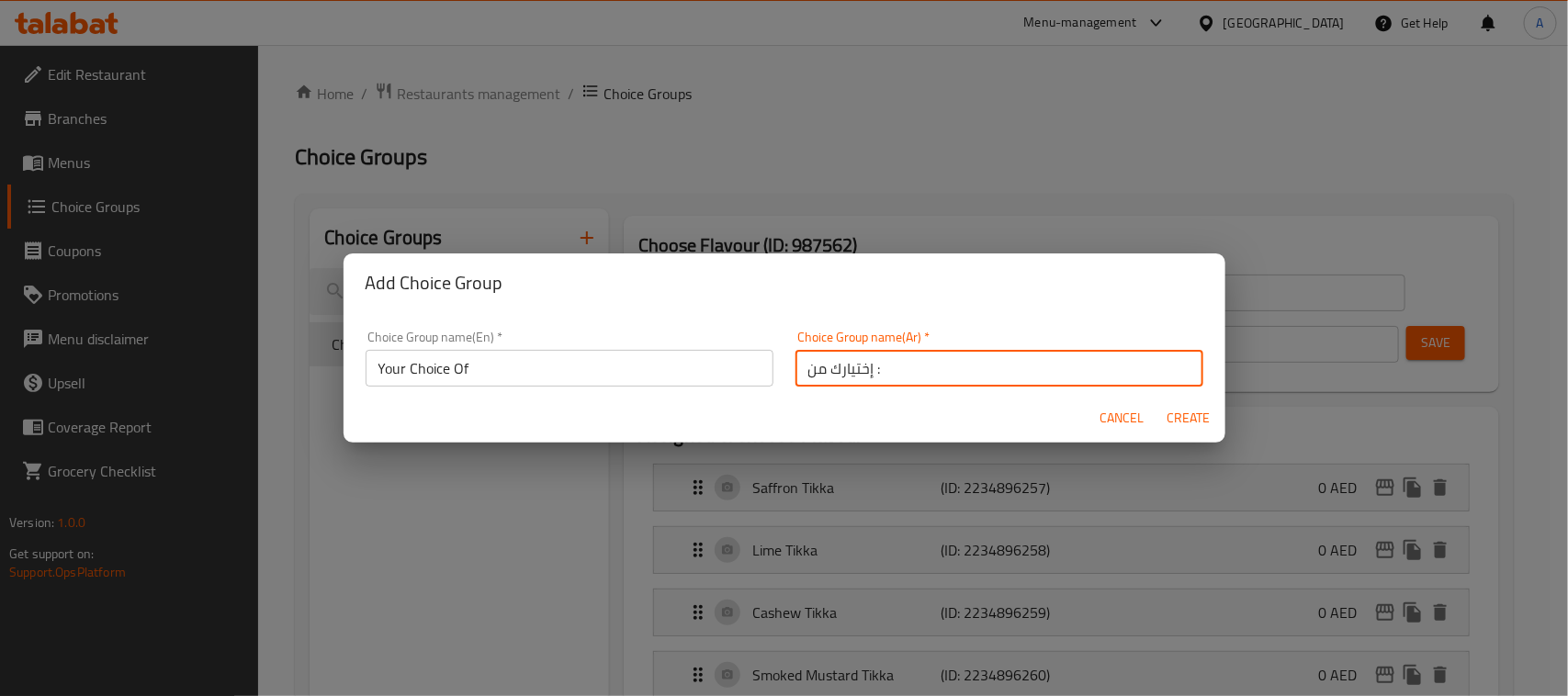
type input "0"
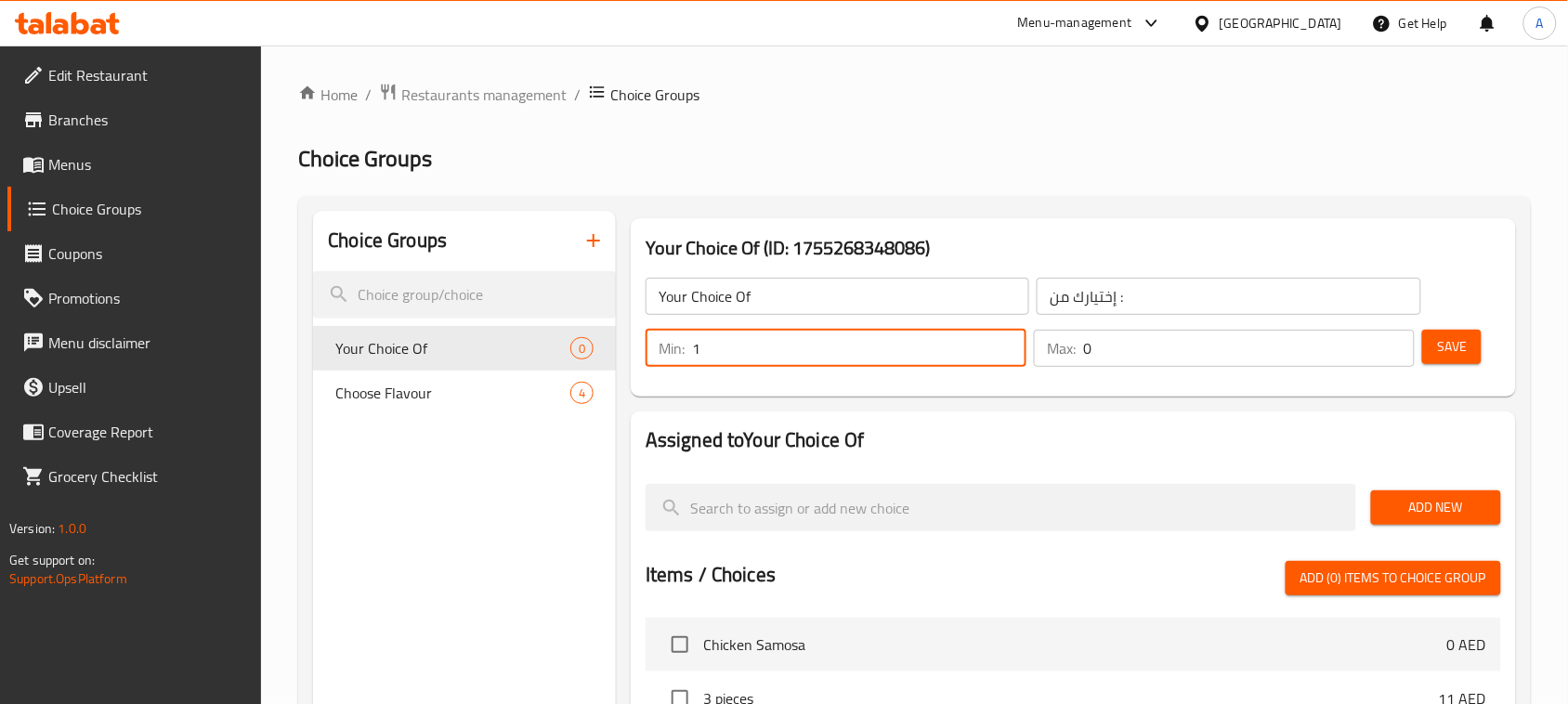
type input "1"
click at [1003, 334] on input "1" at bounding box center [859, 349] width 334 height 37
type input "1"
click at [1395, 337] on input "1" at bounding box center [1249, 349] width 331 height 37
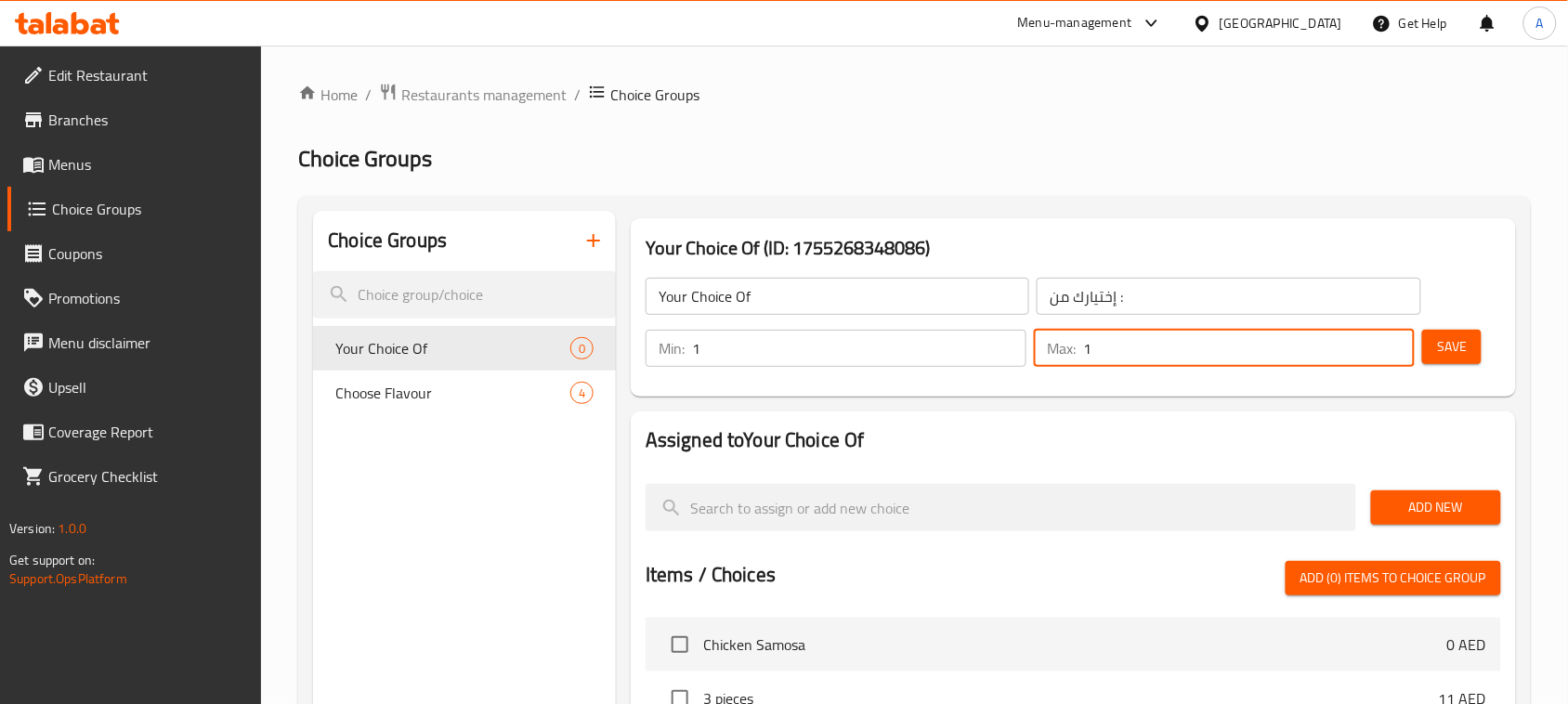
click at [1464, 335] on span "Save" at bounding box center [1452, 347] width 30 height 23
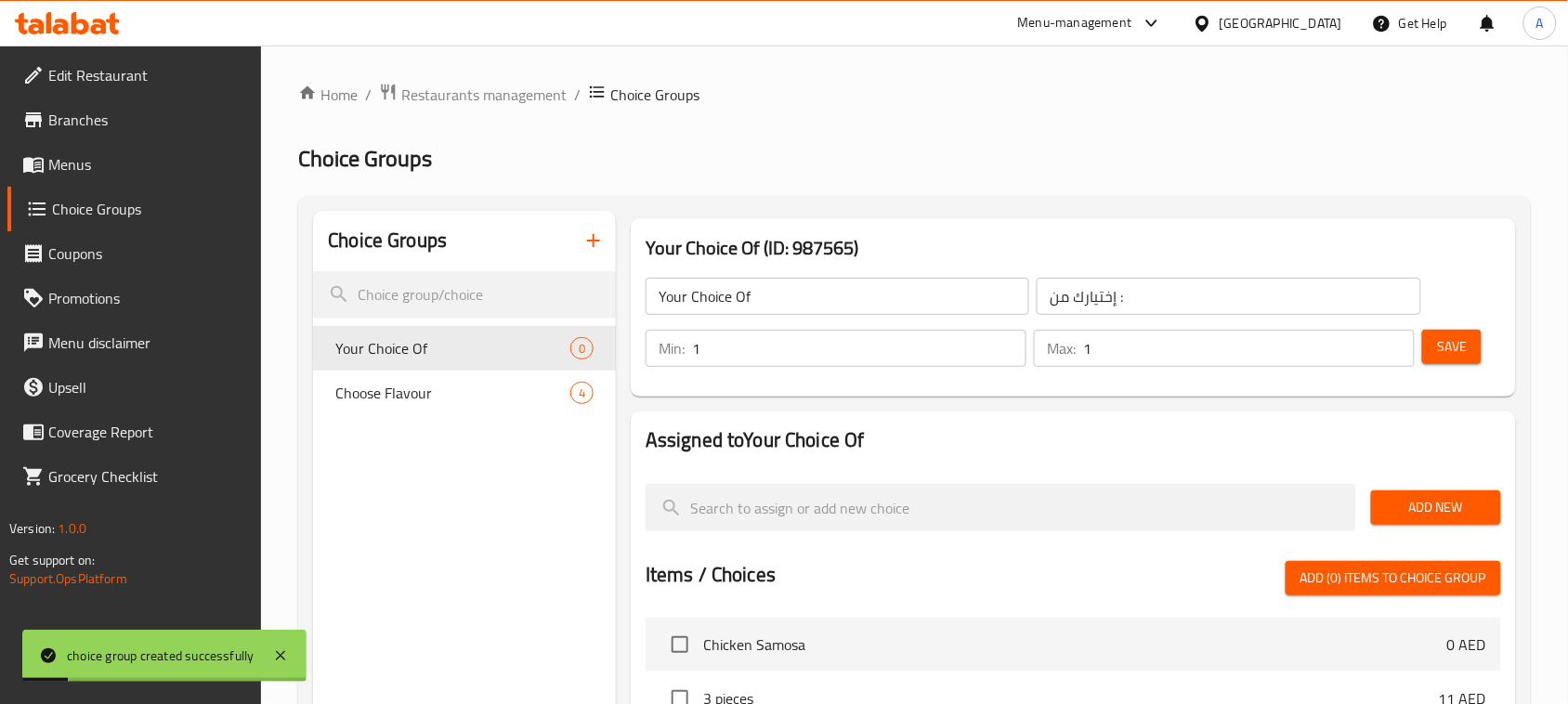
click at [1408, 502] on span "Add New" at bounding box center [1436, 507] width 101 height 23
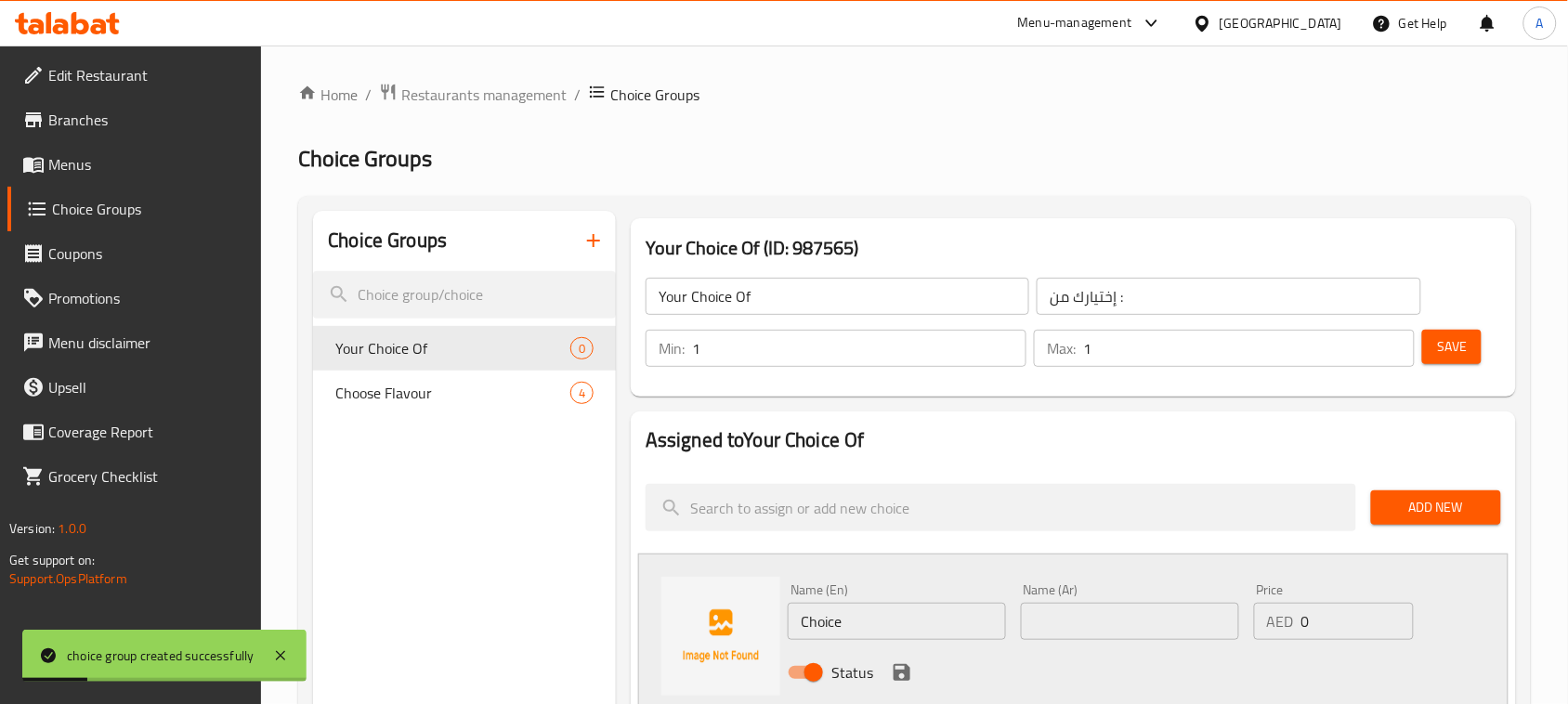
click at [880, 637] on input "Choice" at bounding box center [896, 622] width 218 height 37
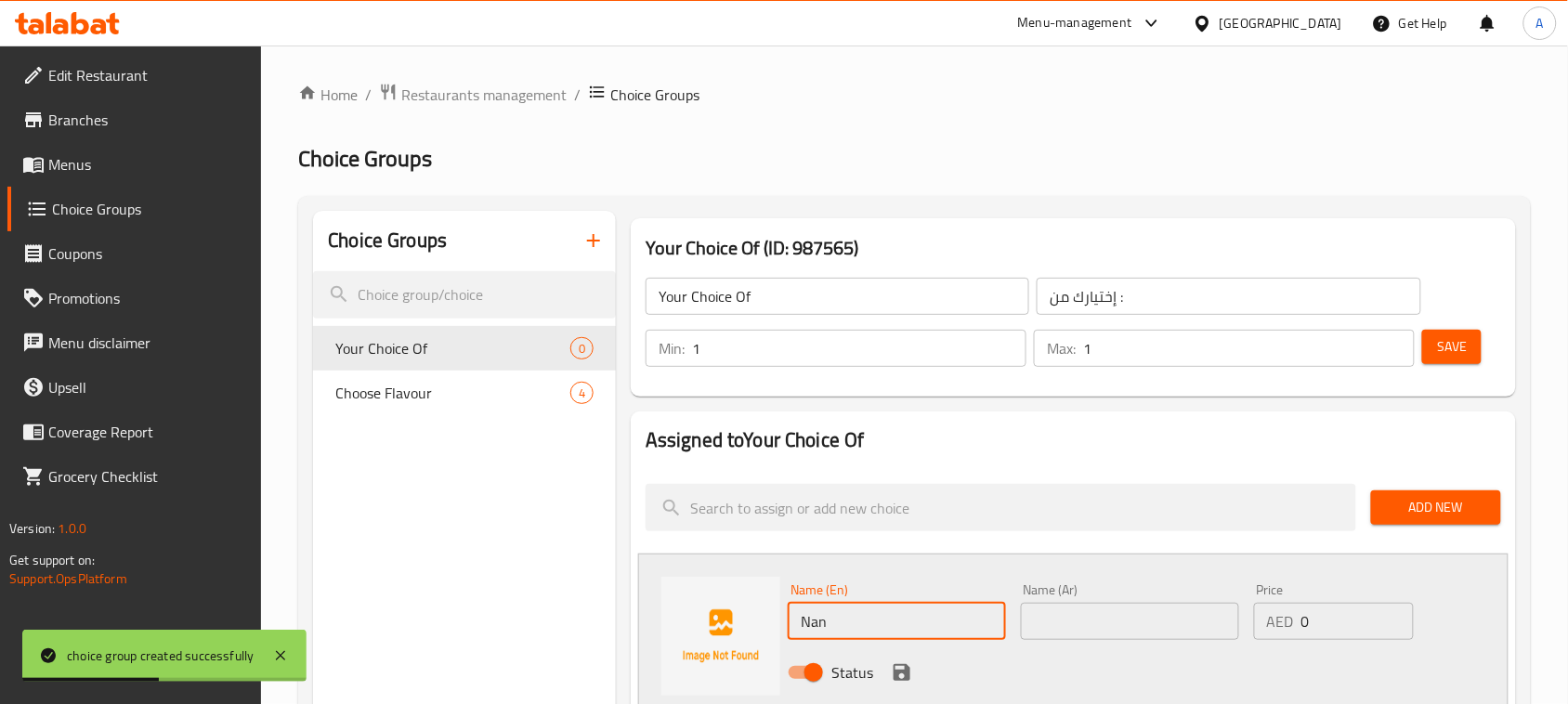
type input "Nan"
click at [980, 571] on div "Name (En) Nan Name (En) Name (Ar) Name (Ar) Price AED 0 Price Status" at bounding box center [1073, 636] width 871 height 166
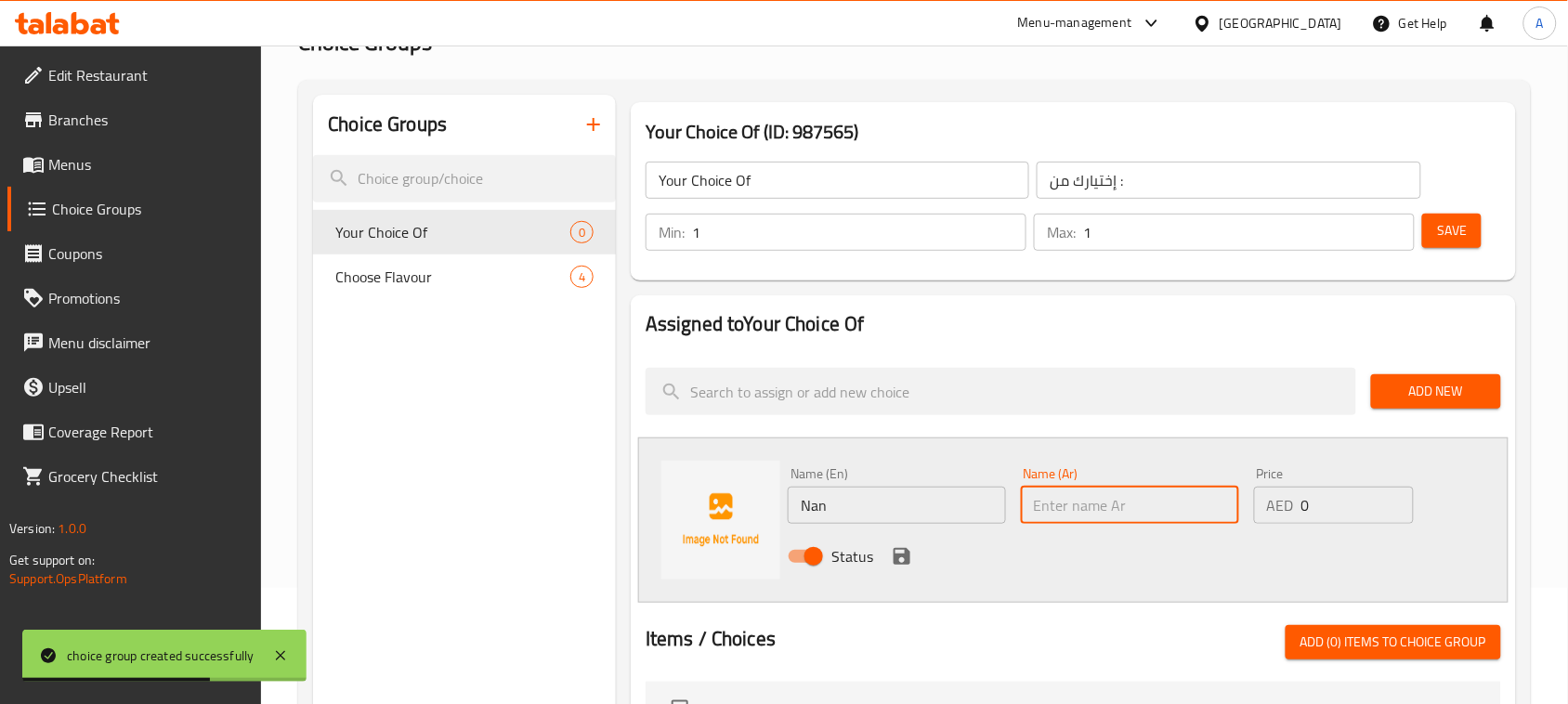
drag, startPoint x: 1078, startPoint y: 499, endPoint x: 1108, endPoint y: 521, distance: 37.2
click at [1078, 499] on input "text" at bounding box center [1129, 505] width 218 height 37
type input "نان"
click at [898, 559] on icon "save" at bounding box center [902, 556] width 16 height 16
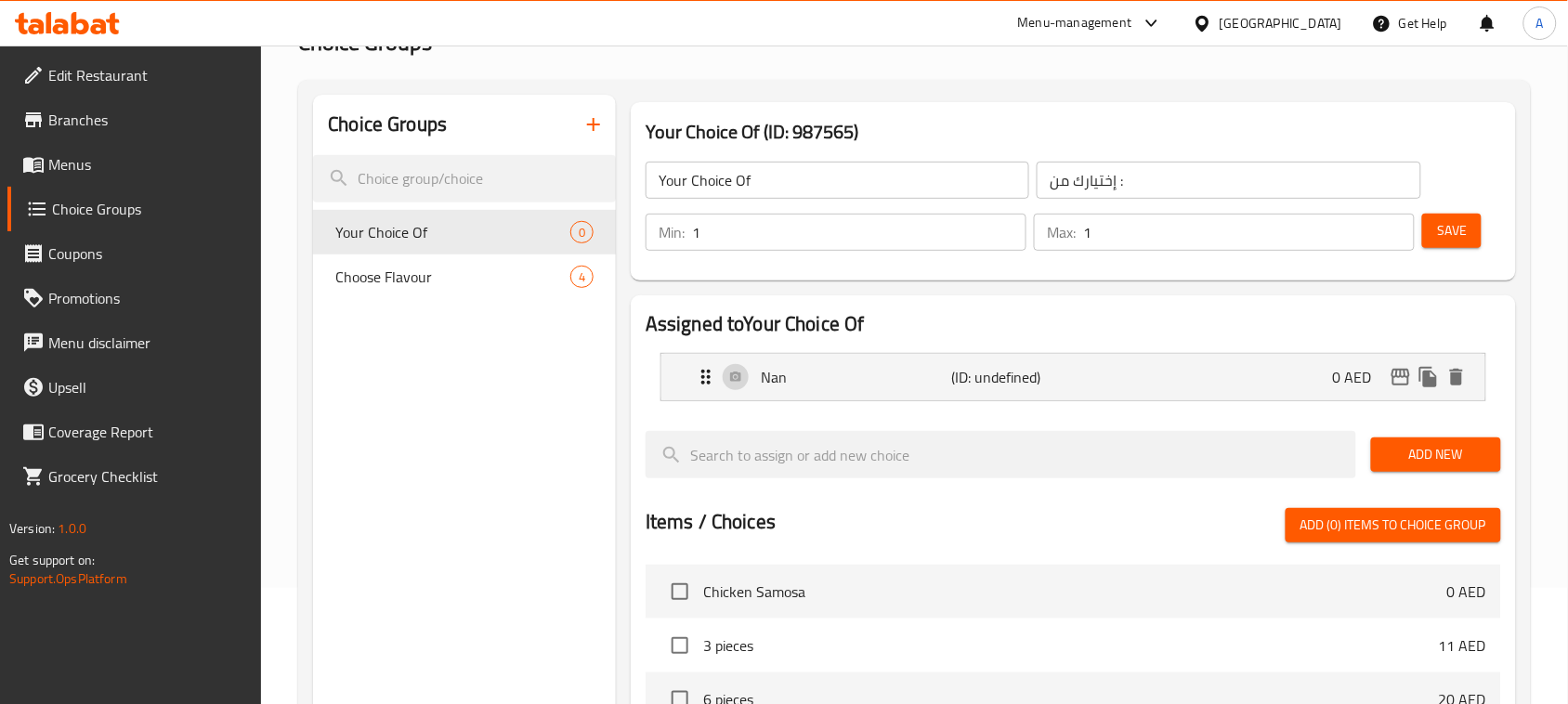
drag, startPoint x: 1461, startPoint y: 226, endPoint x: 1449, endPoint y: 248, distance: 25.1
click at [1463, 226] on span "Save" at bounding box center [1452, 230] width 30 height 23
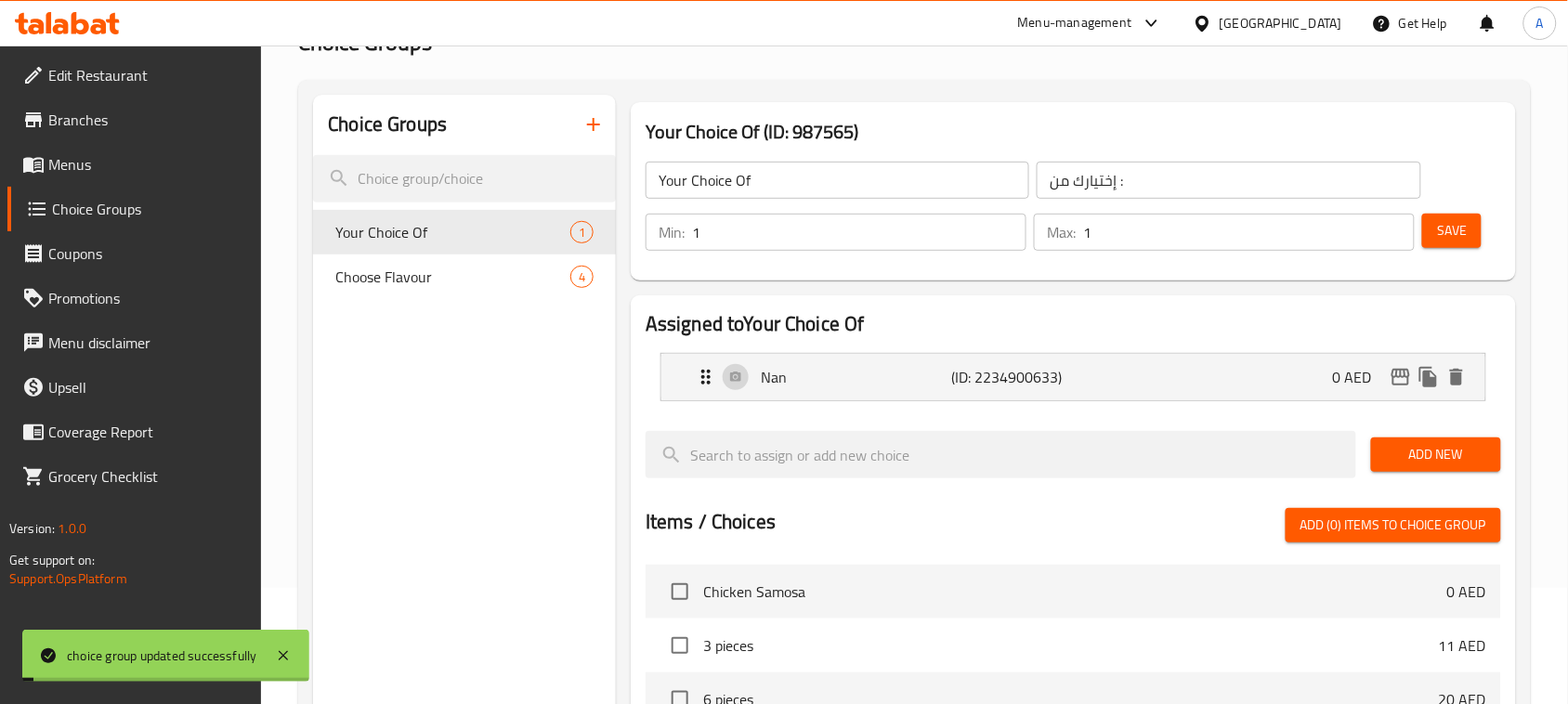
click at [1435, 452] on span "Add New" at bounding box center [1436, 455] width 101 height 23
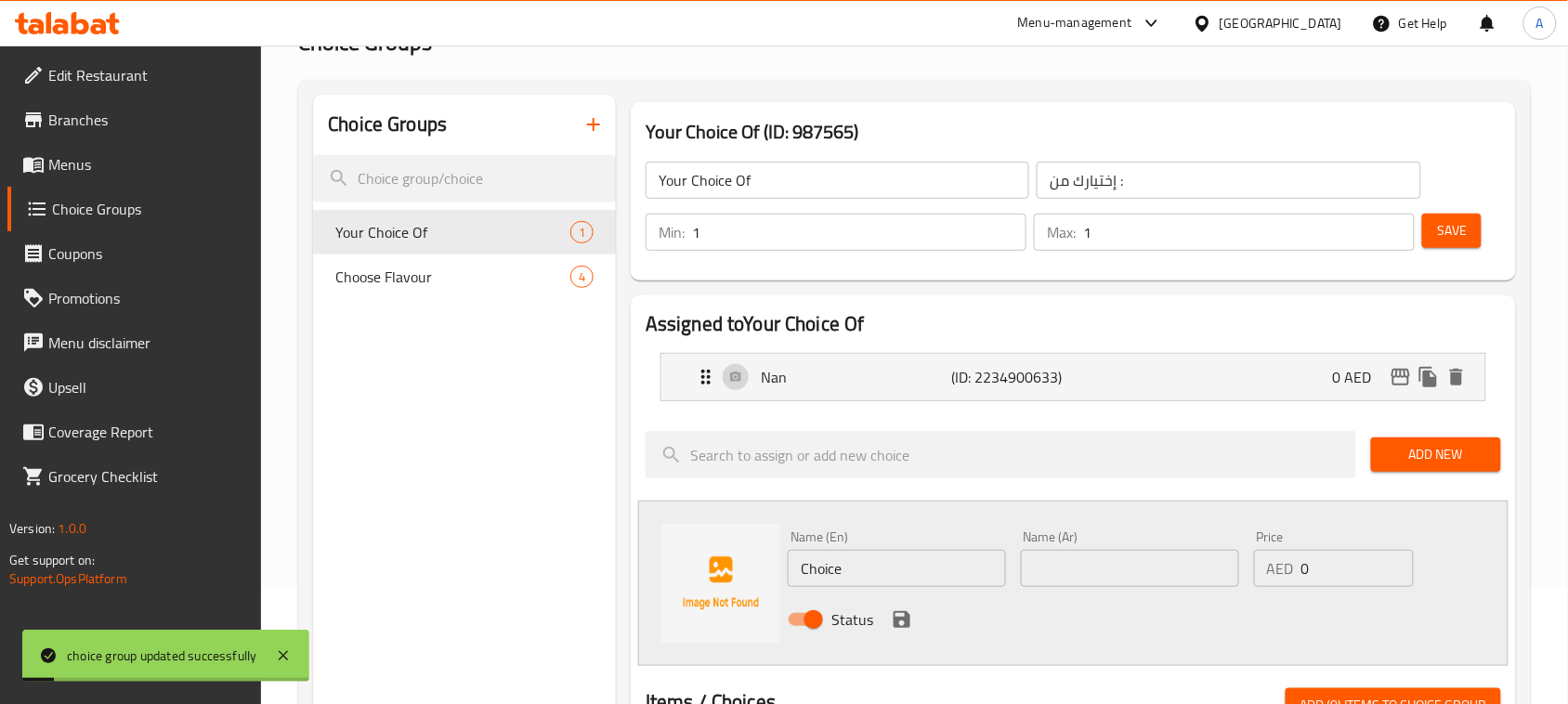
click at [920, 574] on input "Choice" at bounding box center [896, 568] width 218 height 37
type input "ٌ"
type input "Rice"
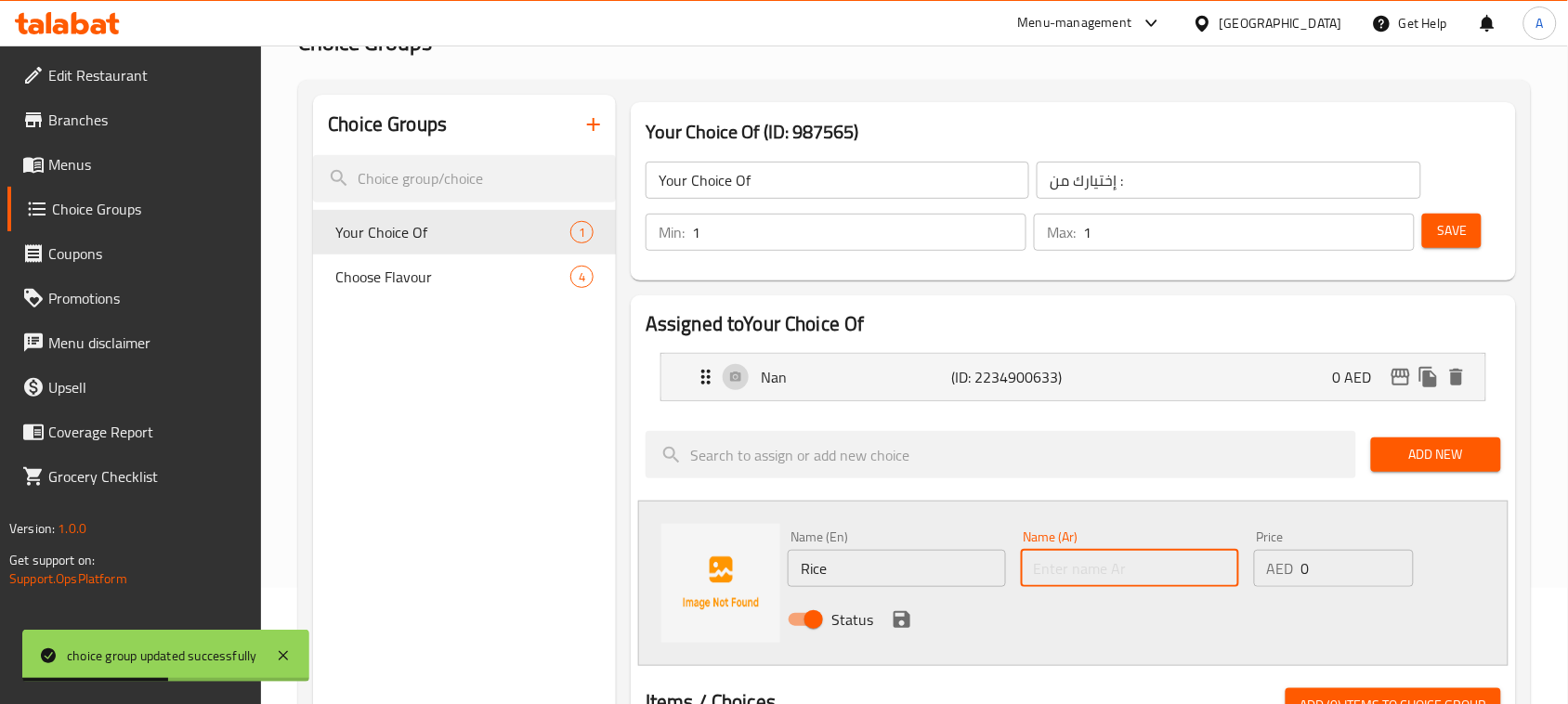
click at [1046, 559] on input "text" at bounding box center [1129, 568] width 218 height 37
type input "ارز"
drag, startPoint x: 901, startPoint y: 620, endPoint x: 1028, endPoint y: 532, distance: 154.5
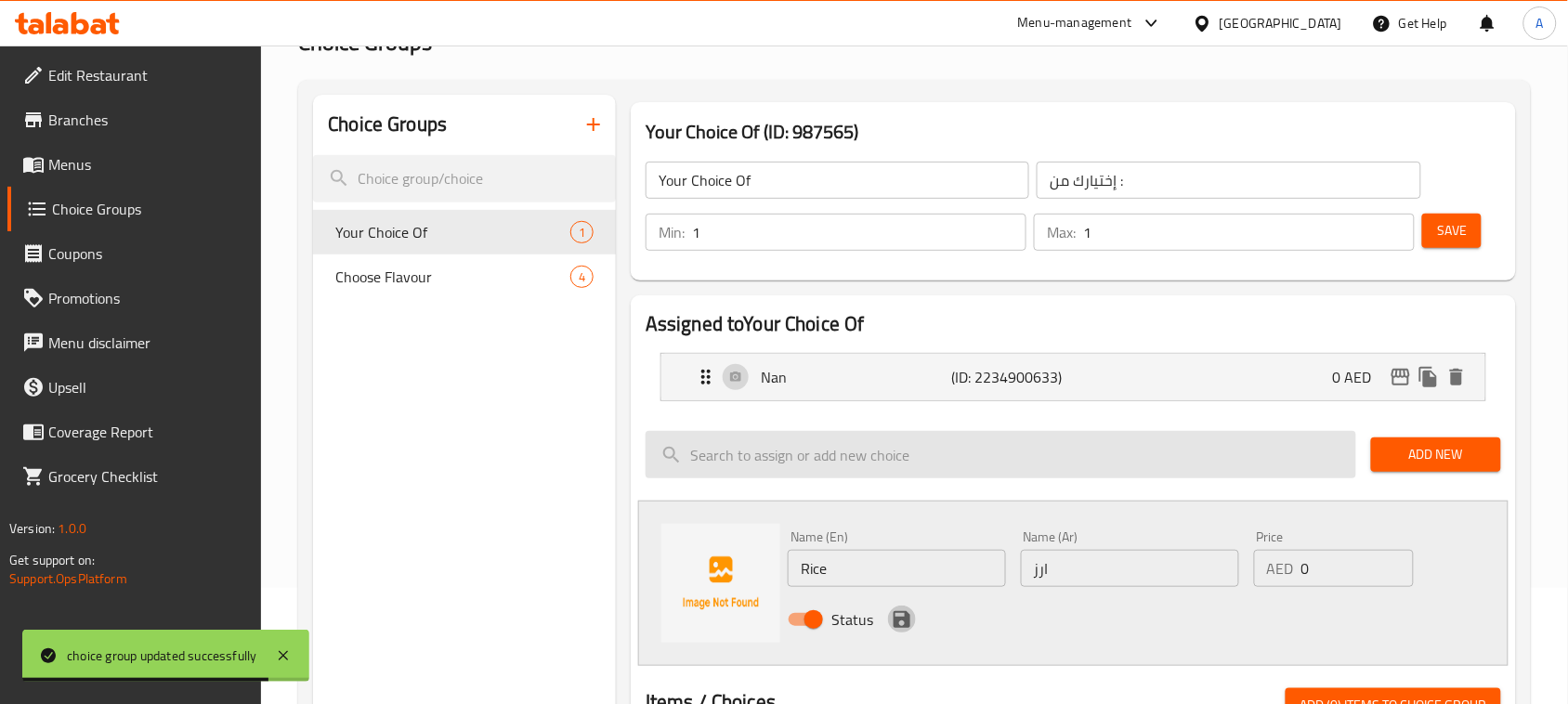
click at [902, 621] on icon "save" at bounding box center [902, 619] width 22 height 22
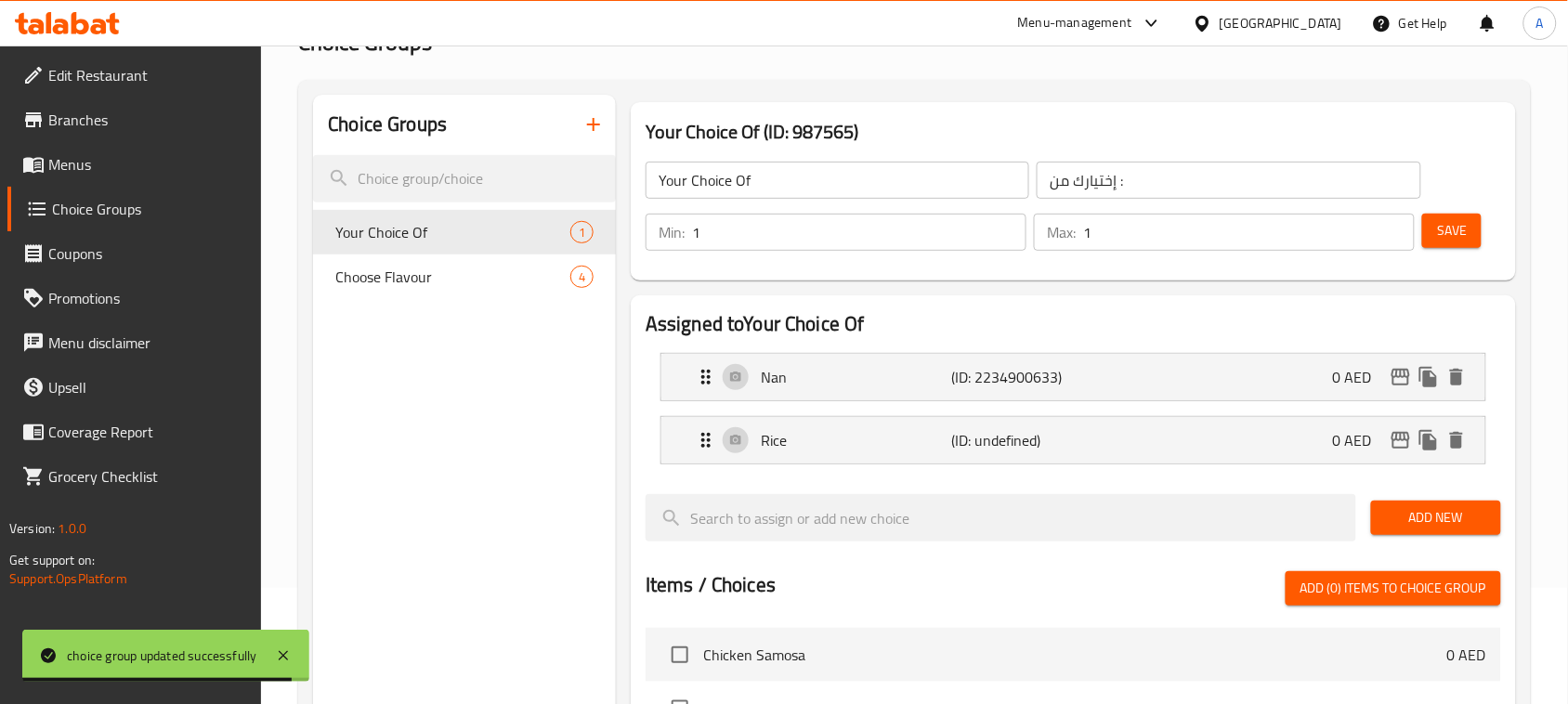
click at [1454, 220] on span "Save" at bounding box center [1452, 230] width 30 height 23
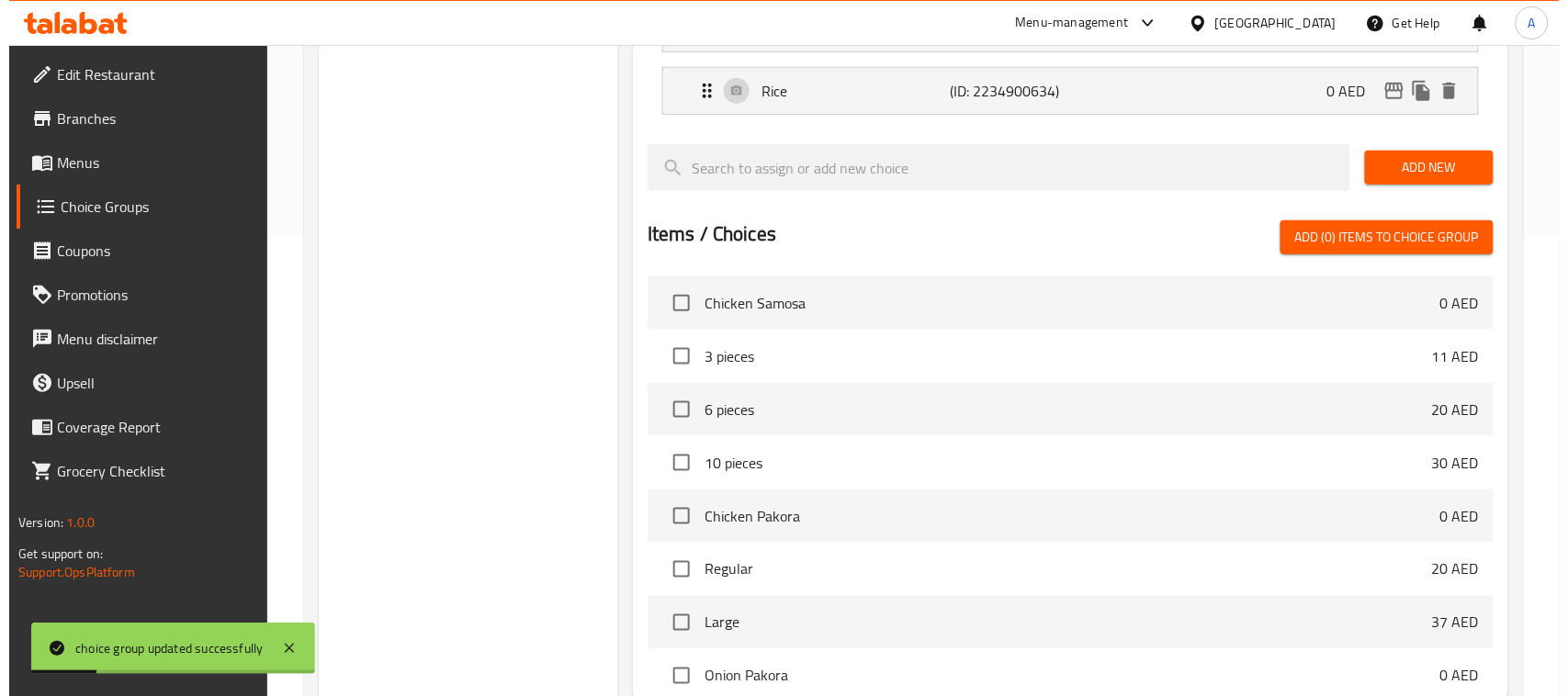
scroll to position [652, 0]
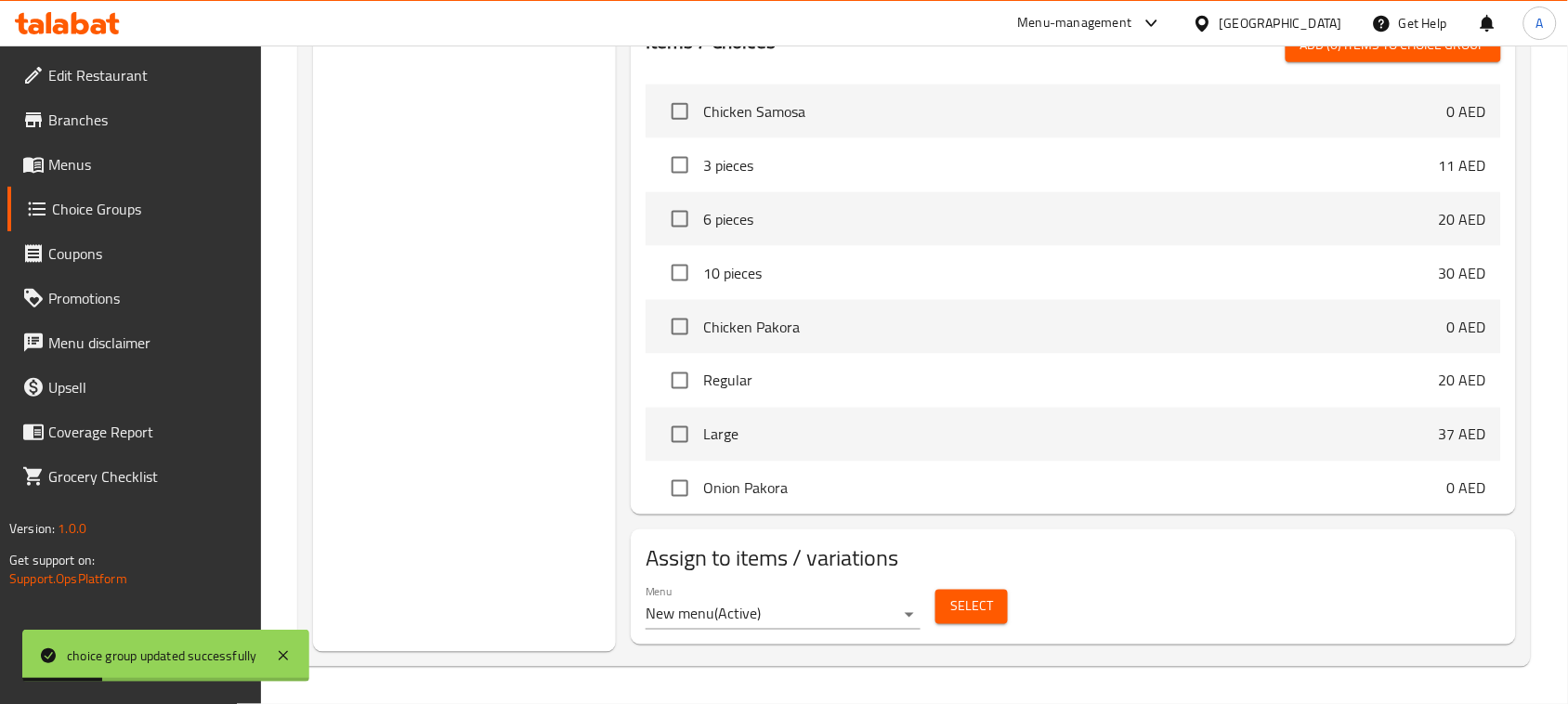
click at [990, 616] on span "Select" at bounding box center [971, 607] width 43 height 23
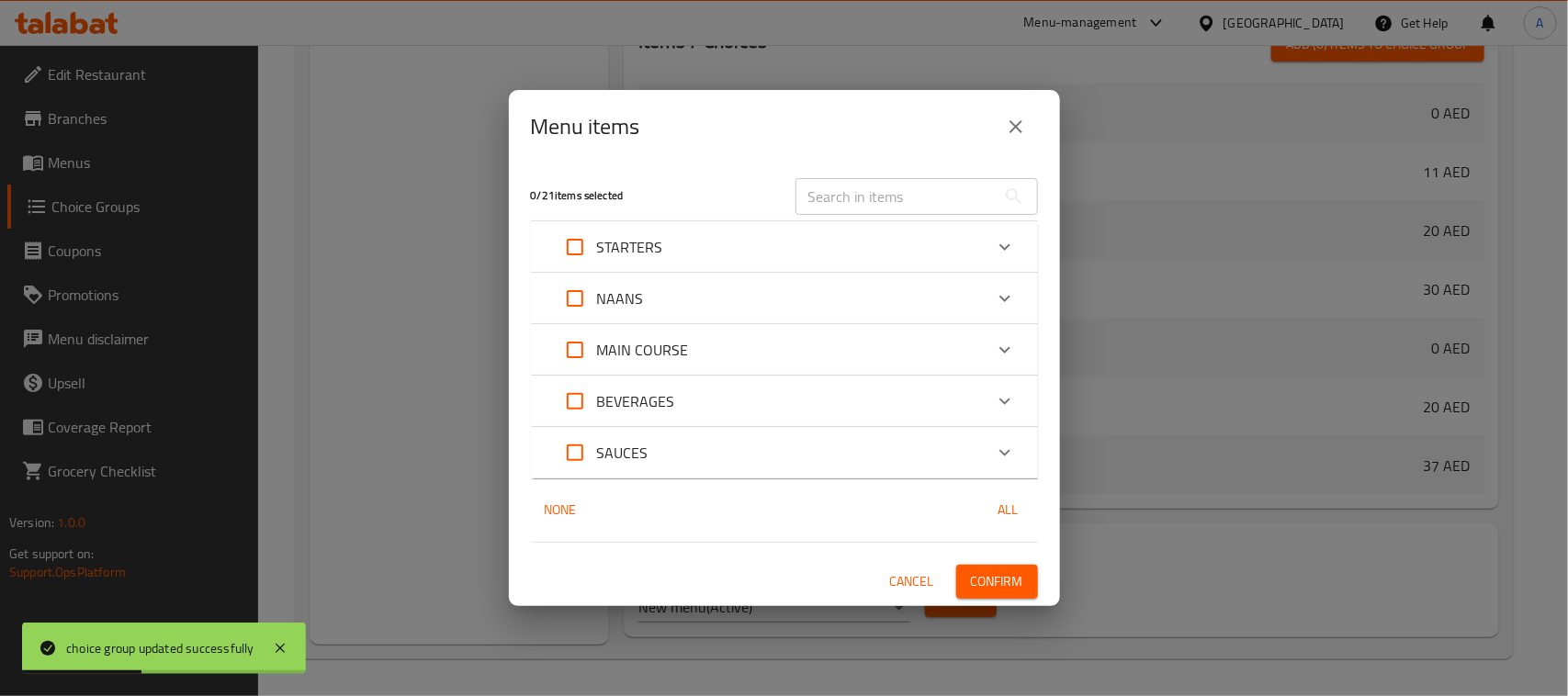
click at [861, 208] on input "text" at bounding box center [896, 196] width 200 height 36
paste input "Kobeda Kebab and 4 different flavoured boneless Chicken Thighs with Naan or Rice"
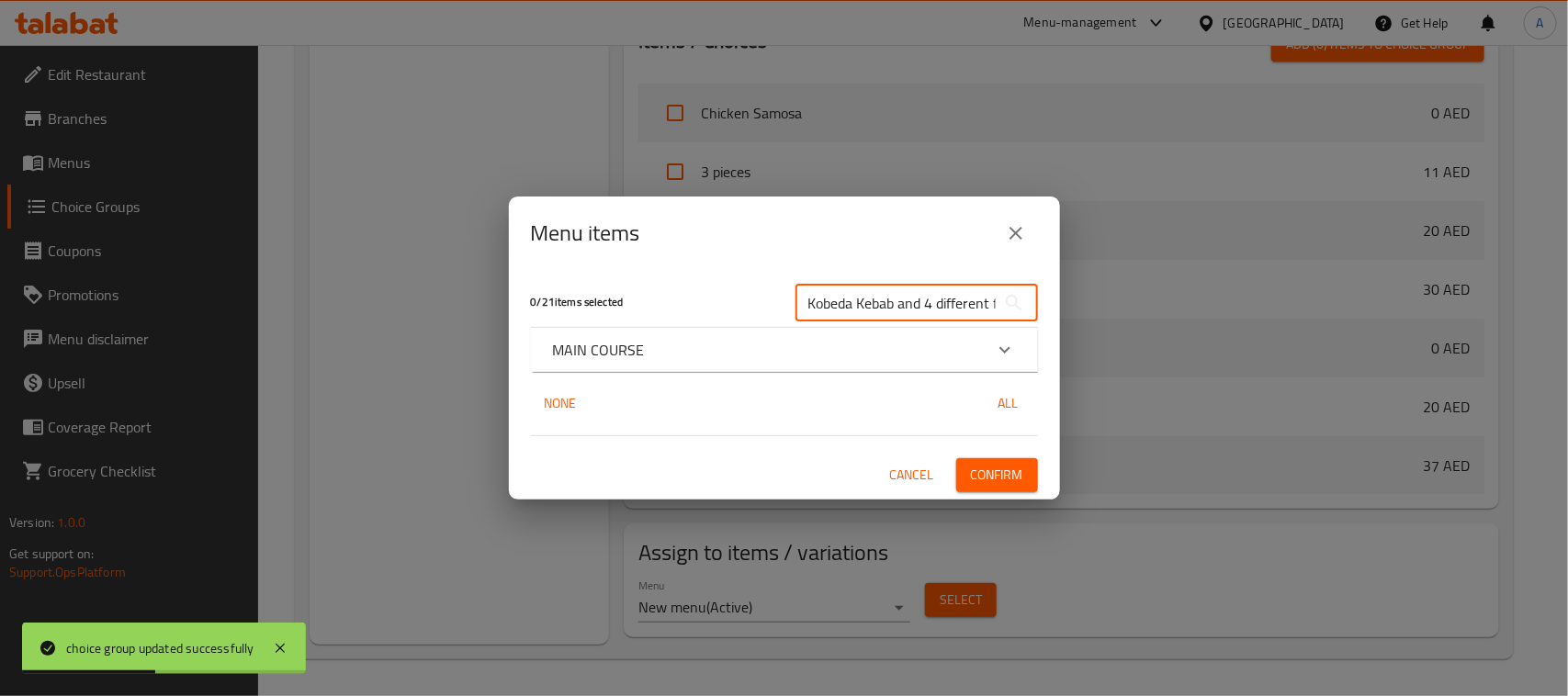
scroll to position [0, 320]
type input "Kobeda Kebab and 4 different flavoured boneless Chicken Thighs with Naan or Rice"
click at [779, 365] on div "MAIN COURSE" at bounding box center [784, 349] width 508 height 44
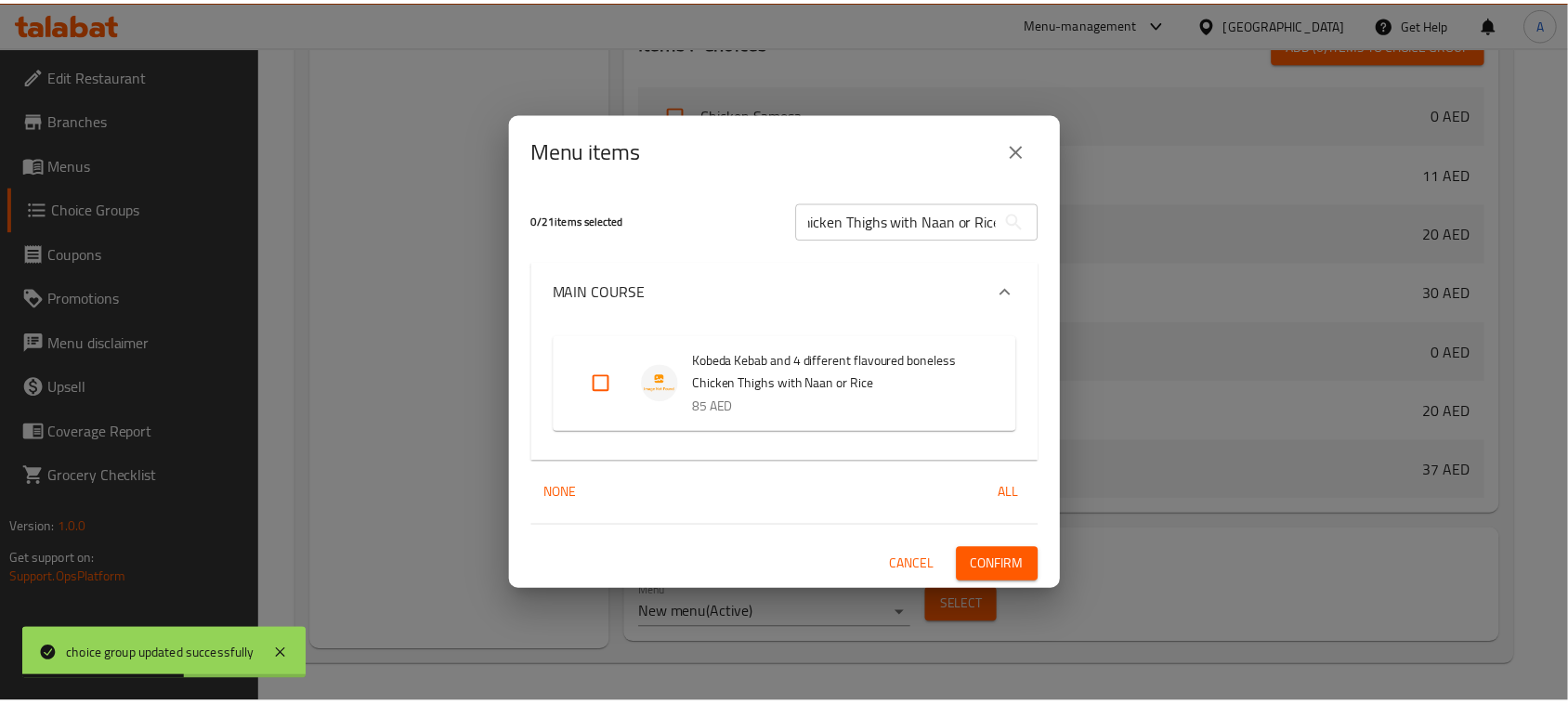
scroll to position [0, 0]
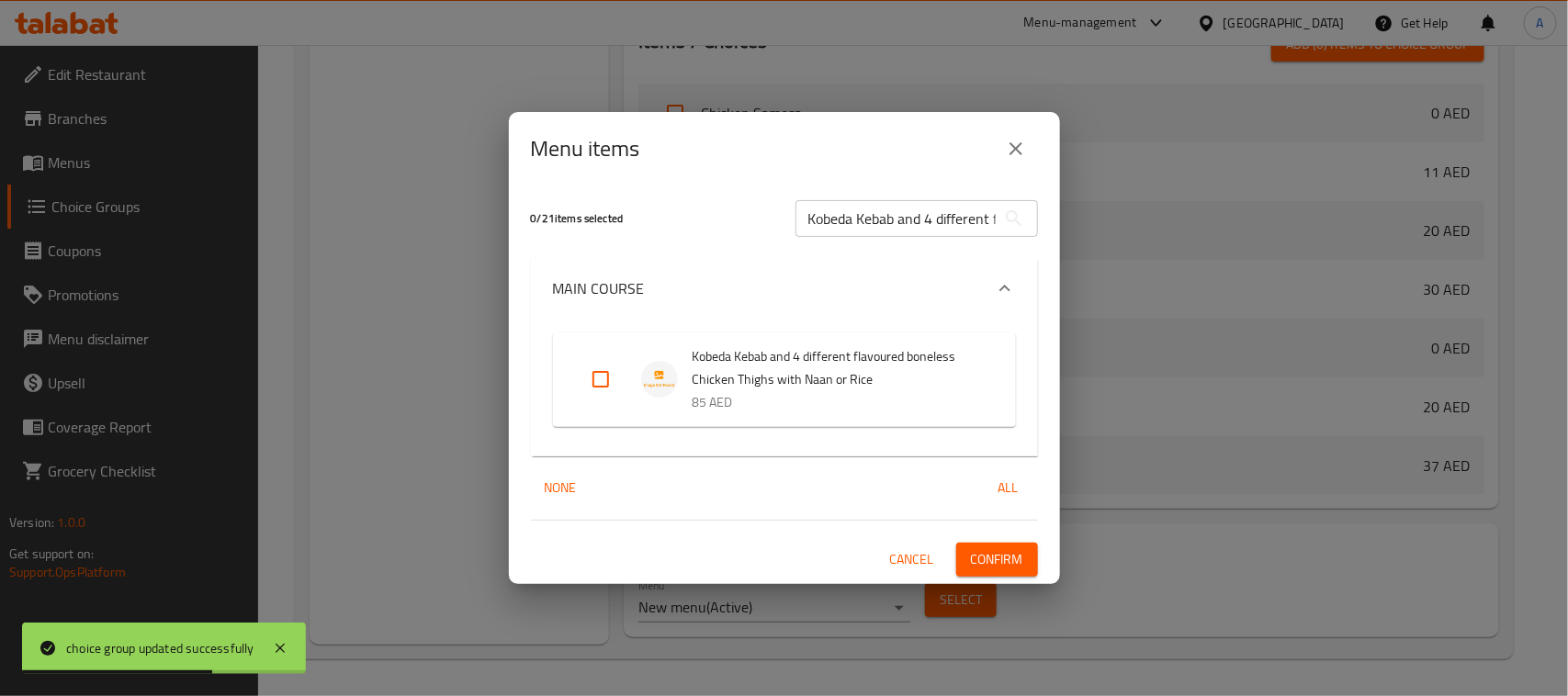
click at [602, 381] on input "Expand" at bounding box center [601, 379] width 44 height 44
checkbox input "true"
click at [984, 565] on span "Confirm" at bounding box center [997, 560] width 53 height 23
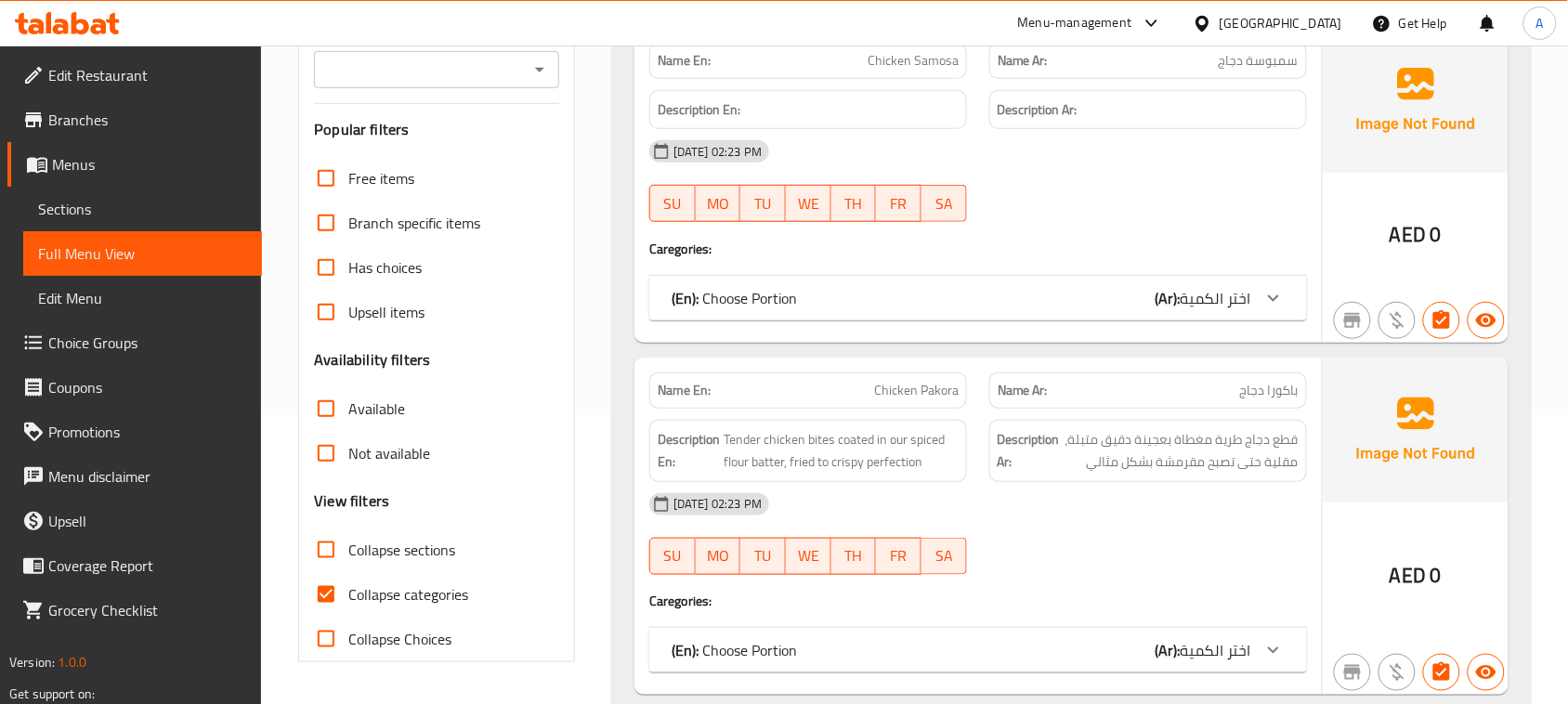
scroll to position [349, 0]
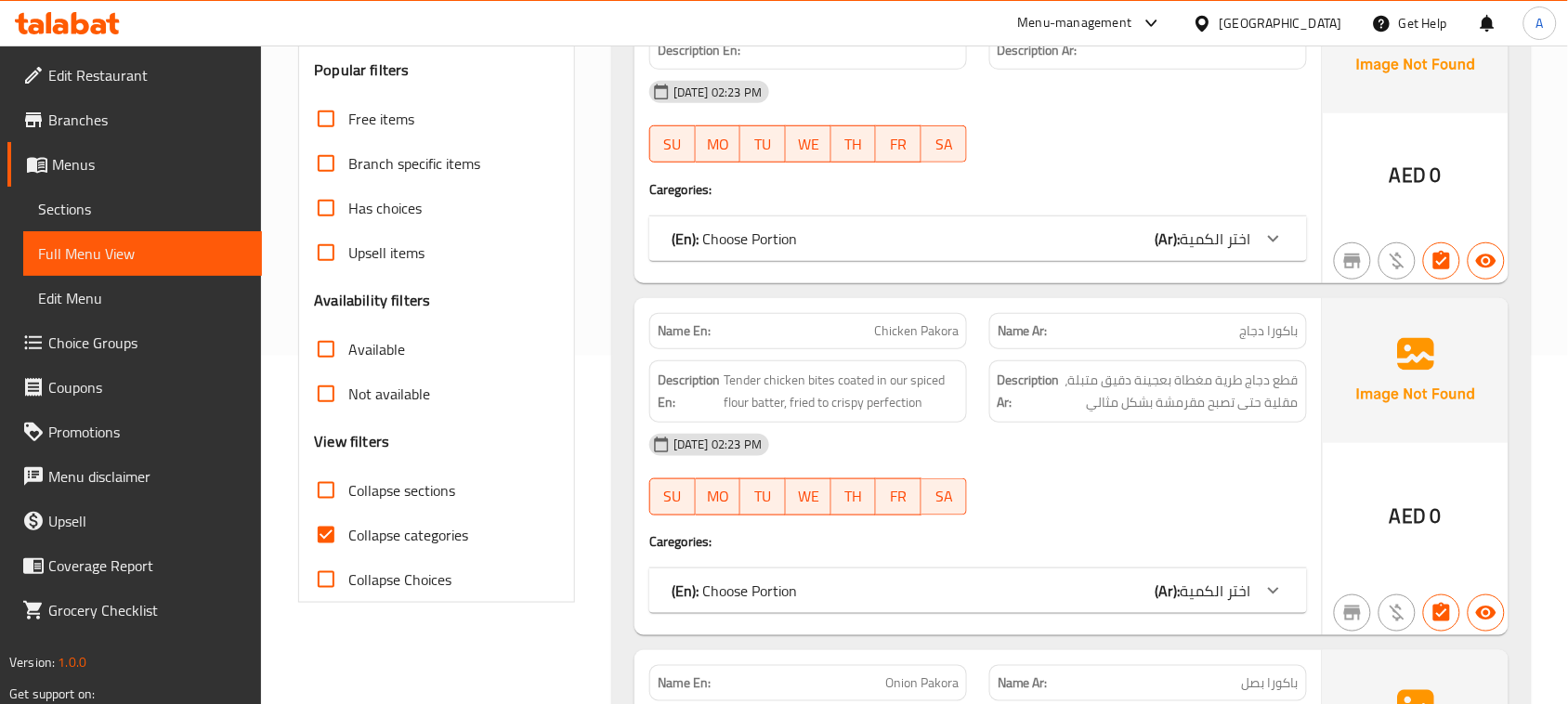
drag, startPoint x: 336, startPoint y: 536, endPoint x: 538, endPoint y: 472, distance: 211.9
click at [336, 535] on input "Collapse categories" at bounding box center [326, 536] width 45 height 45
checkbox input "false"
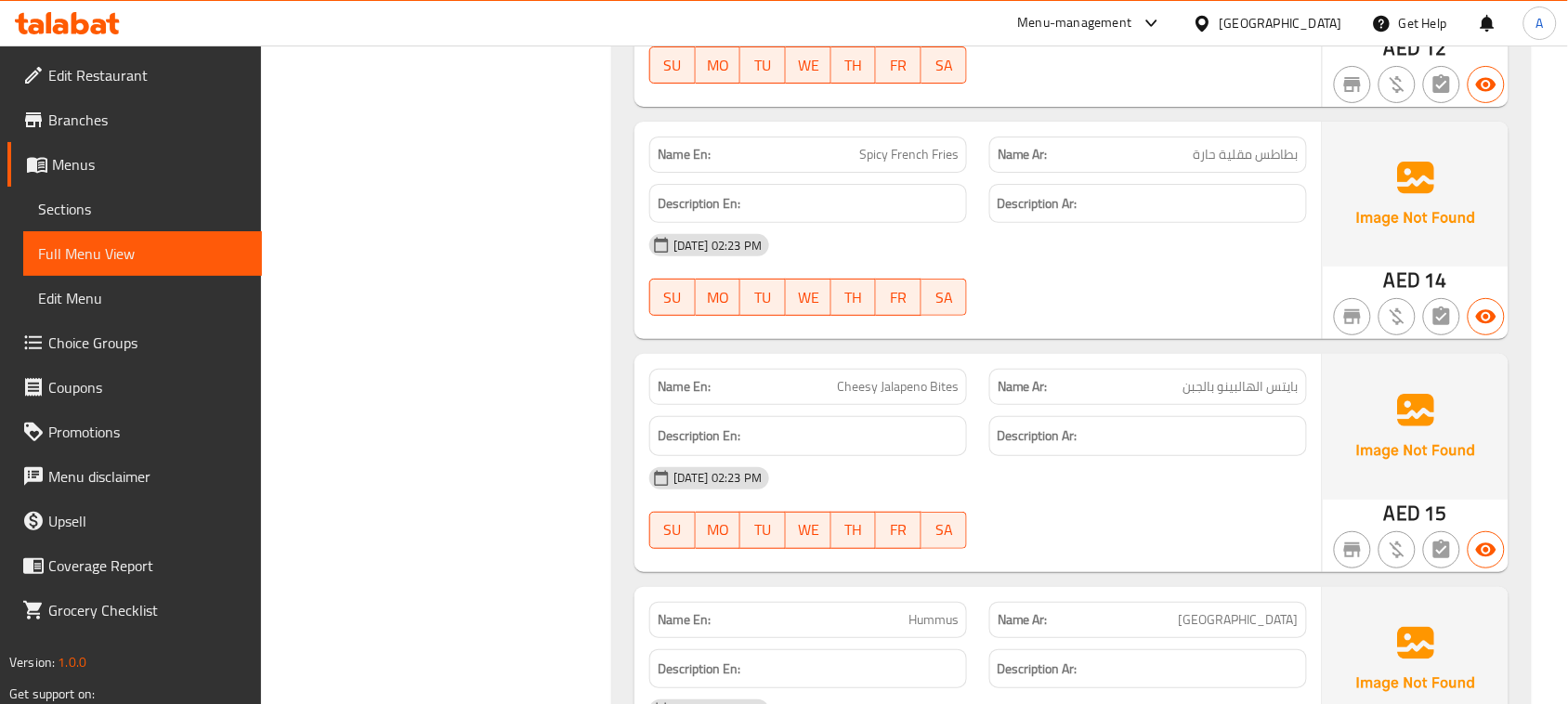
scroll to position [0, 0]
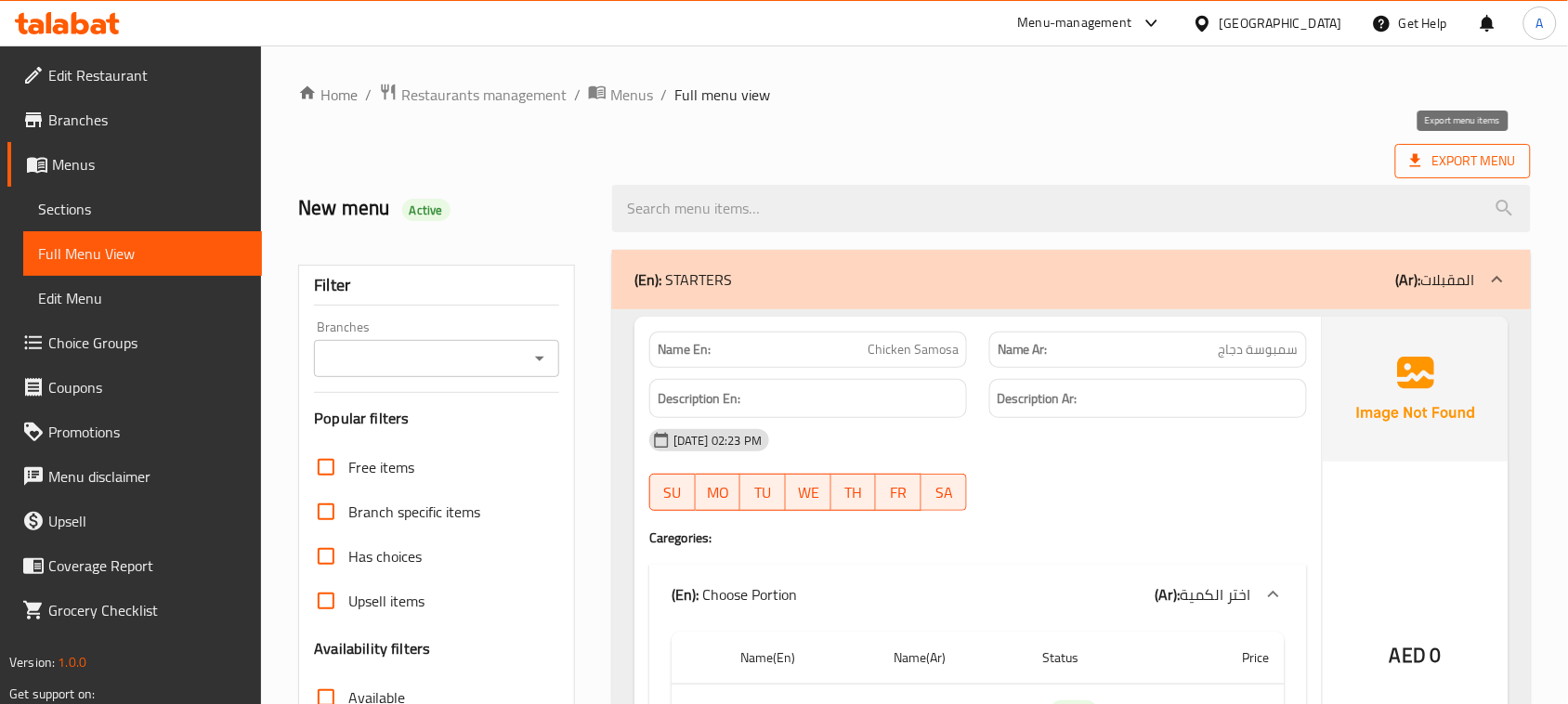
click at [1440, 159] on span "Export Menu" at bounding box center [1462, 161] width 106 height 23
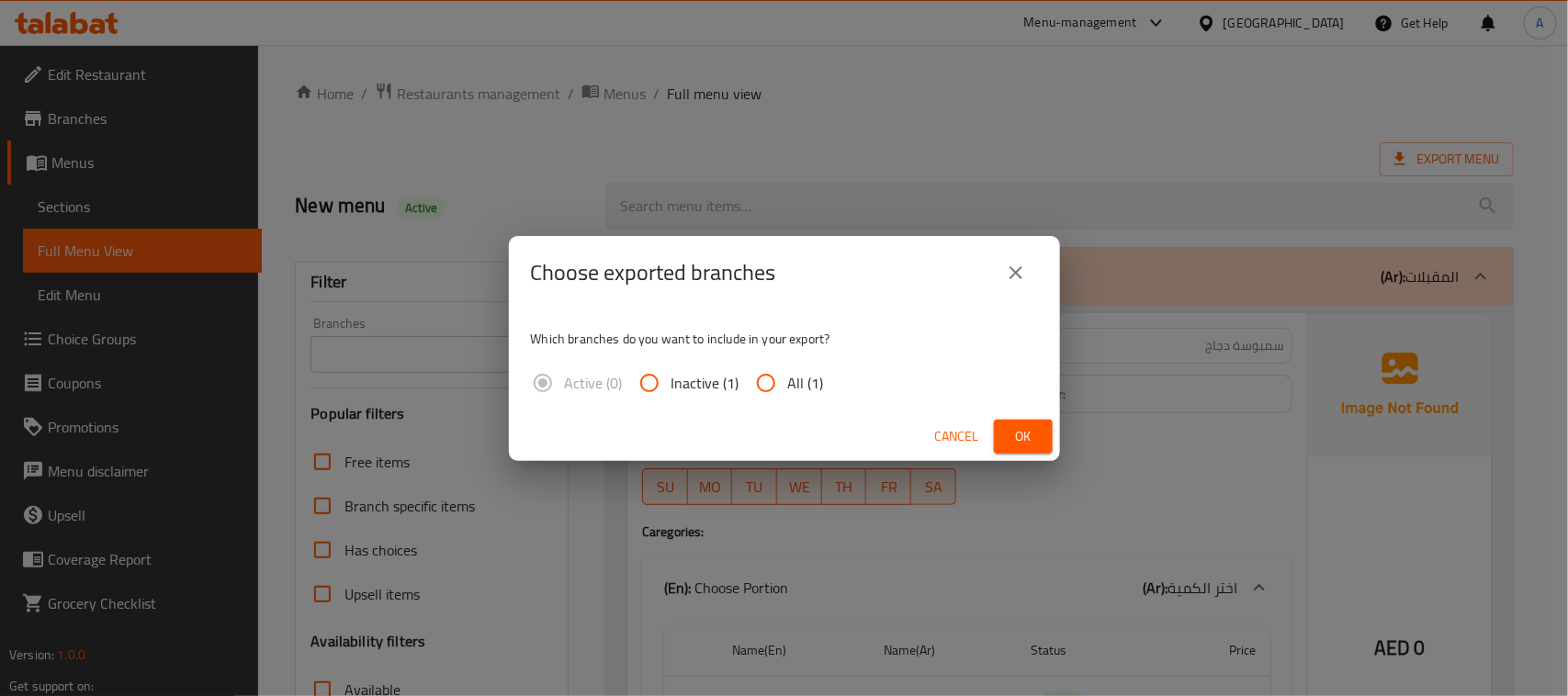
click at [808, 383] on span "All (1)" at bounding box center [806, 383] width 35 height 22
click at [788, 383] on input "All (1)" at bounding box center [766, 383] width 44 height 44
radio input "true"
click at [1011, 430] on span "Ok" at bounding box center [1023, 437] width 30 height 23
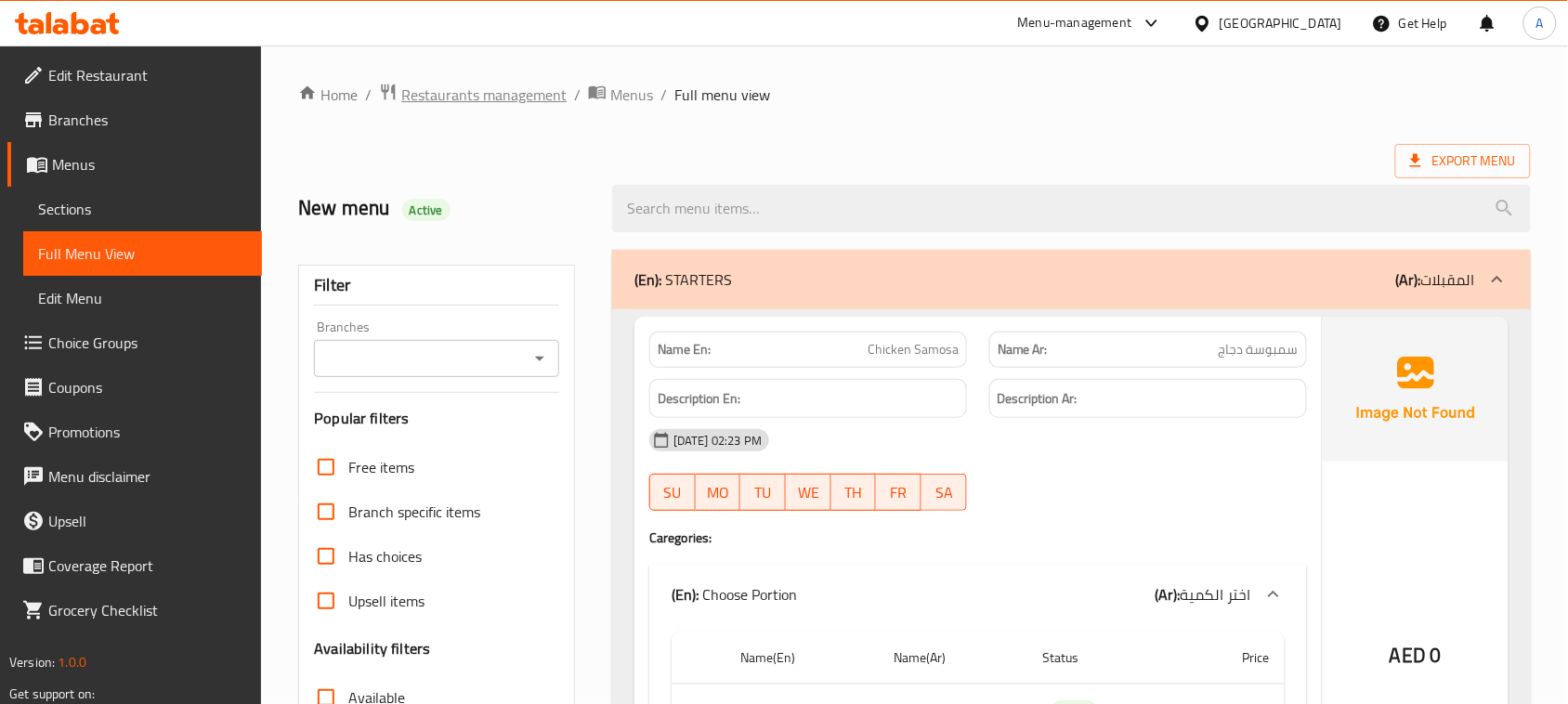
click at [504, 94] on span "Restaurants management" at bounding box center [483, 94] width 166 height 22
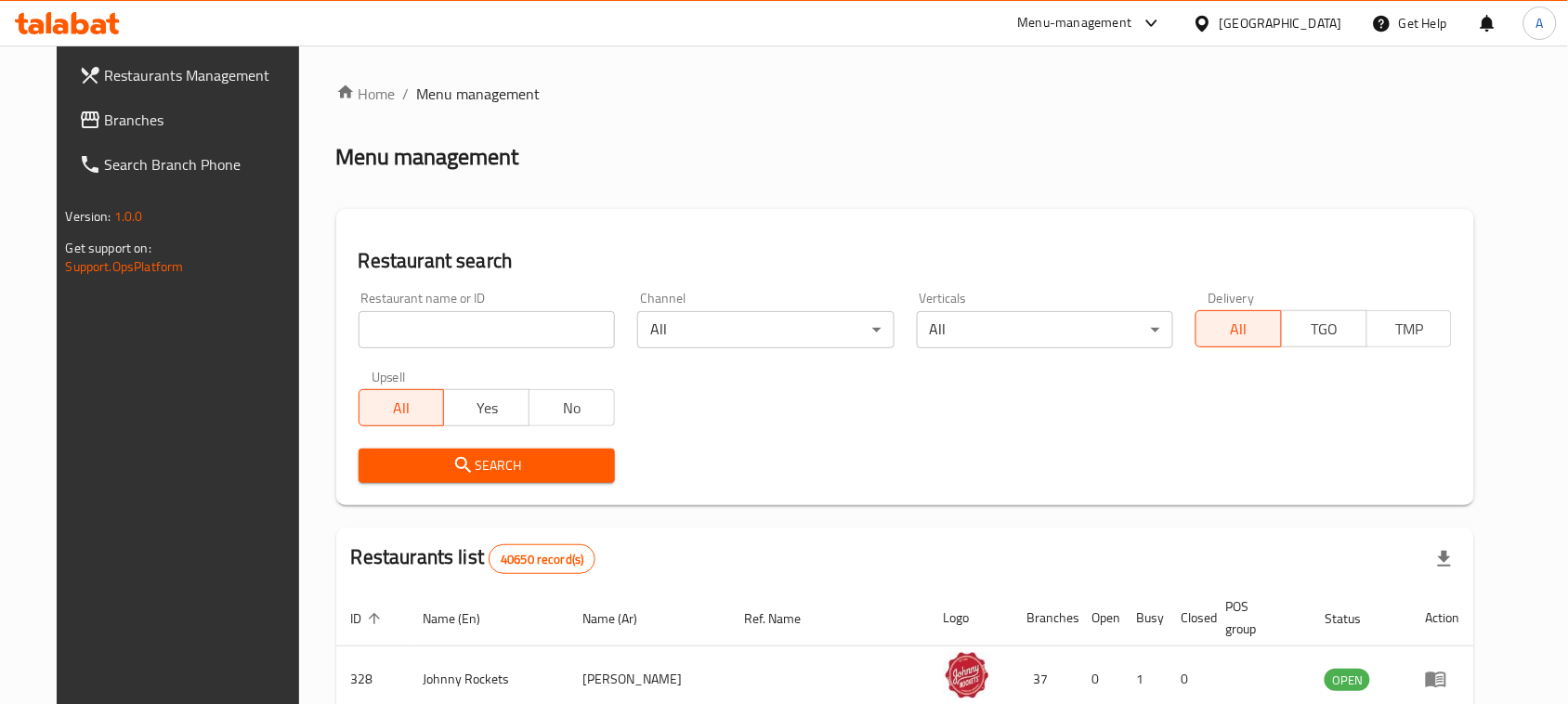
click at [136, 132] on link "Branches" at bounding box center [191, 120] width 255 height 45
